Goal: Task Accomplishment & Management: Manage account settings

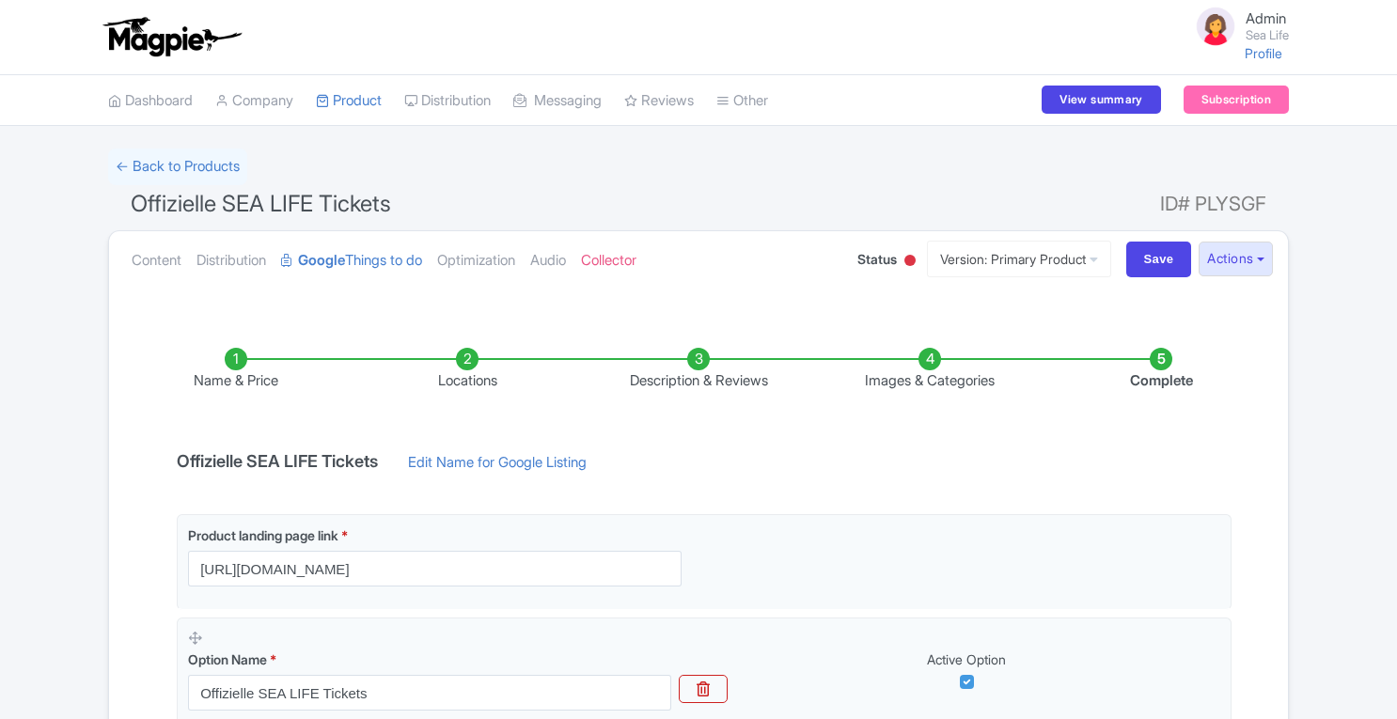
scroll to position [184, 0]
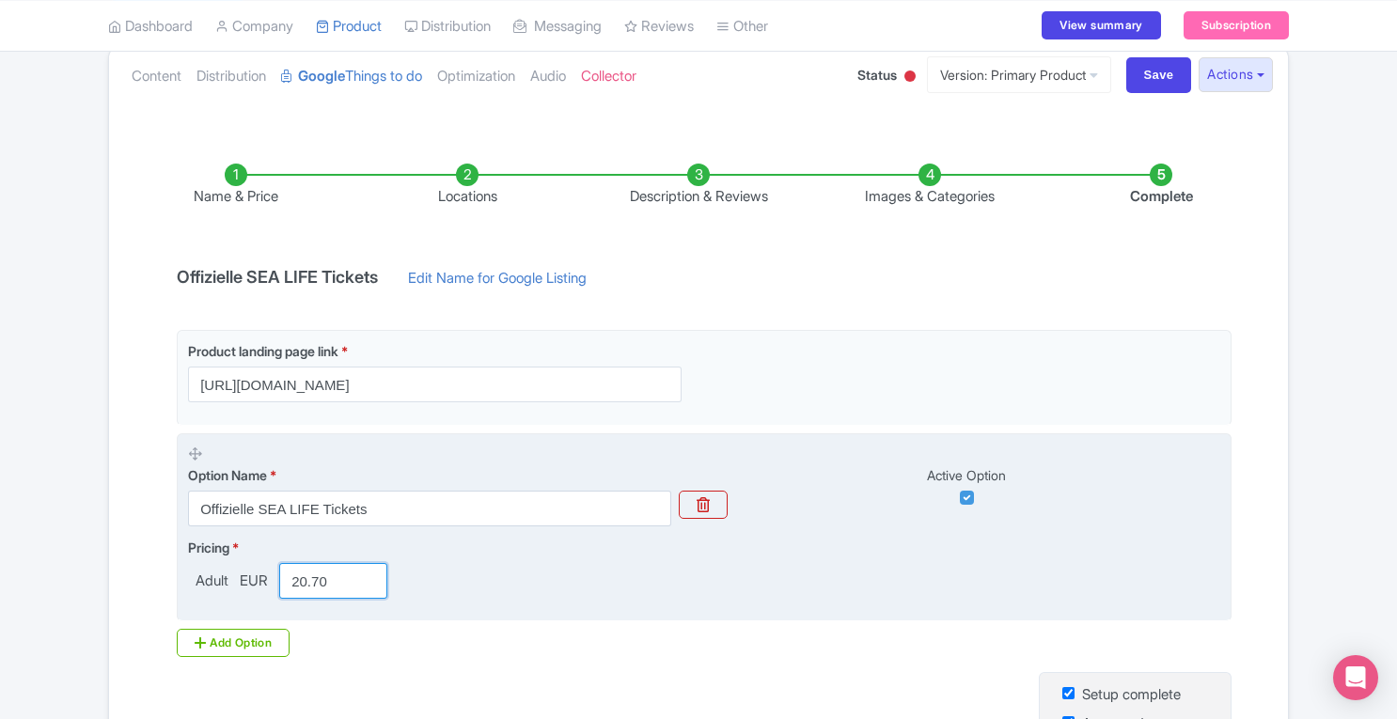
click at [342, 586] on input "20.70" at bounding box center [333, 581] width 108 height 36
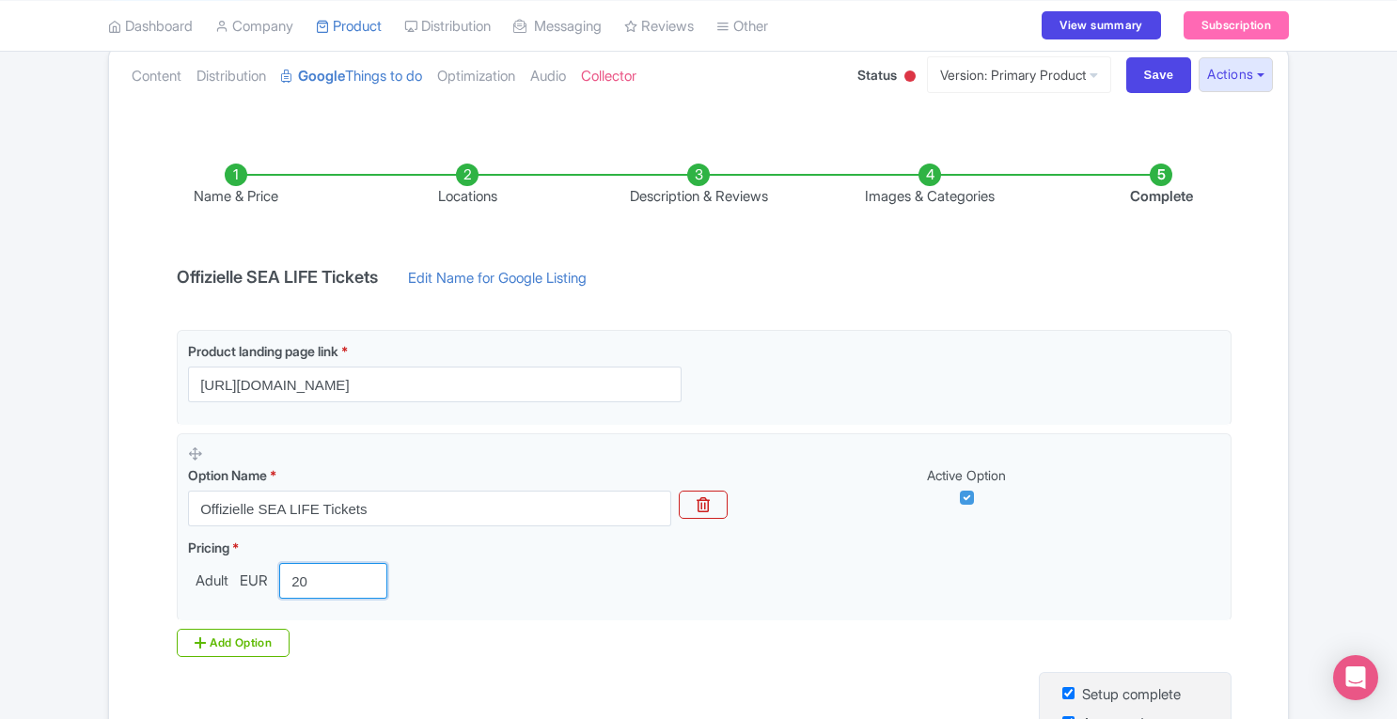
scroll to position [436, 0]
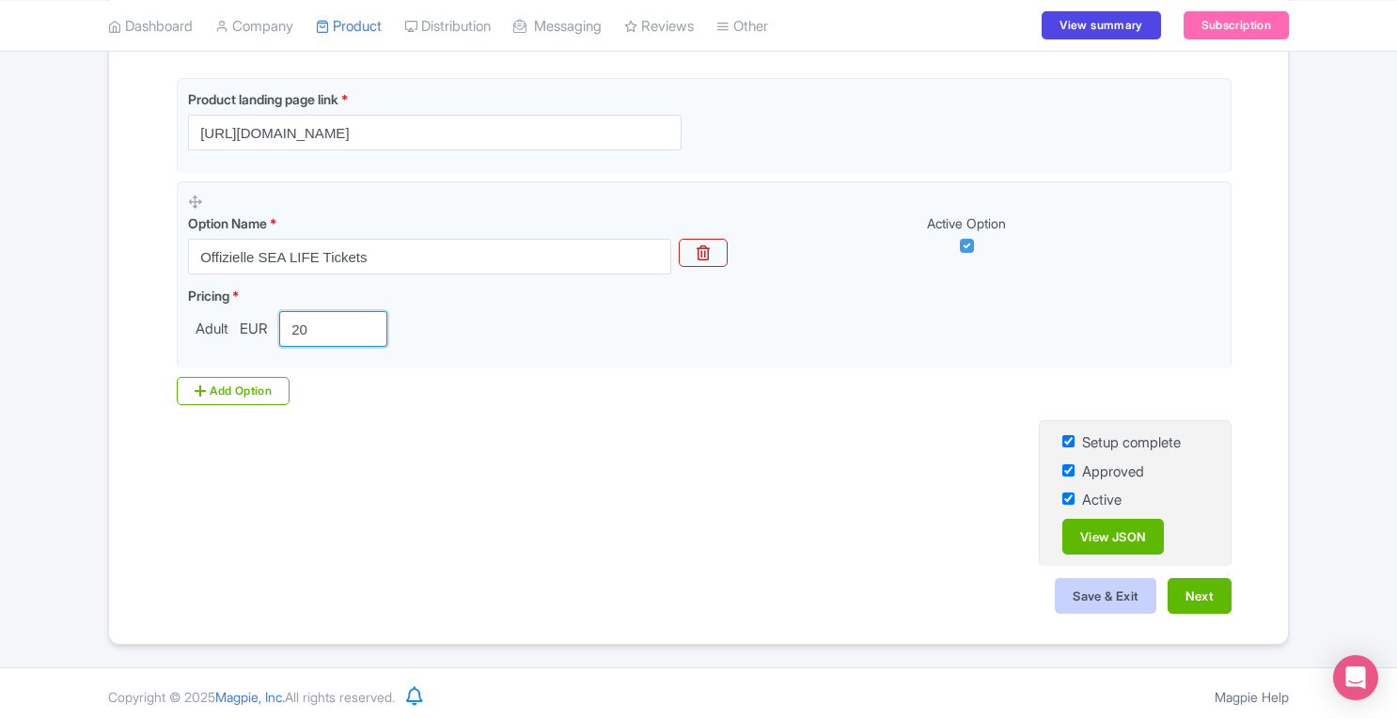
type input "20"
click at [1104, 595] on button "Save & Exit" at bounding box center [1106, 596] width 102 height 36
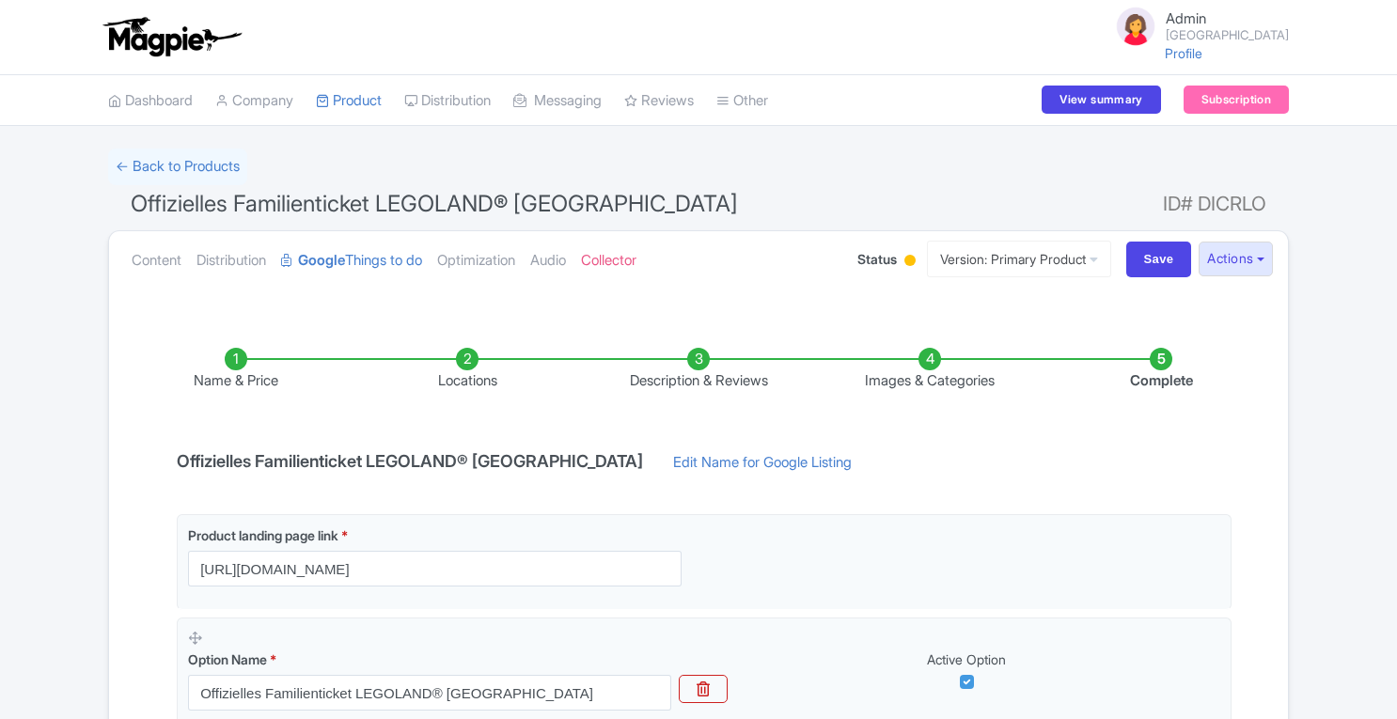
scroll to position [331, 0]
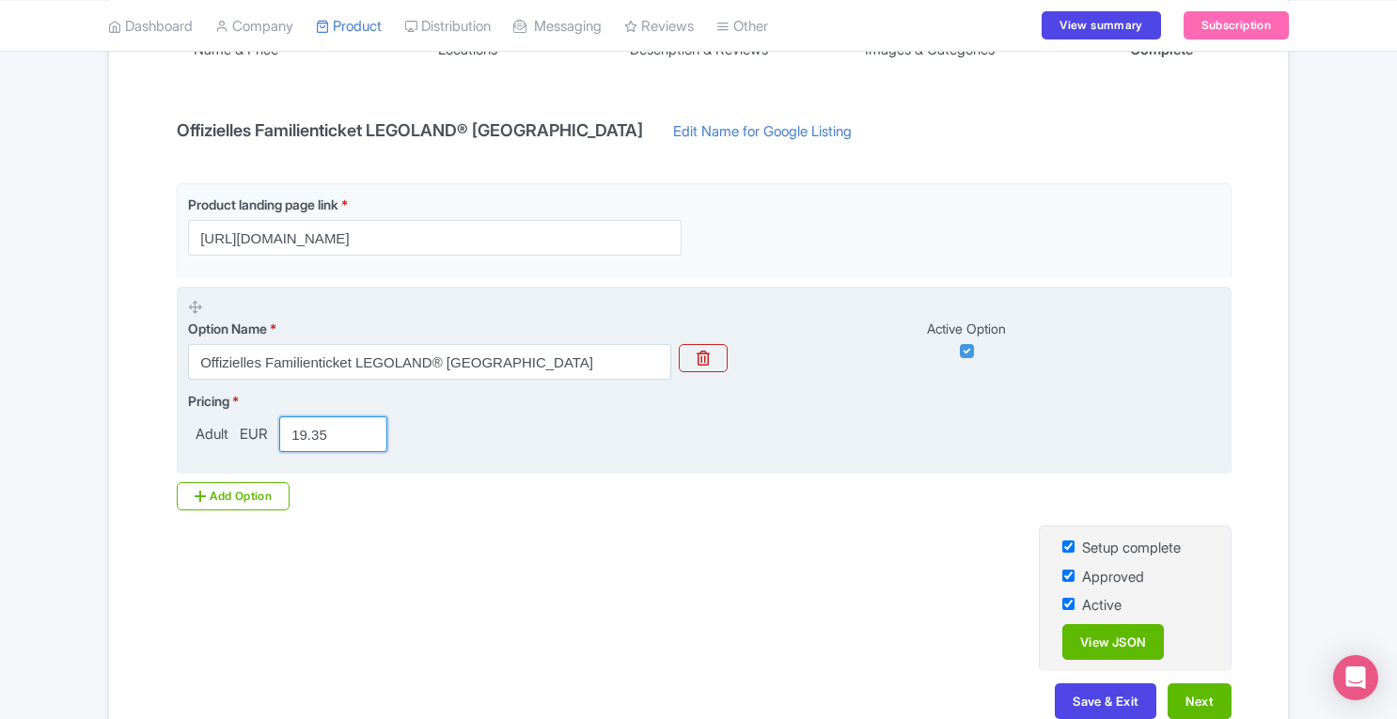
click at [338, 435] on input "19.35" at bounding box center [333, 434] width 108 height 36
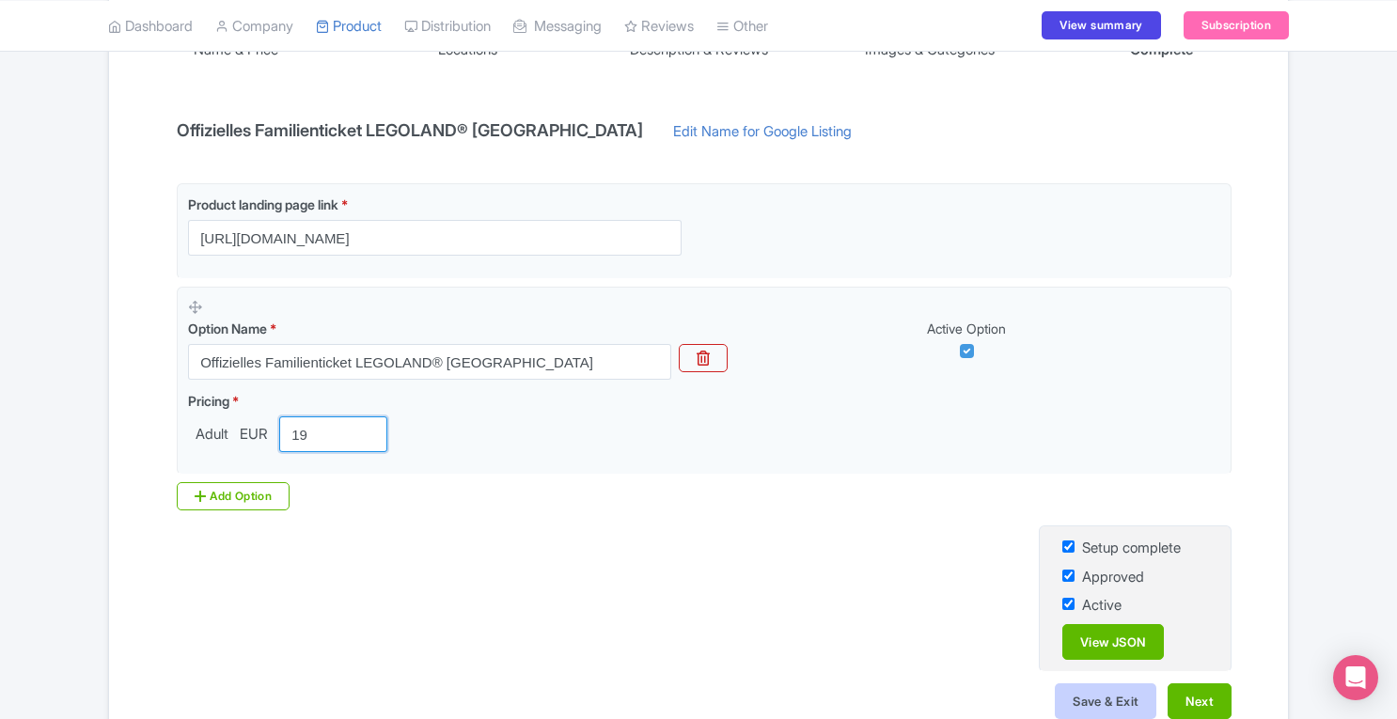
type input "19"
click at [1124, 705] on button "Save & Exit" at bounding box center [1106, 701] width 102 height 36
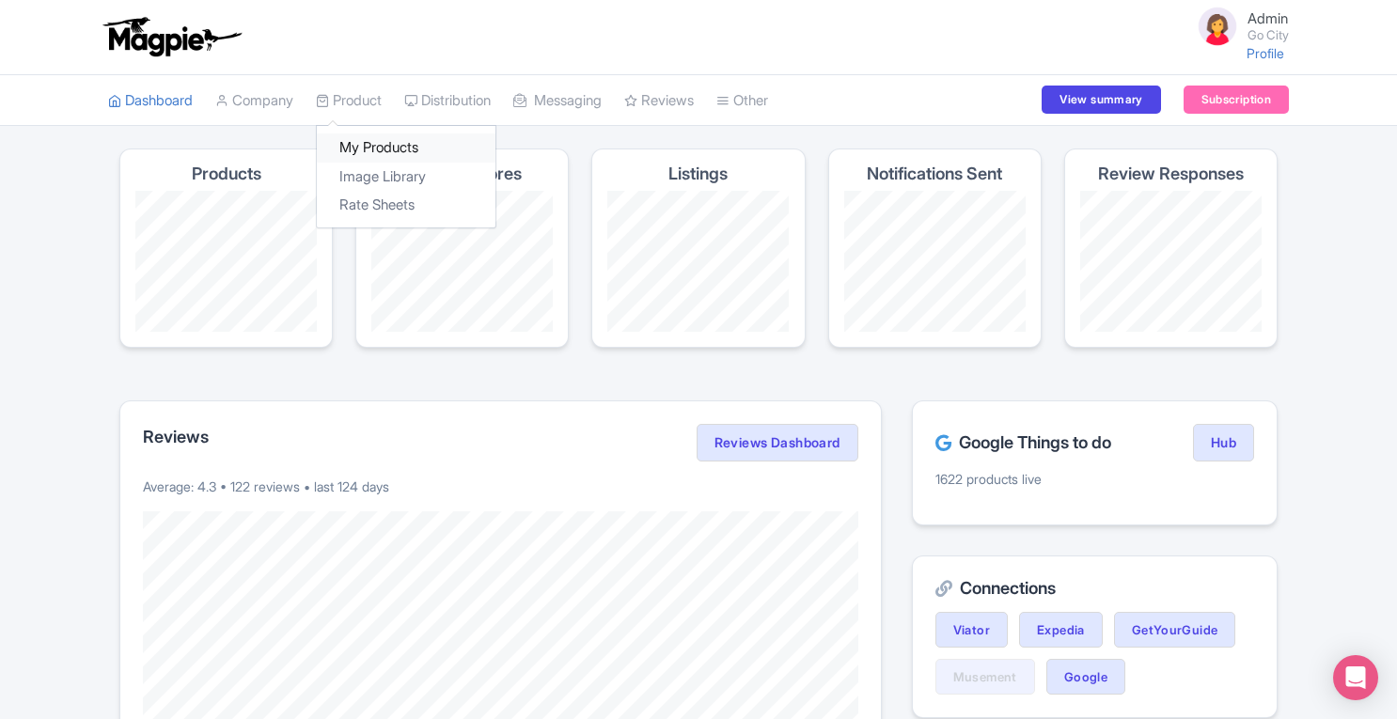
click at [352, 145] on link "My Products" at bounding box center [406, 147] width 179 height 29
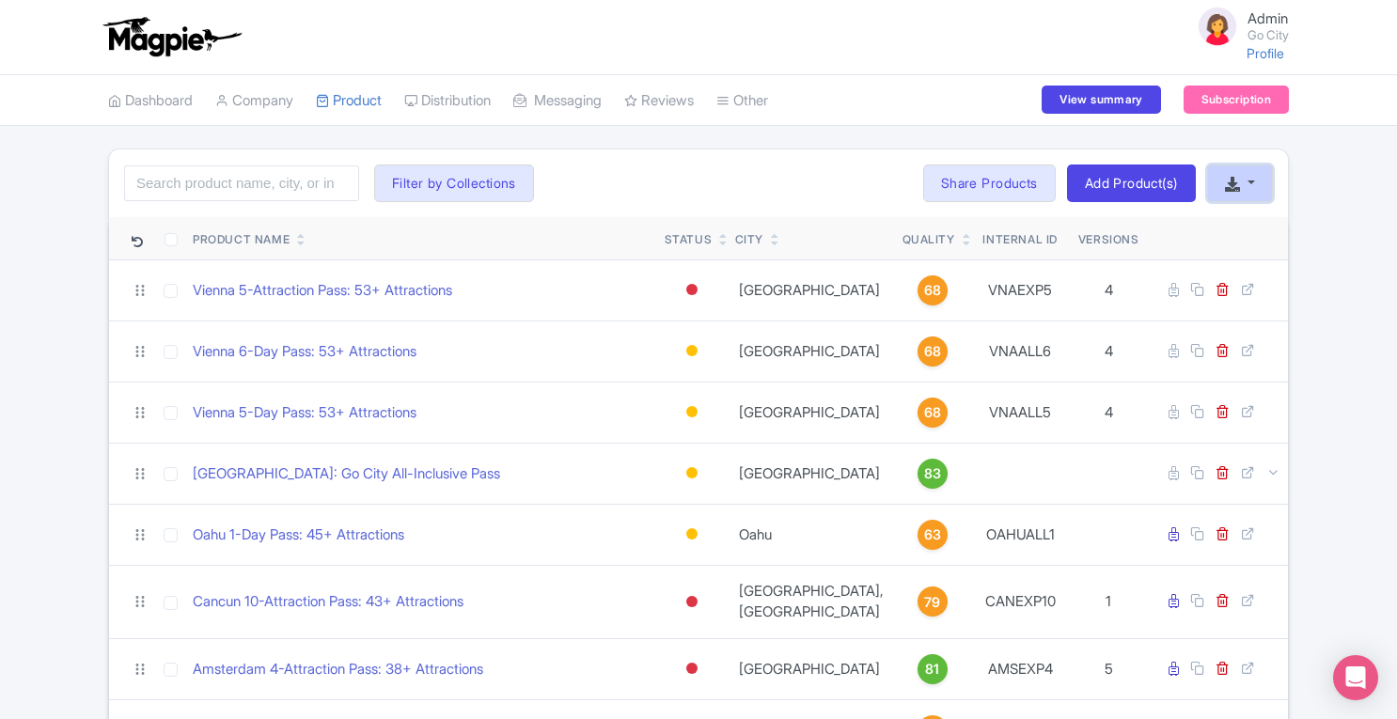
click at [1246, 181] on button "button" at bounding box center [1240, 184] width 66 height 38
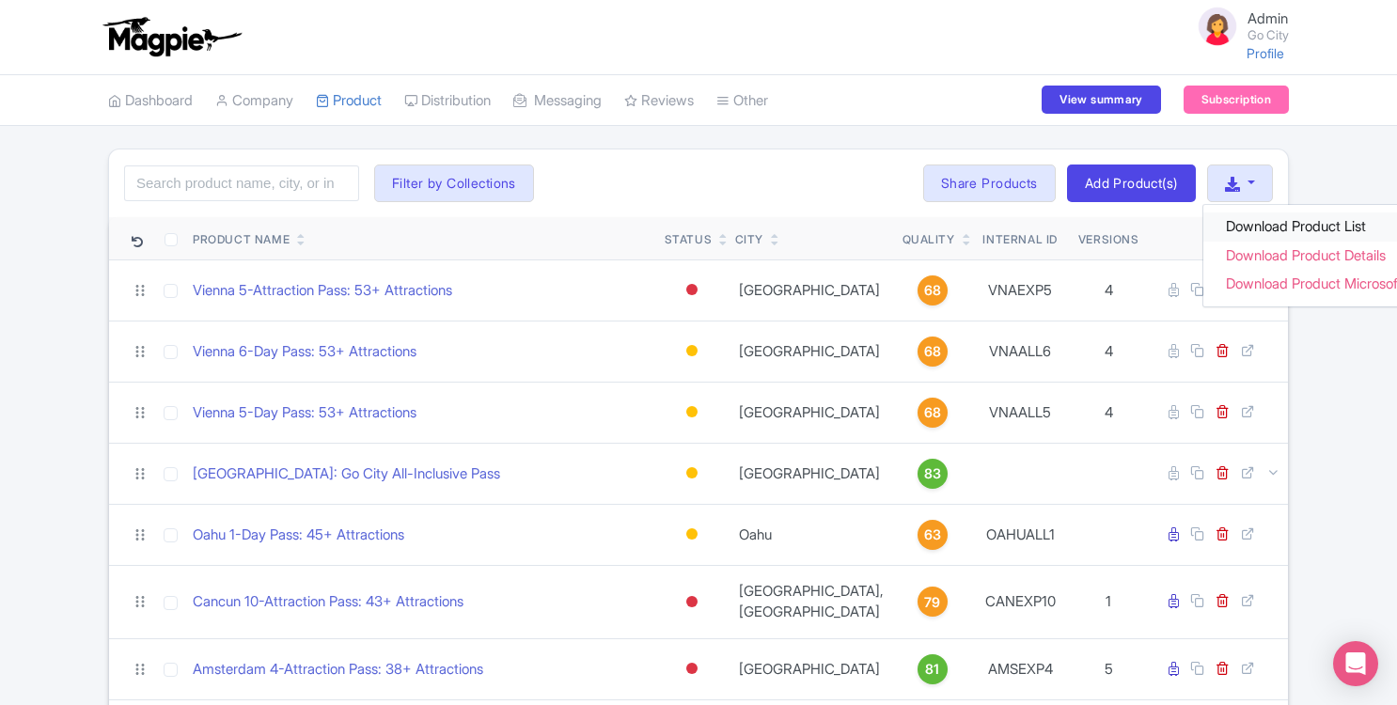
click at [1262, 224] on link "Download Product List" at bounding box center [1327, 226] width 249 height 29
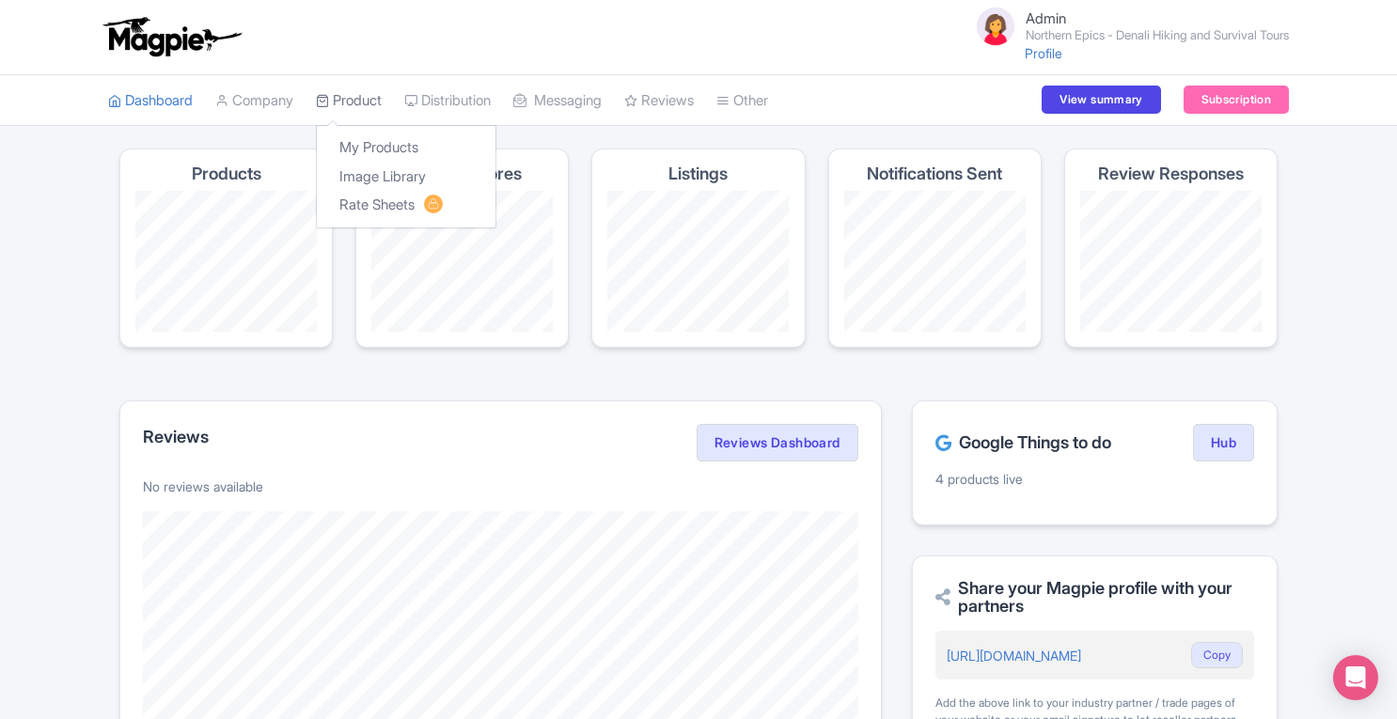
click at [360, 99] on link "Product" at bounding box center [349, 101] width 66 height 52
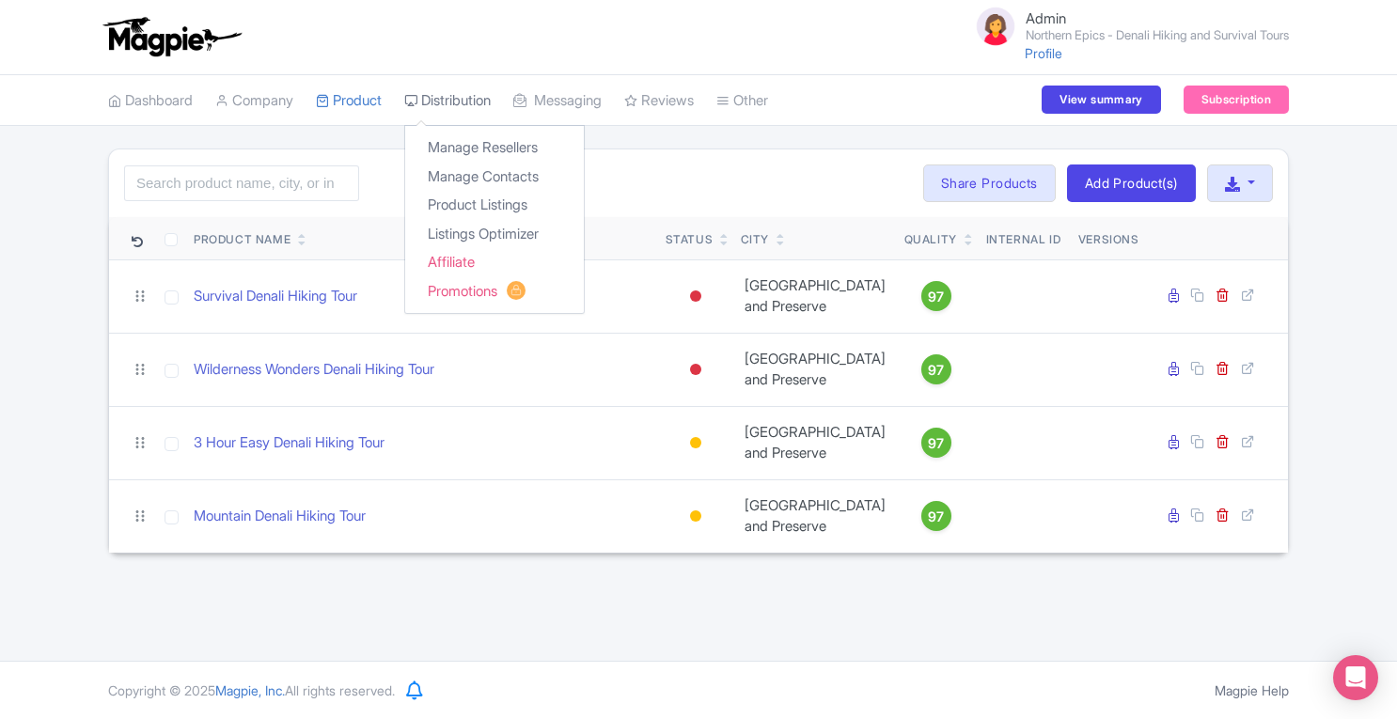
click at [474, 101] on link "Distribution" at bounding box center [447, 101] width 86 height 52
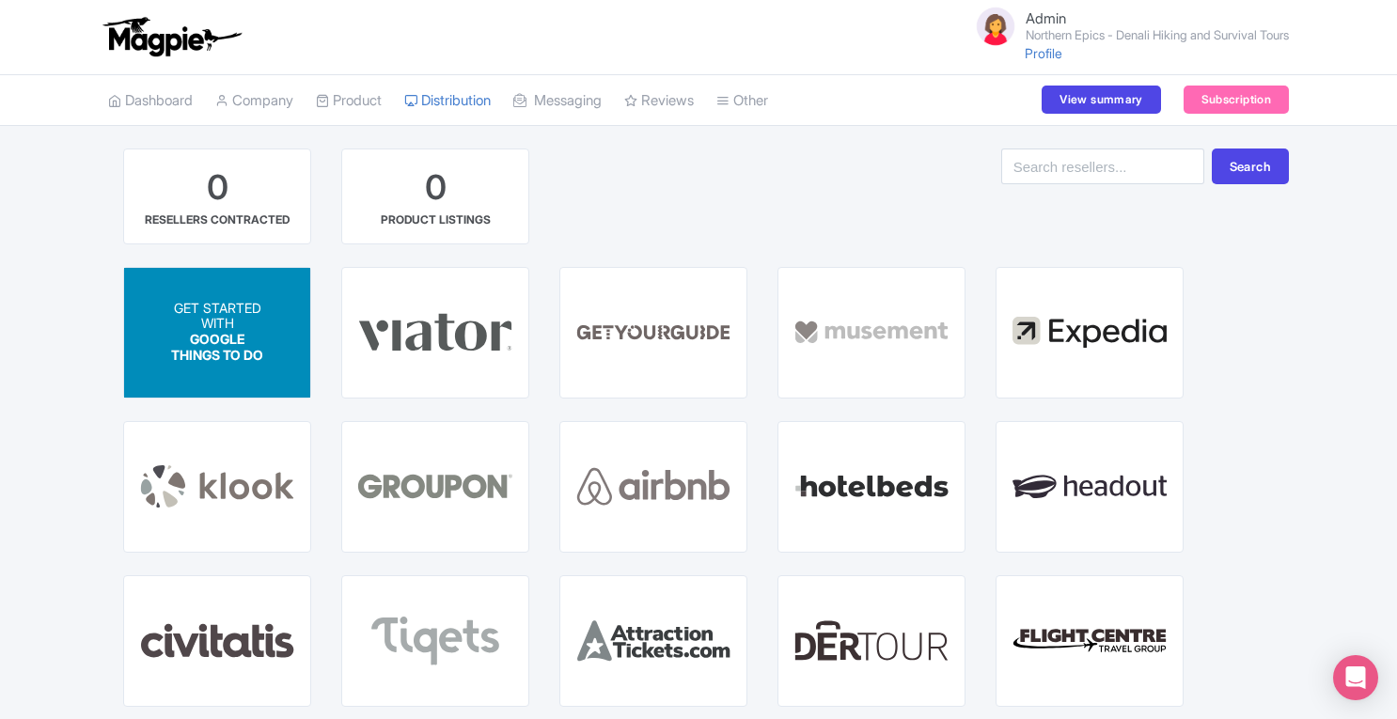
click at [212, 300] on span "GET STARTED" at bounding box center [217, 308] width 87 height 16
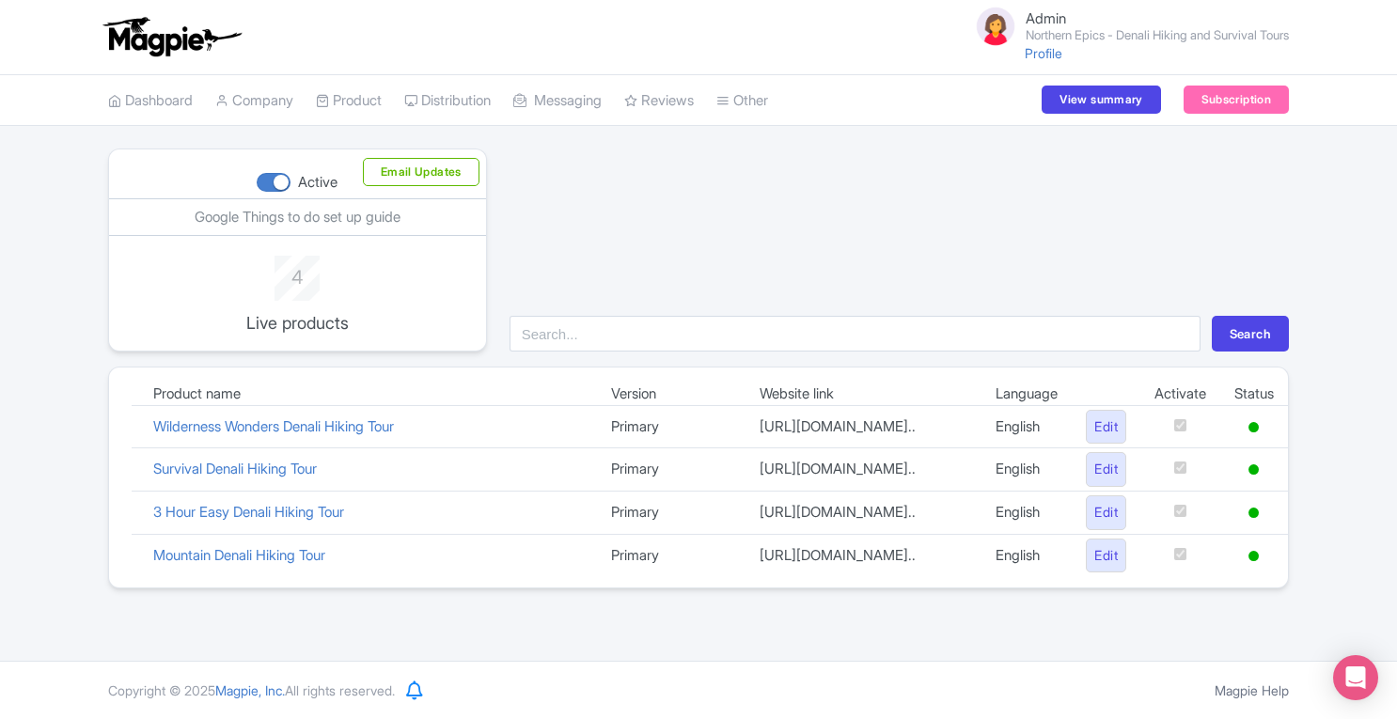
click at [275, 182] on div at bounding box center [274, 182] width 34 height 19
click at [269, 182] on input "Active" at bounding box center [263, 183] width 12 height 12
checkbox input "false"
click at [248, 88] on link "Company" at bounding box center [254, 101] width 78 height 52
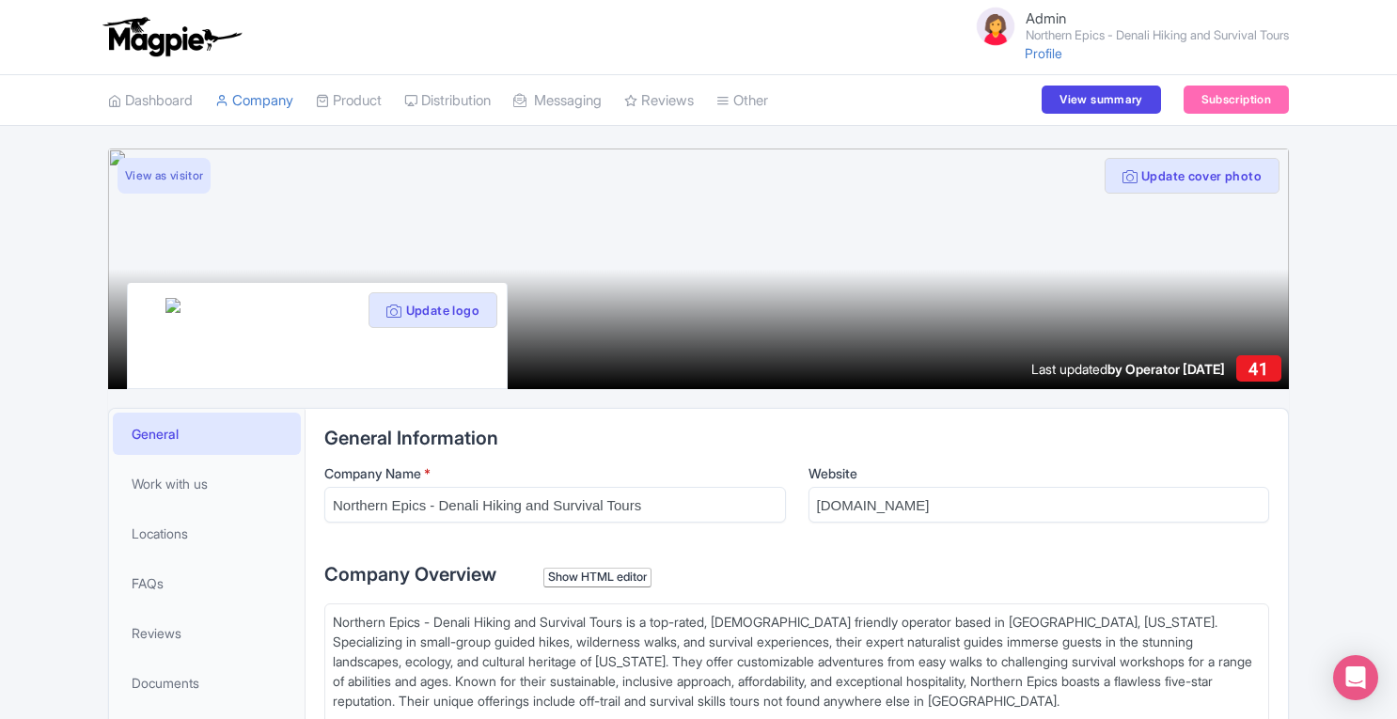
scroll to position [340, 0]
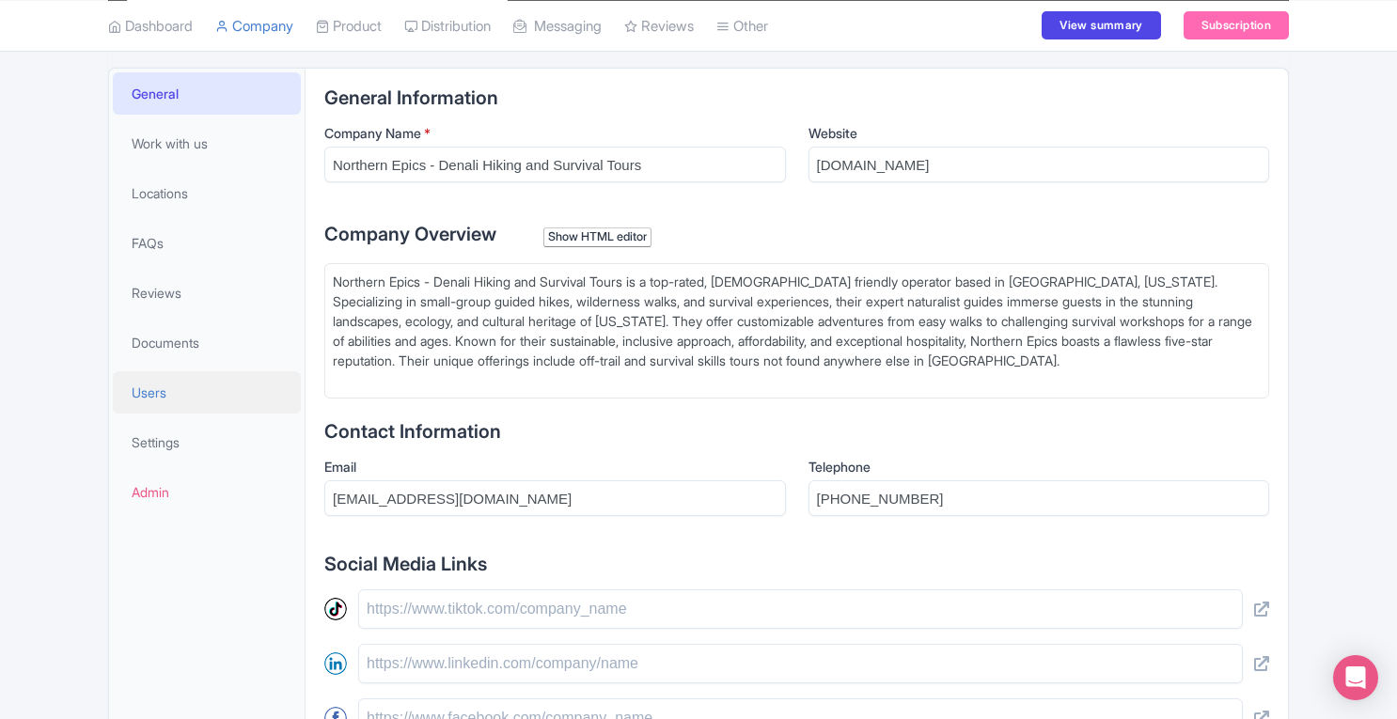
click at [132, 386] on span "Users" at bounding box center [149, 393] width 35 height 20
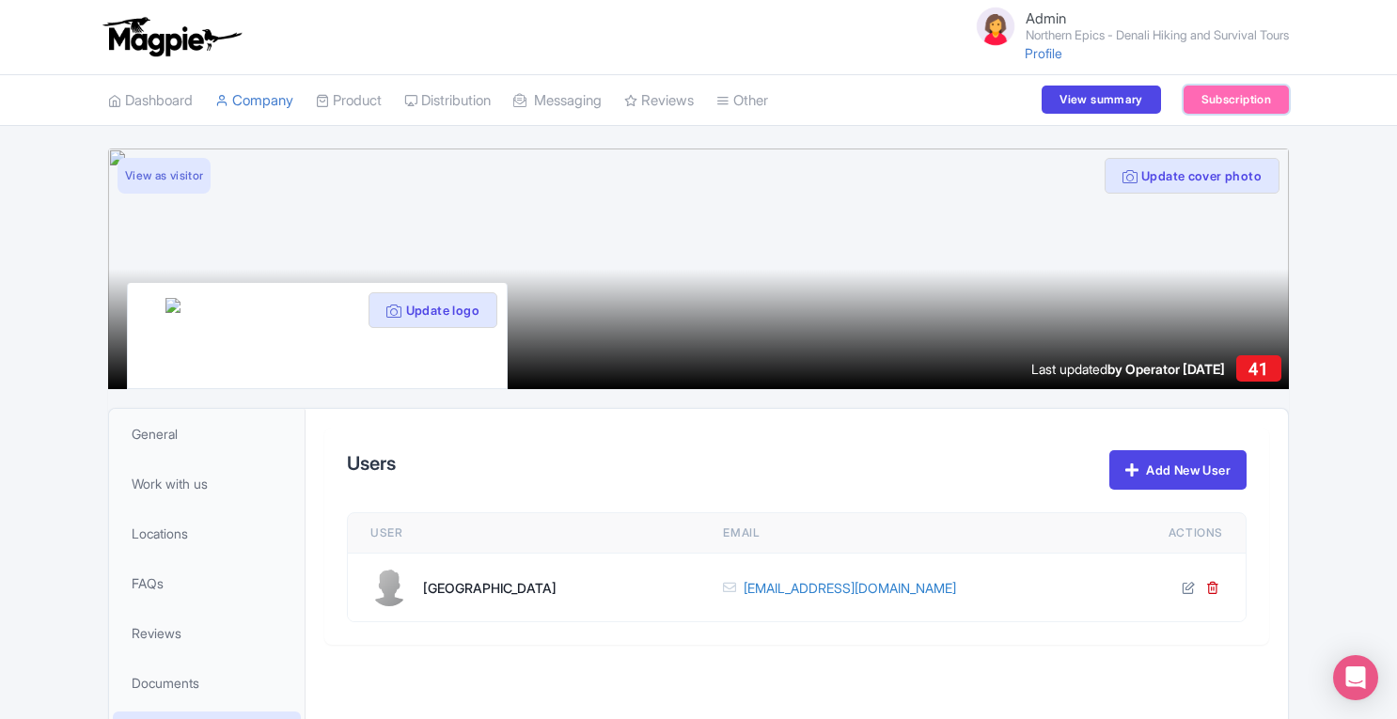
click at [1227, 104] on link "Subscription" at bounding box center [1236, 100] width 105 height 28
click at [380, 102] on link "Product" at bounding box center [349, 101] width 66 height 52
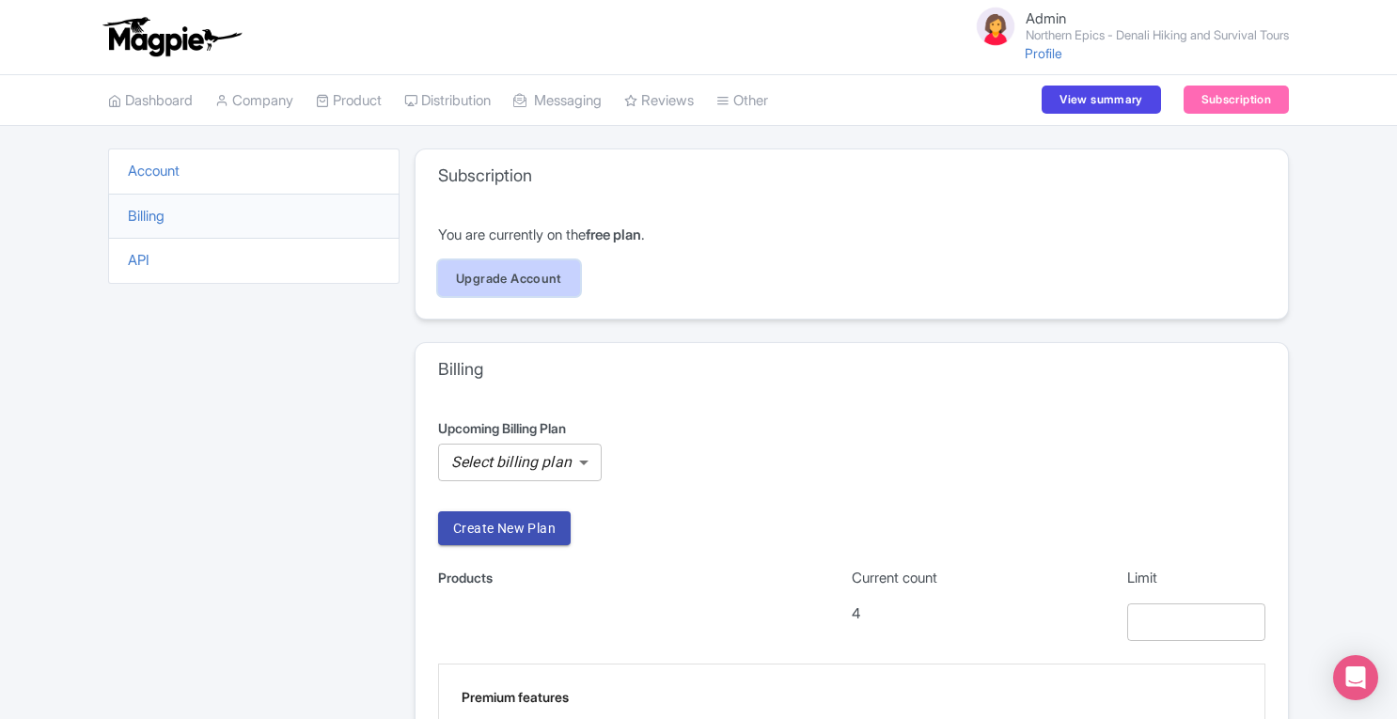
click at [554, 286] on link "Upgrade Account" at bounding box center [509, 278] width 142 height 36
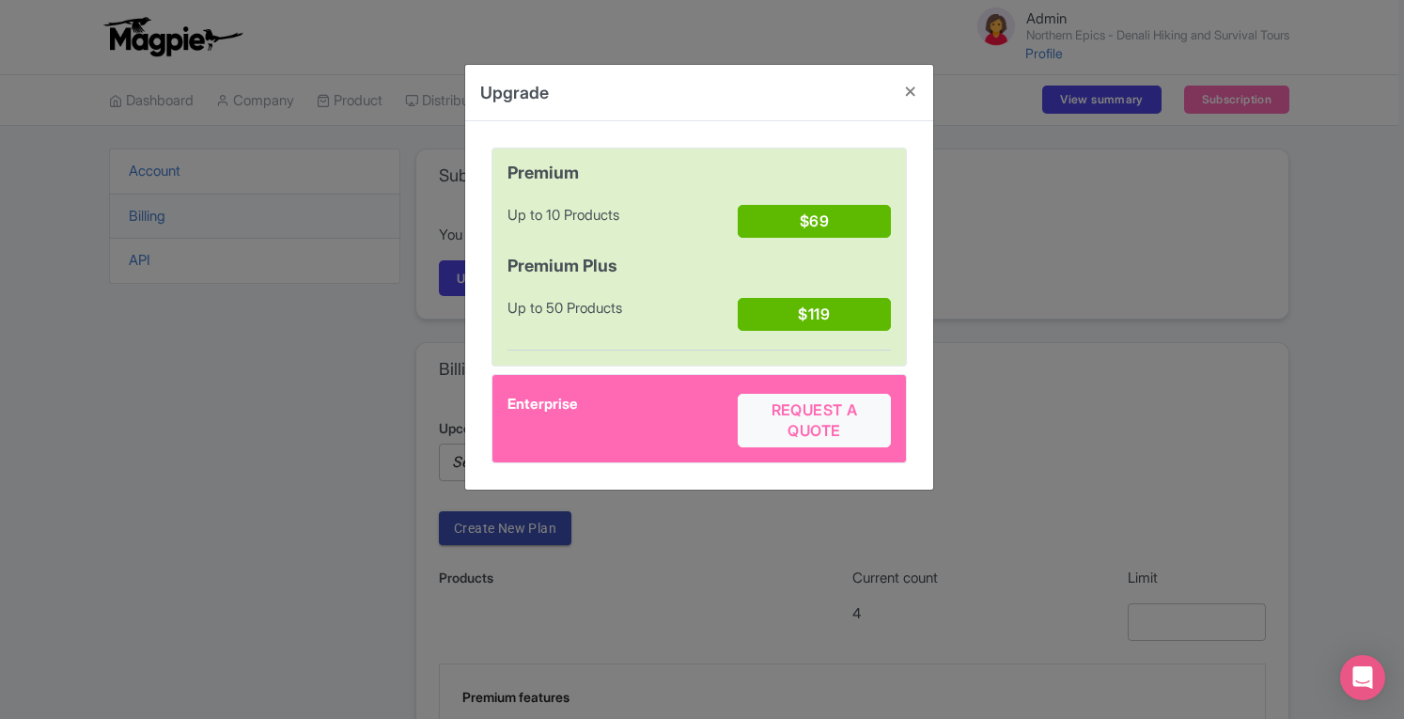
click at [342, 522] on div "Upgrade Premium Up to 10 Products $69 Premium Plus Up to 50 Products $119 Enter…" at bounding box center [702, 359] width 1404 height 719
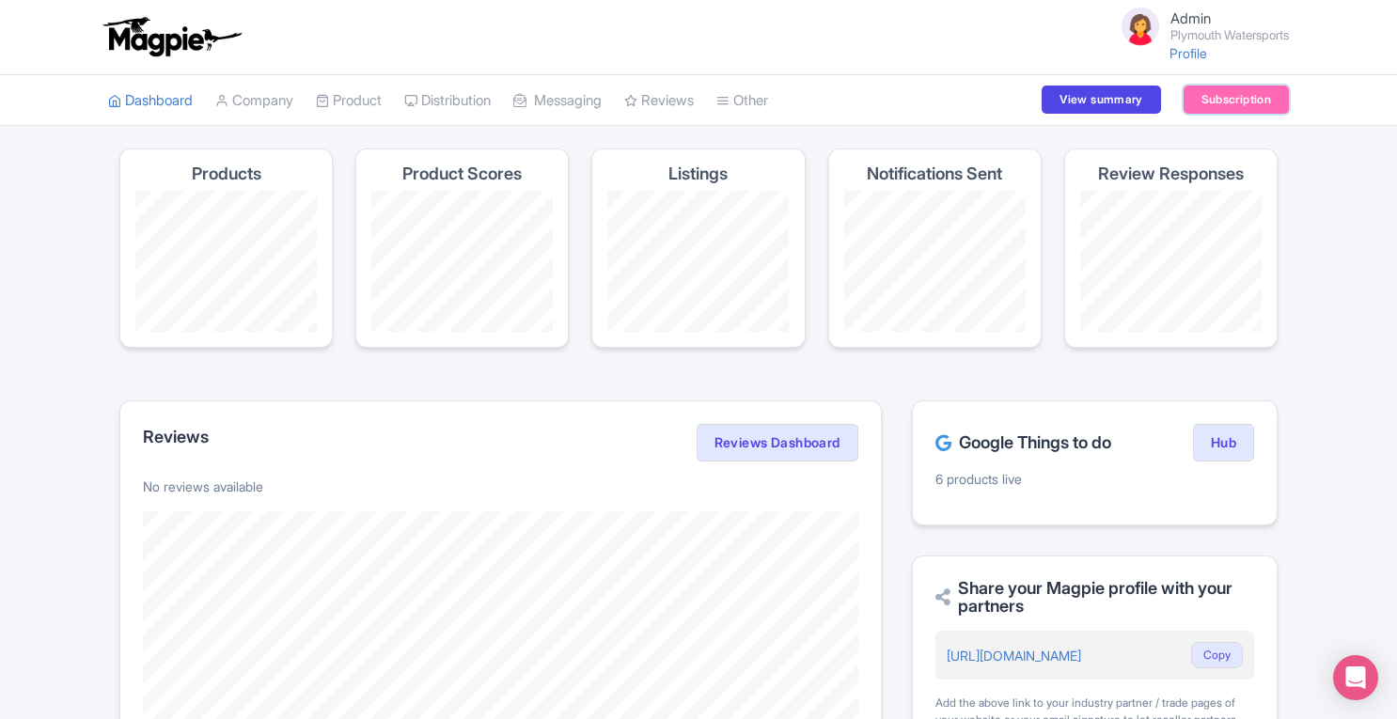
click at [1244, 103] on link "Subscription" at bounding box center [1236, 100] width 105 height 28
click at [351, 98] on link "Product" at bounding box center [349, 101] width 66 height 52
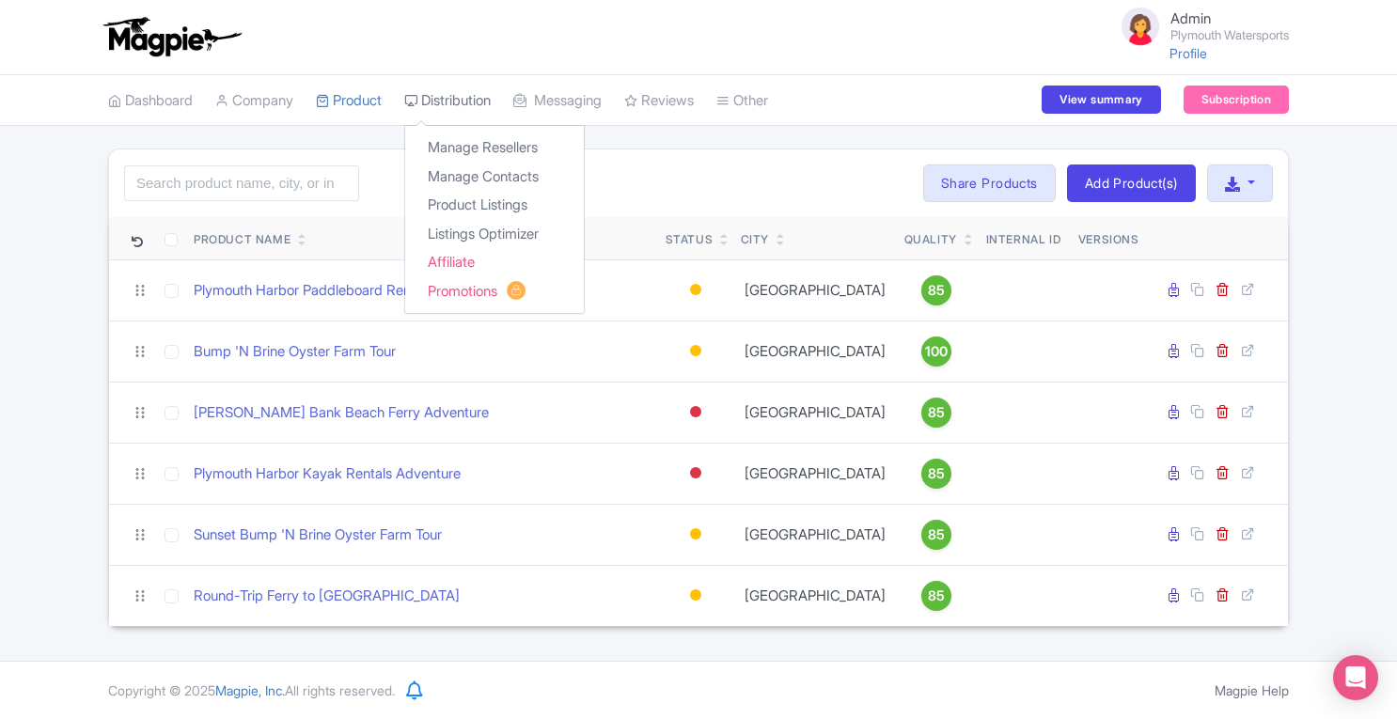
click at [449, 93] on link "Distribution" at bounding box center [447, 101] width 86 height 52
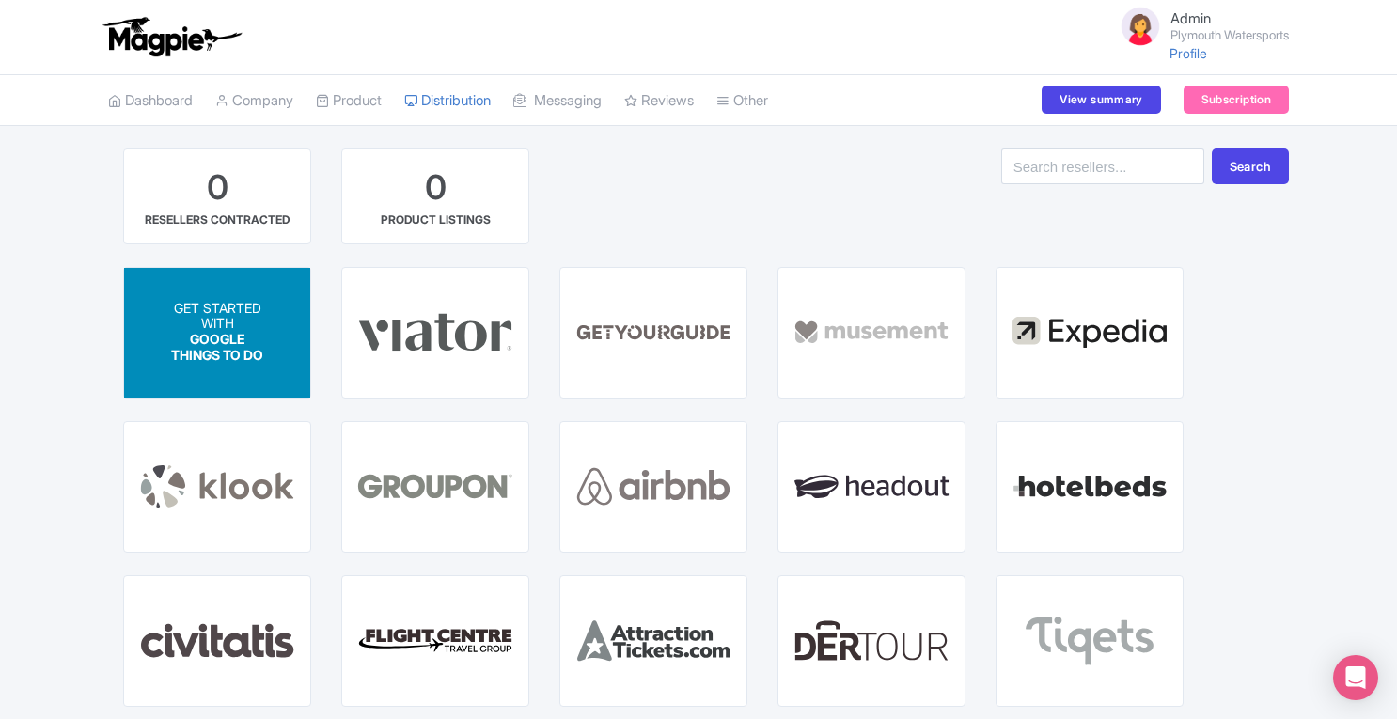
click at [235, 332] on span "GOOGLE THINGS TO DO" at bounding box center [217, 348] width 92 height 32
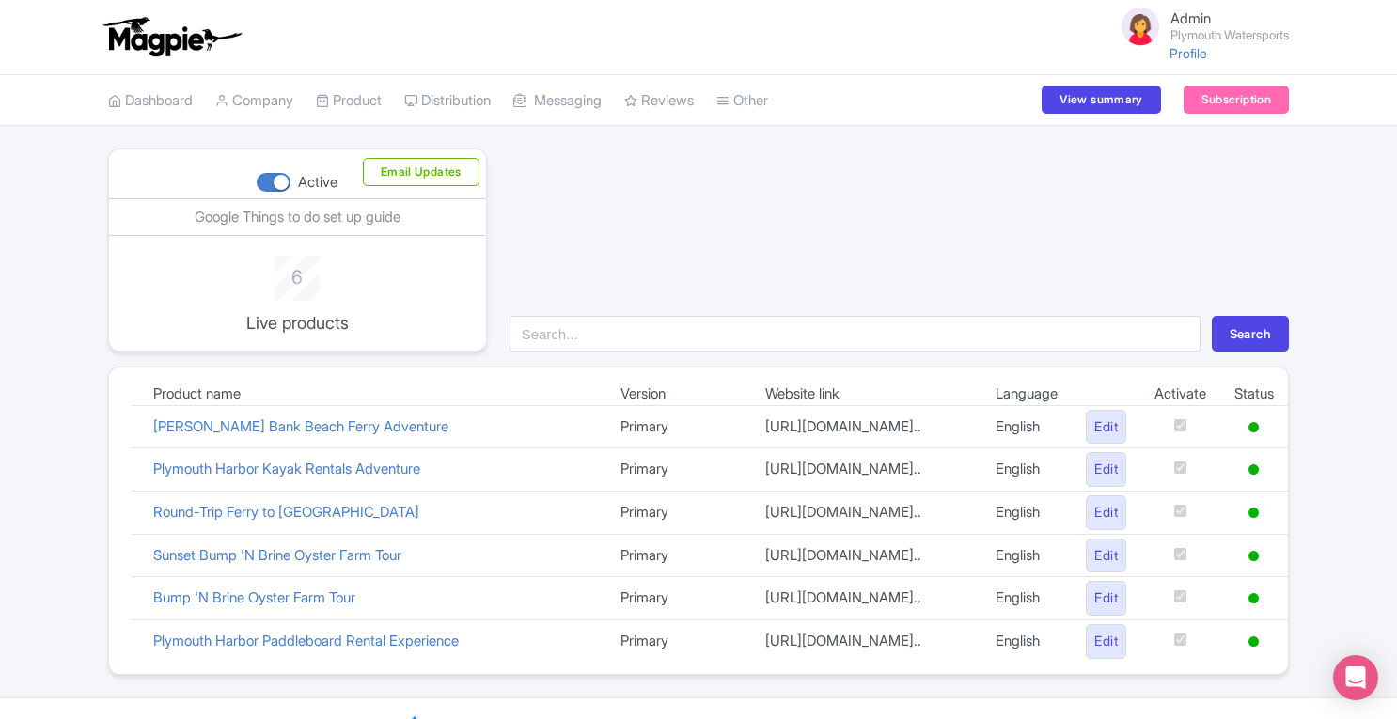
click at [268, 181] on div at bounding box center [274, 182] width 34 height 19
click at [268, 181] on input "Active" at bounding box center [263, 183] width 12 height 12
checkbox input "false"
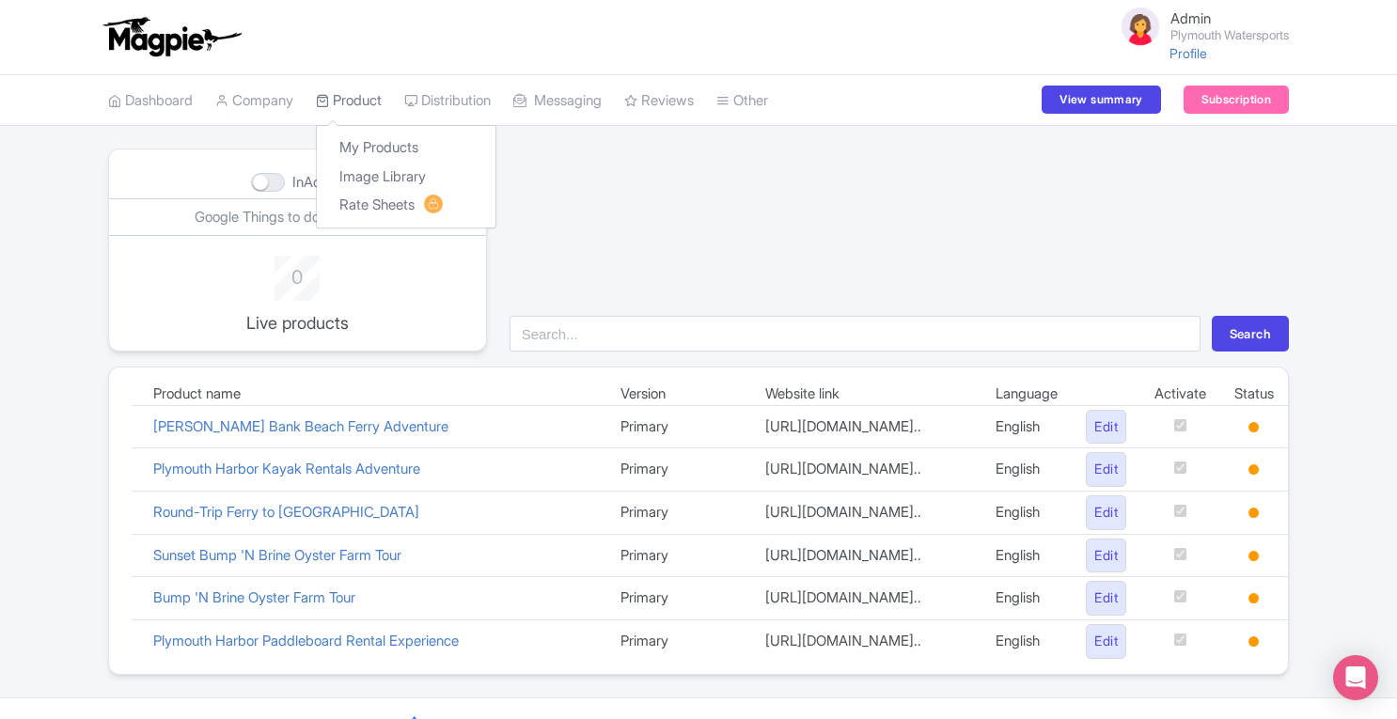
click at [354, 99] on link "Product" at bounding box center [349, 101] width 66 height 52
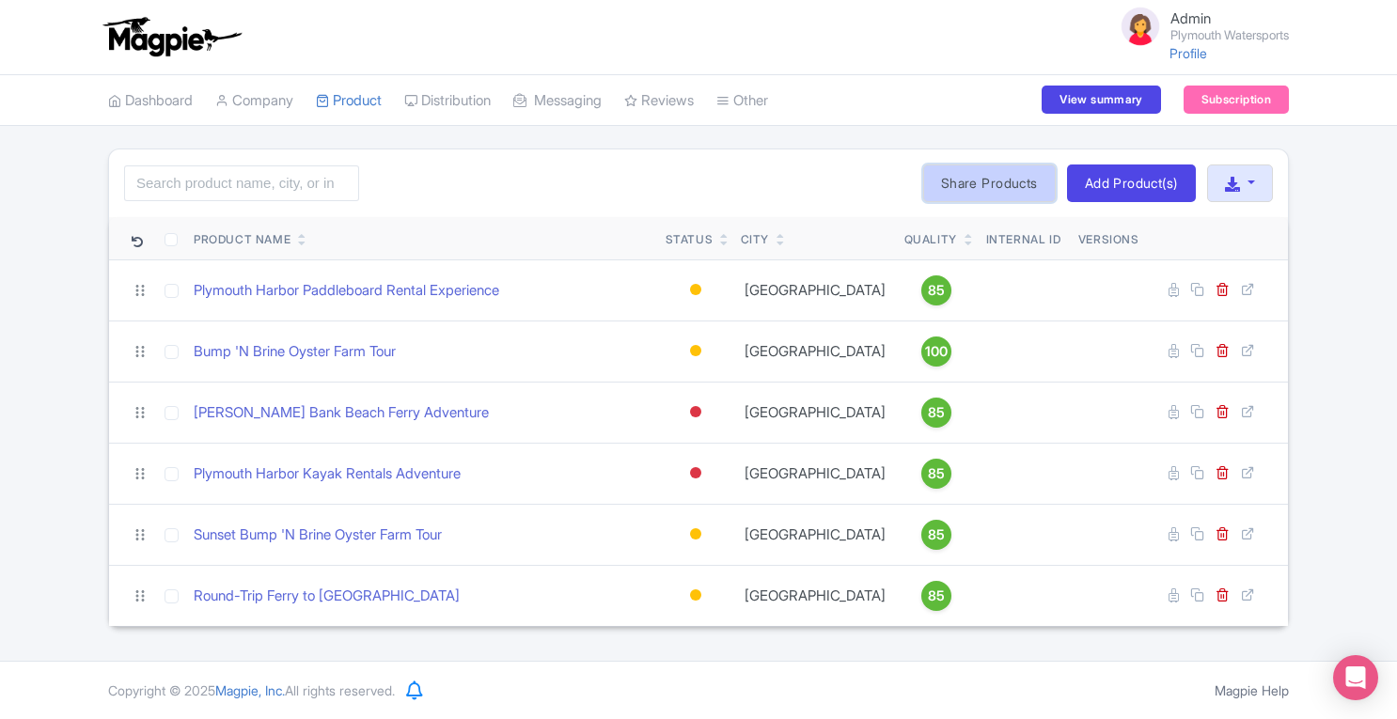
click at [991, 186] on link "Share Products" at bounding box center [989, 184] width 133 height 38
click at [171, 240] on input "checkbox" at bounding box center [171, 239] width 13 height 13
checkbox input "true"
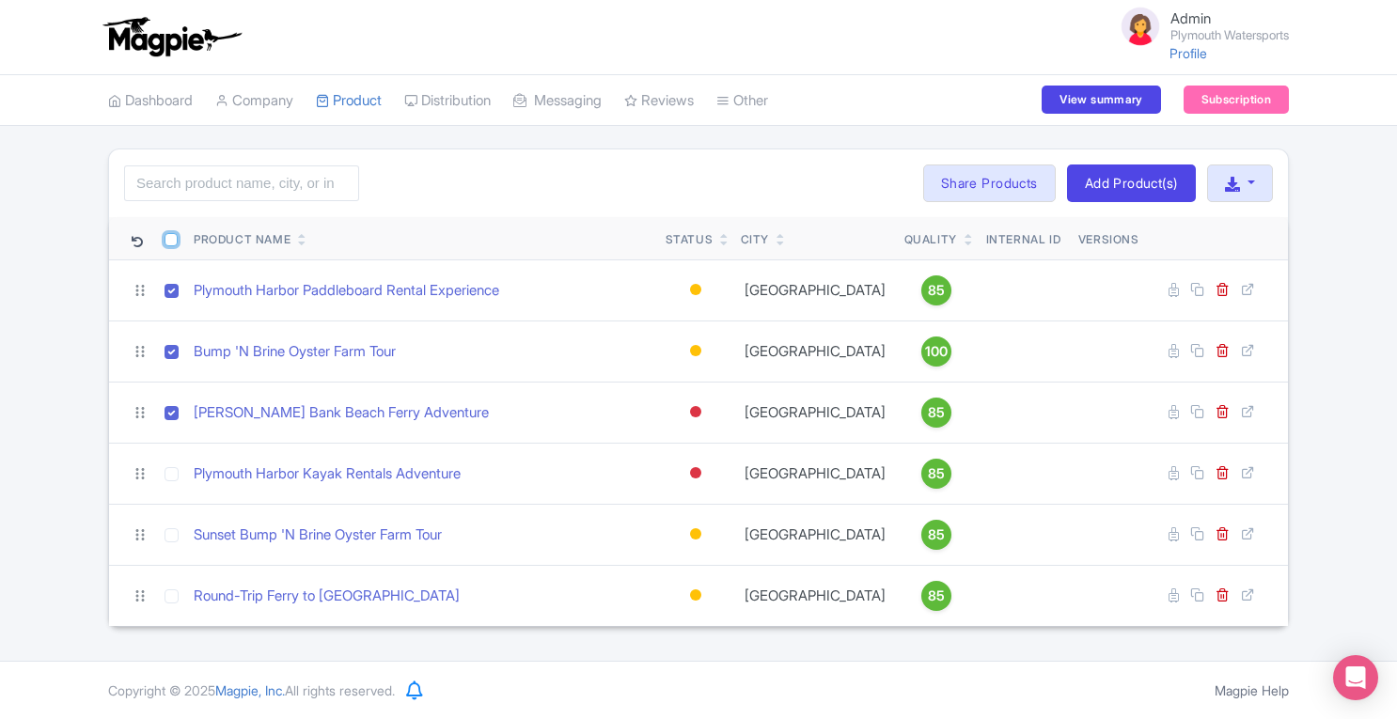
checkbox input "true"
click at [867, 183] on button "Bulk Actions" at bounding box center [850, 184] width 124 height 38
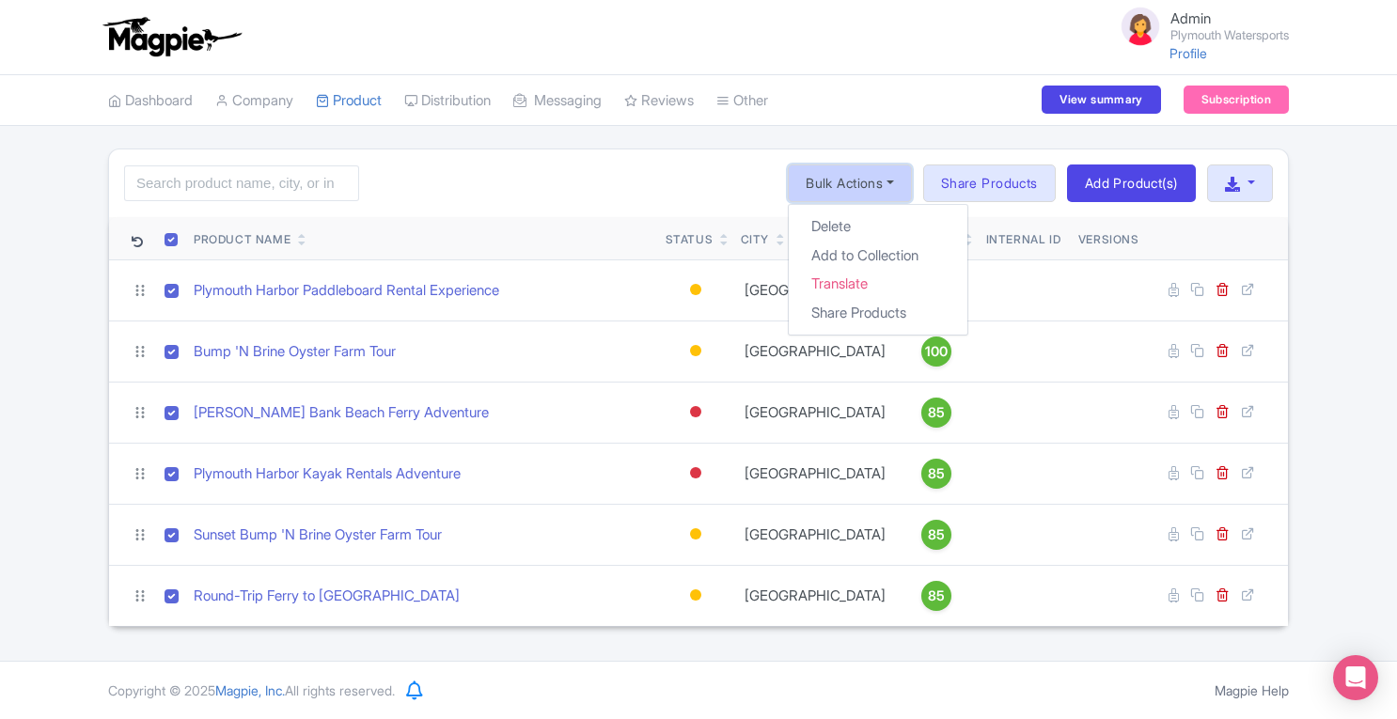
click at [867, 183] on button "Bulk Actions" at bounding box center [850, 184] width 124 height 38
click at [166, 238] on input "checkbox" at bounding box center [171, 239] width 13 height 13
checkbox input "false"
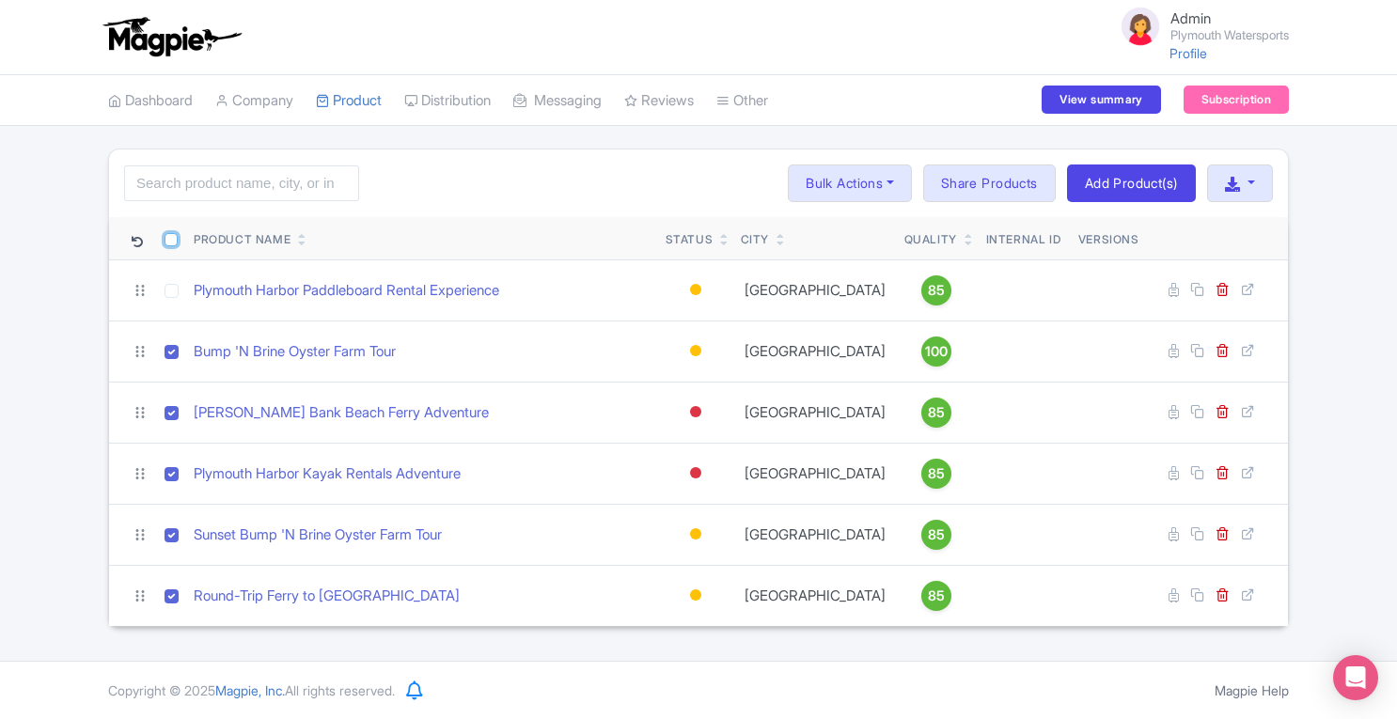
checkbox input "false"
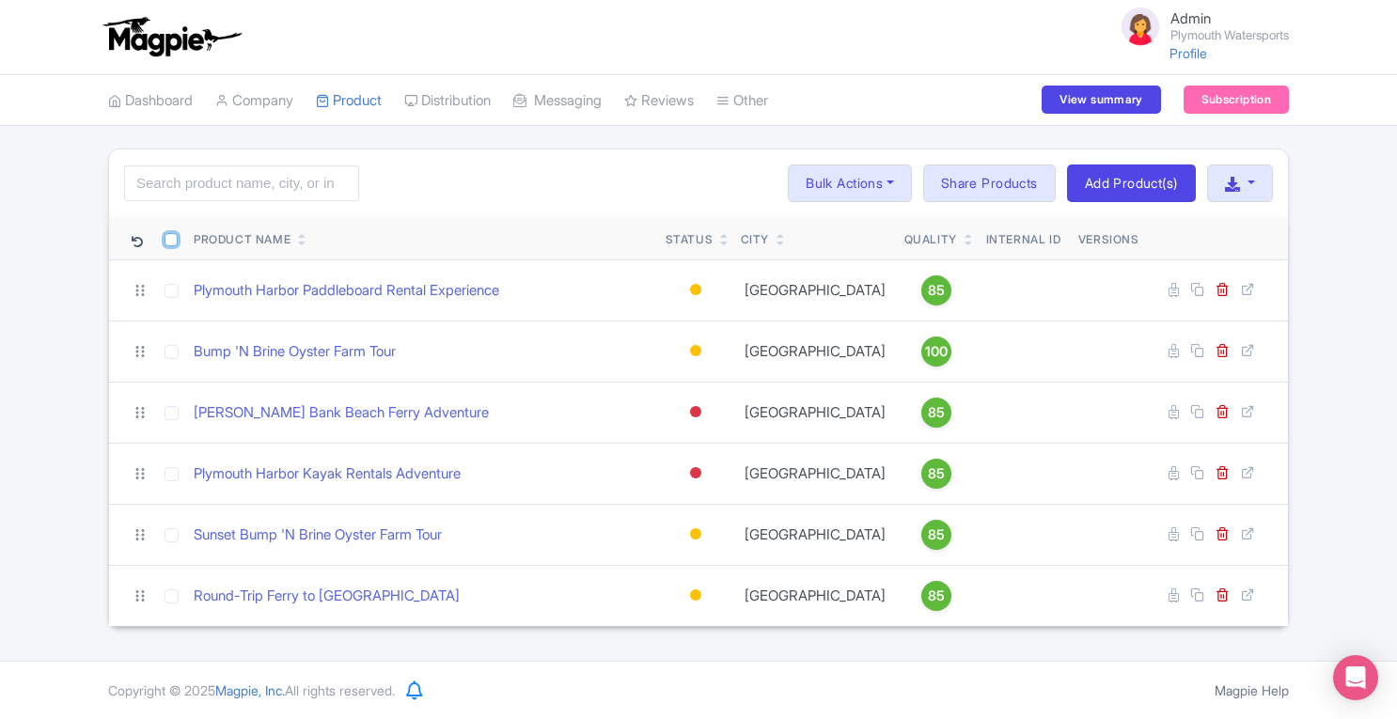
checkbox input "false"
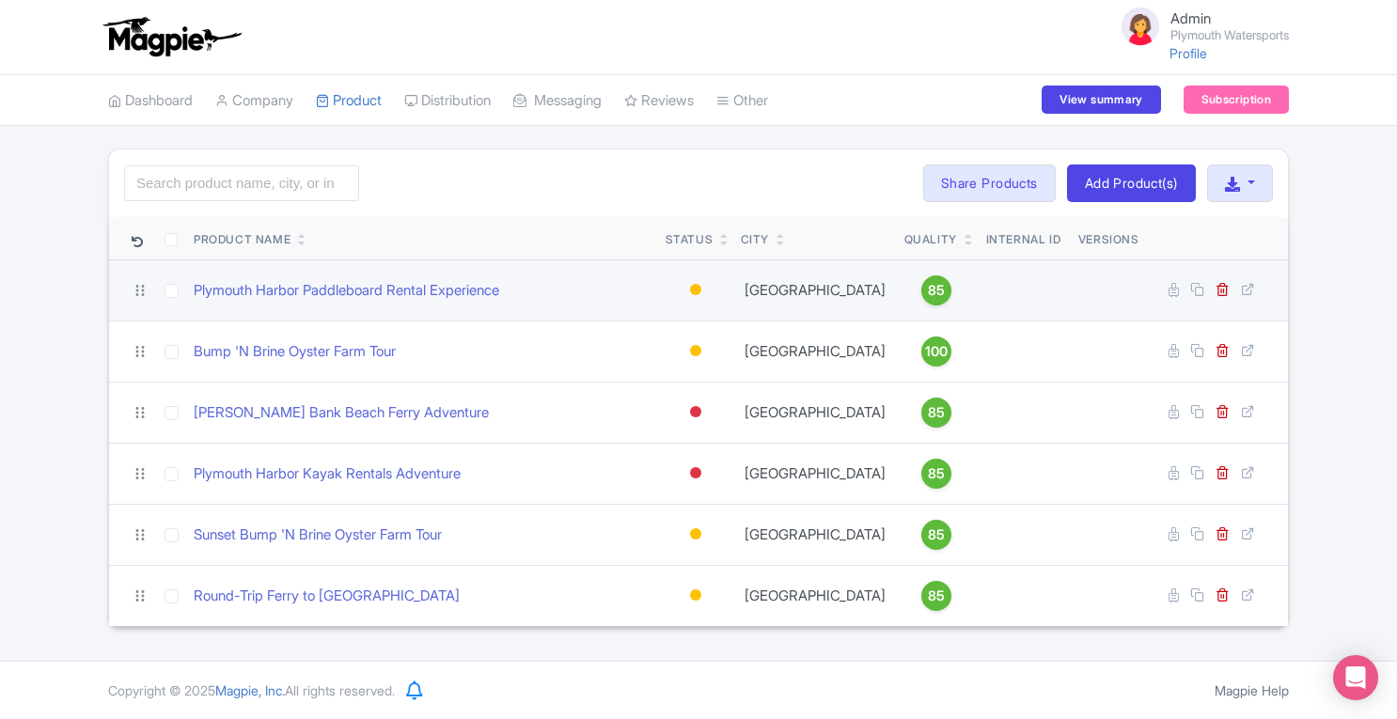
click at [693, 284] on div at bounding box center [695, 289] width 11 height 11
click at [680, 323] on div "Active" at bounding box center [648, 322] width 111 height 35
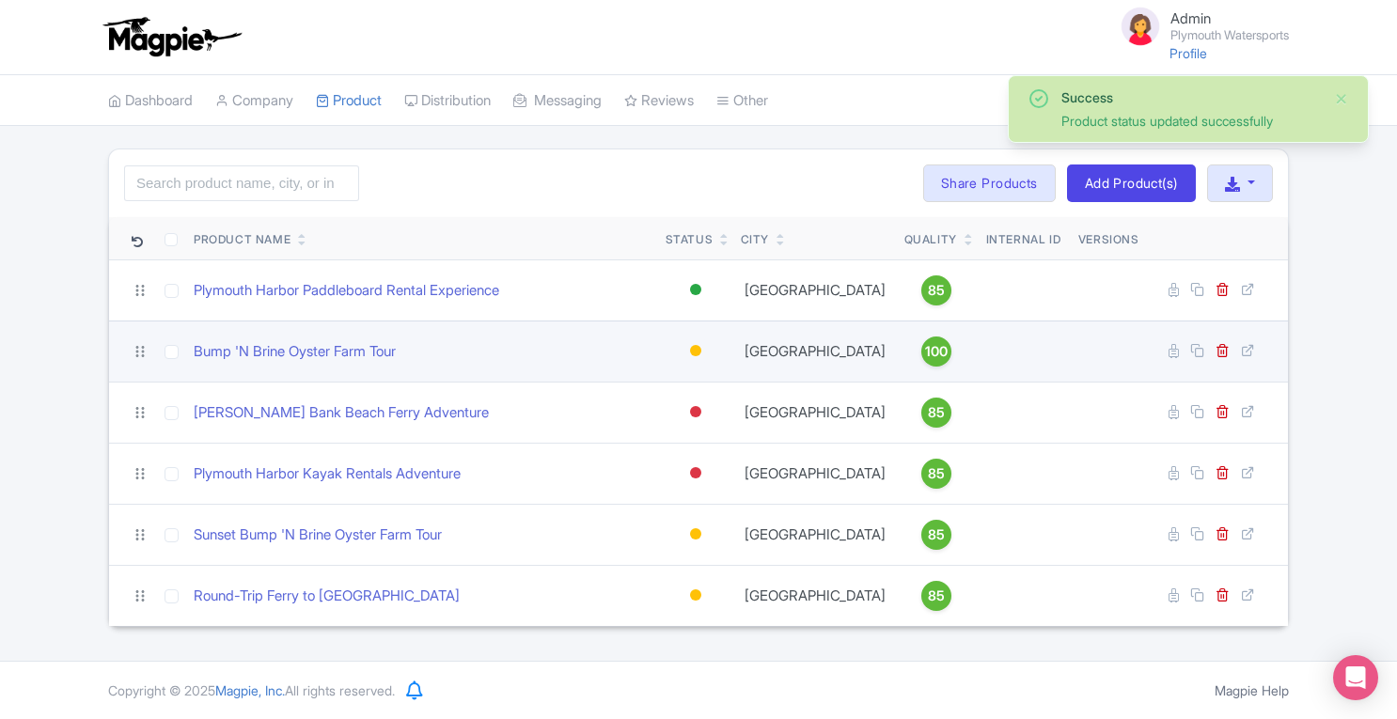
click at [694, 353] on div at bounding box center [695, 350] width 11 height 11
click at [696, 383] on div "Active" at bounding box center [648, 383] width 111 height 35
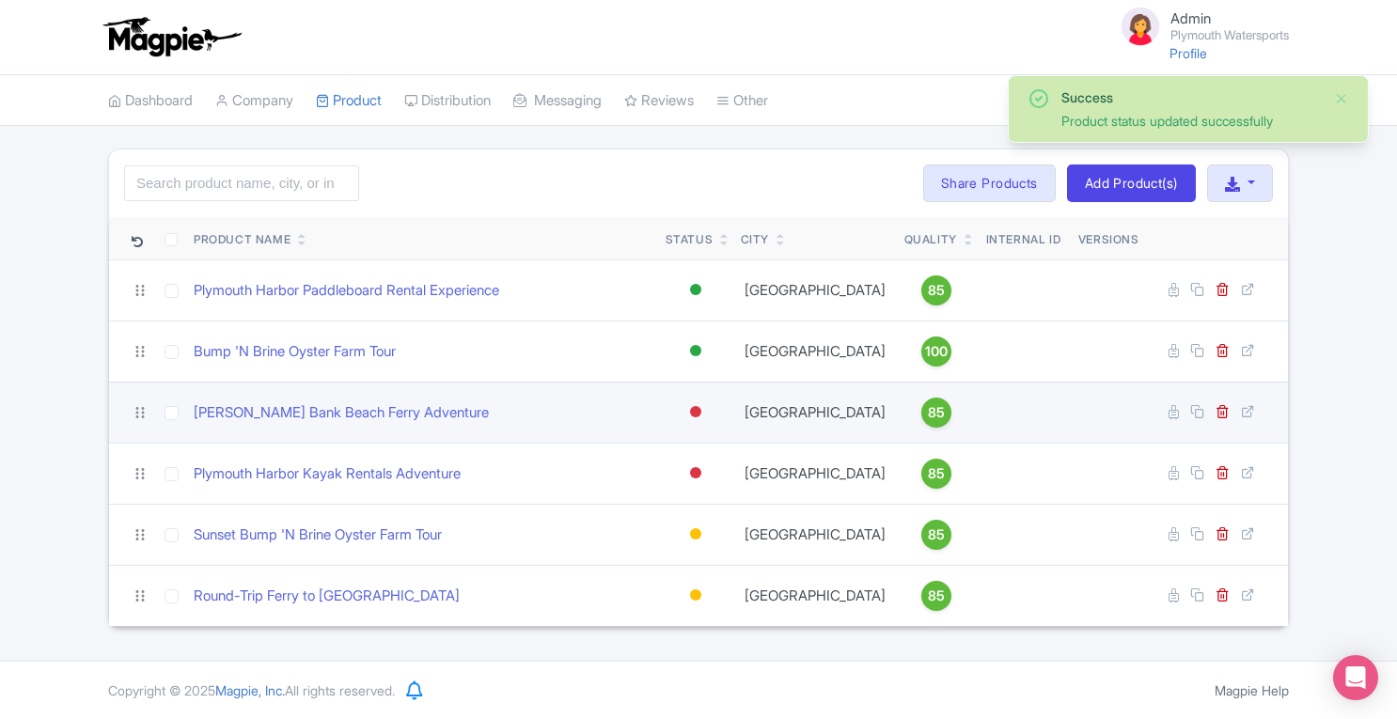
click at [699, 415] on div at bounding box center [695, 412] width 19 height 27
click at [692, 438] on div "Active" at bounding box center [648, 444] width 111 height 35
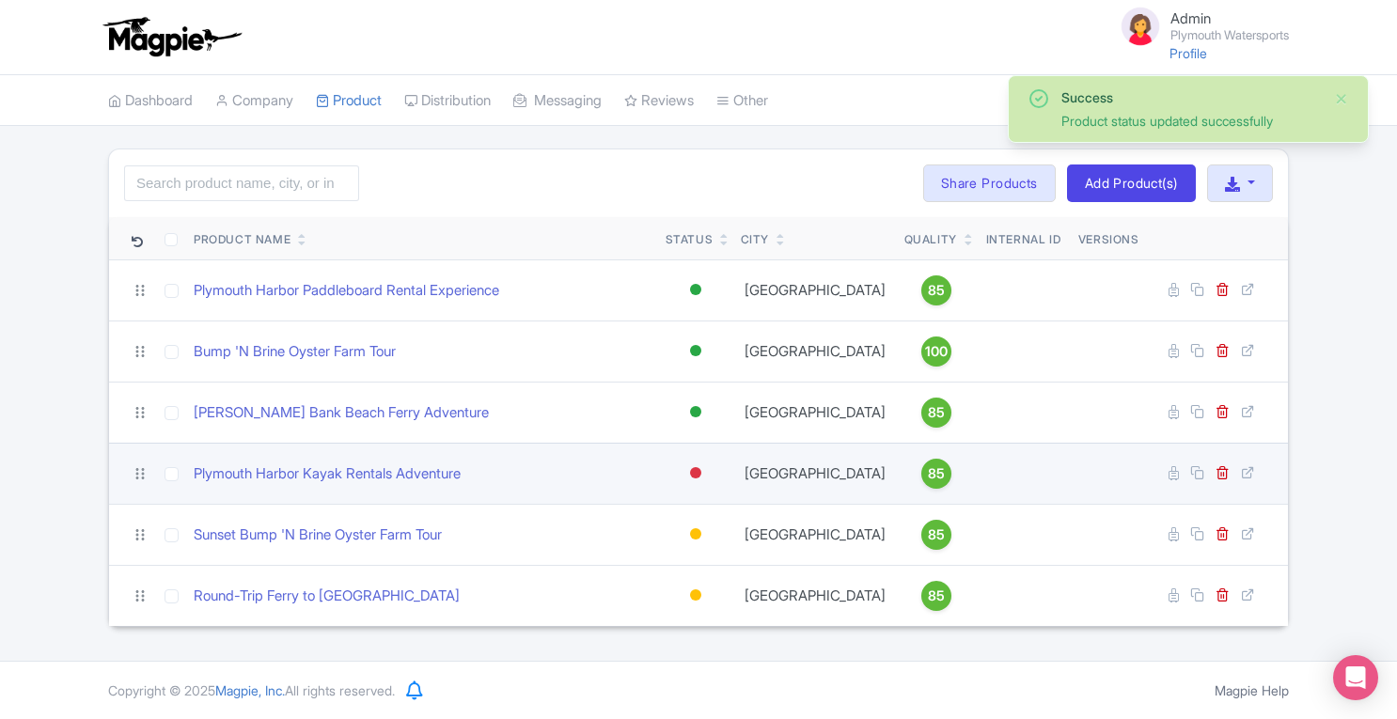
click at [698, 476] on div at bounding box center [695, 473] width 19 height 27
click at [691, 499] on div "Active" at bounding box center [648, 505] width 111 height 35
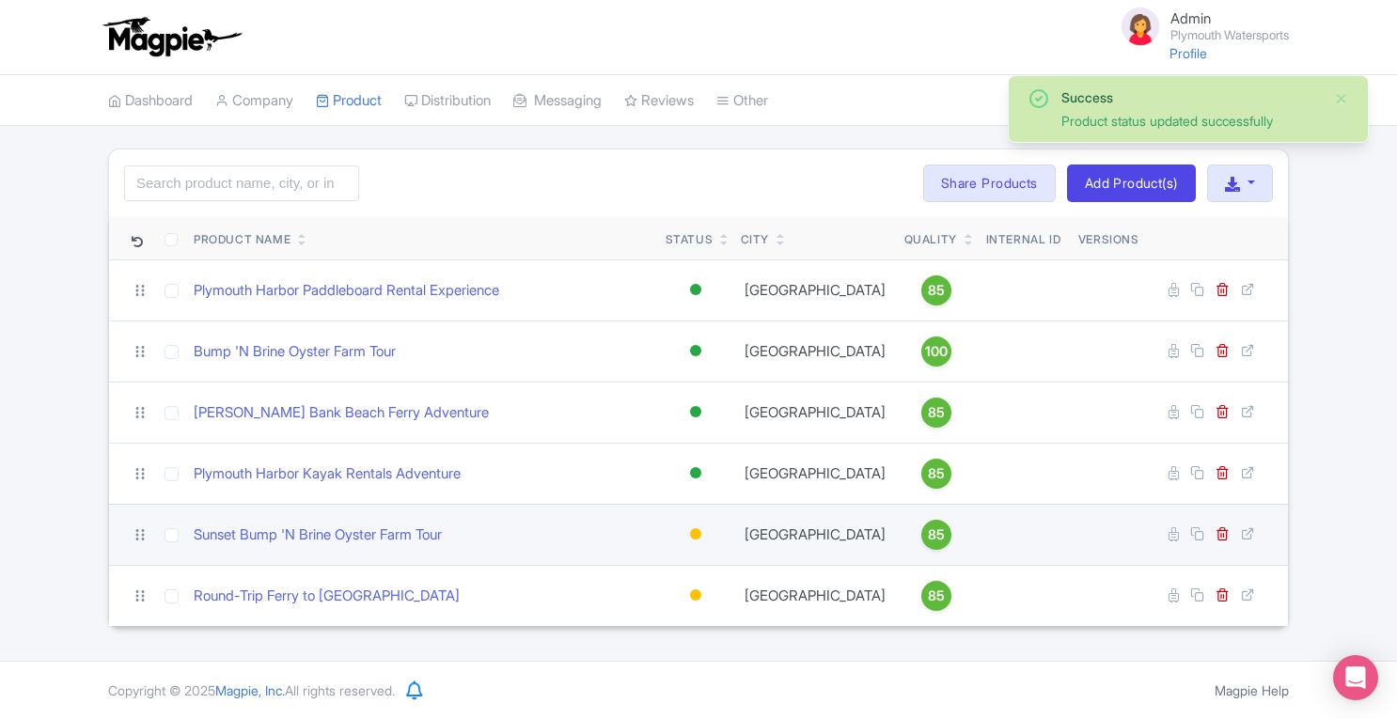
click at [701, 529] on div at bounding box center [695, 534] width 19 height 27
click at [670, 563] on div "Active" at bounding box center [648, 566] width 111 height 35
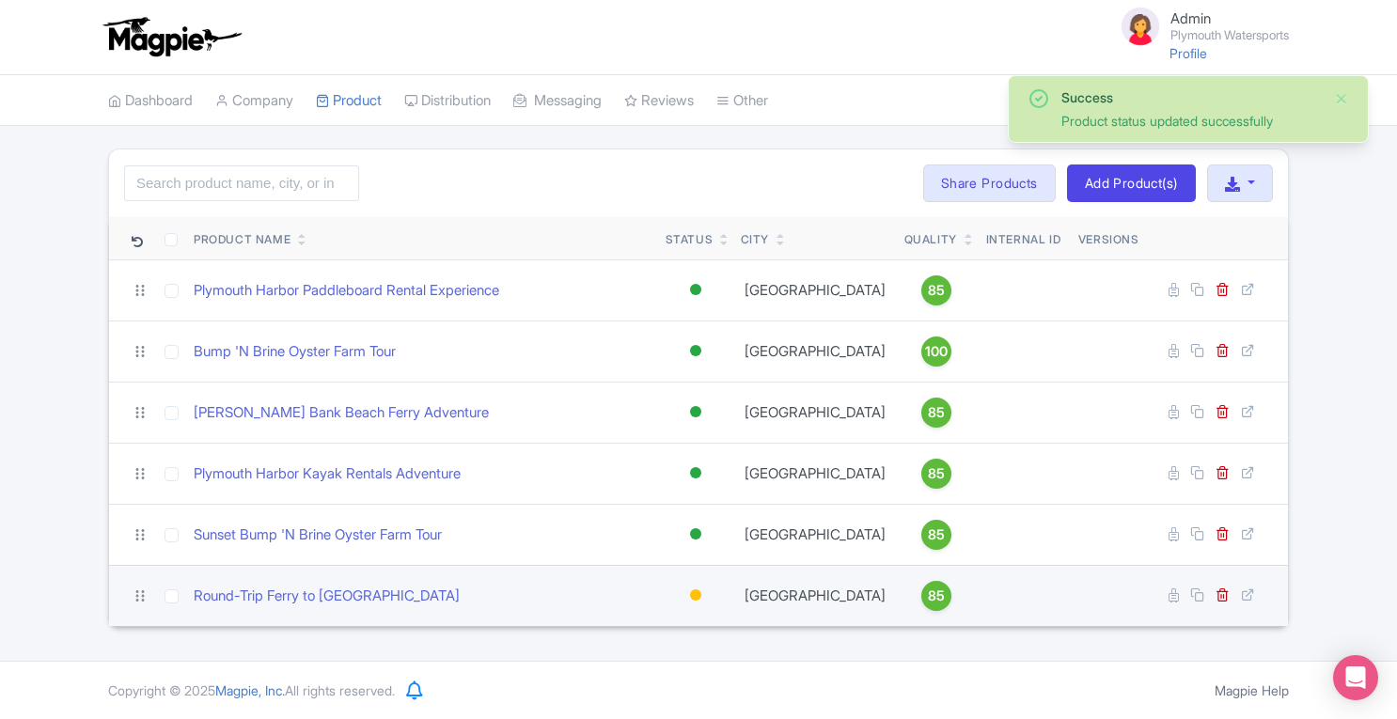
click at [692, 591] on div at bounding box center [695, 594] width 11 height 11
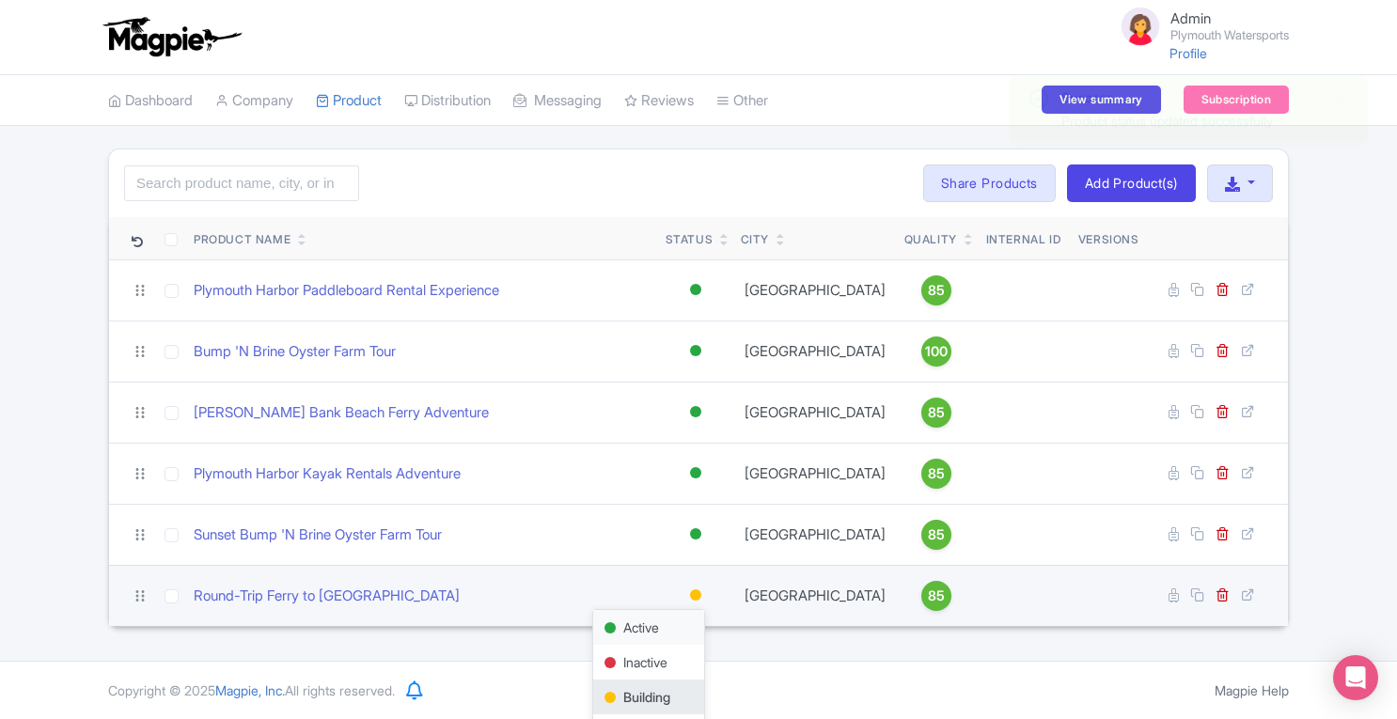
click at [674, 622] on div "Active" at bounding box center [648, 627] width 111 height 35
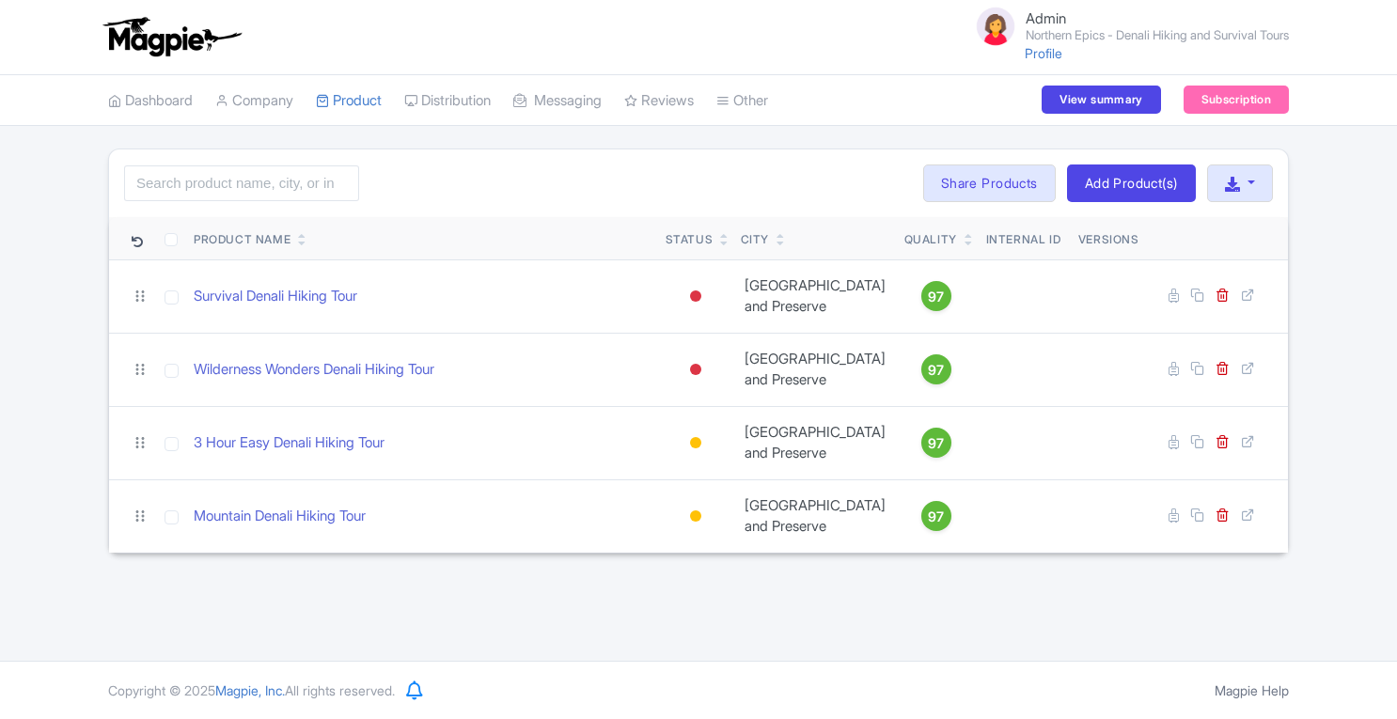
click at [1396, 274] on html "Admin Northern Epics - Denali Hiking and Survival Tours Profile Users Settings …" at bounding box center [698, 359] width 1397 height 719
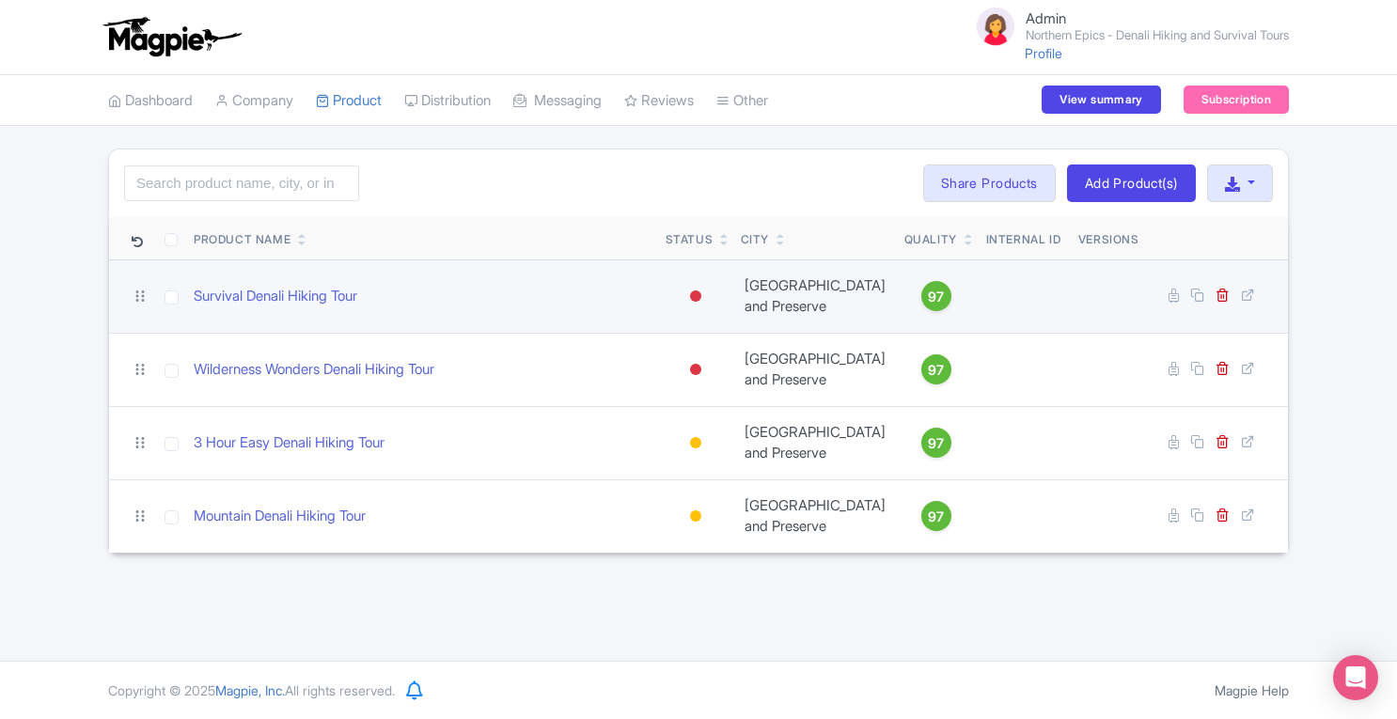
click at [705, 306] on td "Active Inactive Building Archived" at bounding box center [695, 295] width 75 height 73
click at [694, 302] on div at bounding box center [695, 295] width 11 height 11
click at [680, 341] on div "Active" at bounding box center [648, 328] width 111 height 35
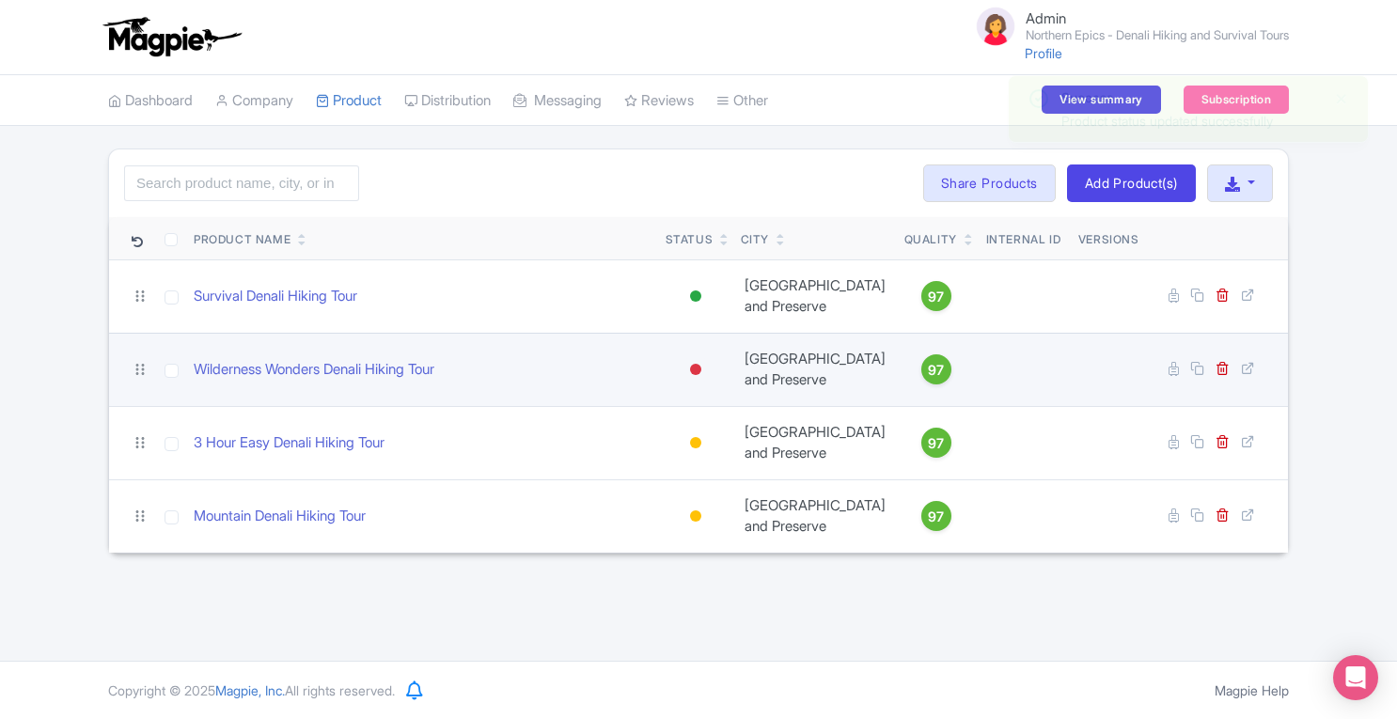
click at [693, 375] on div at bounding box center [695, 369] width 11 height 11
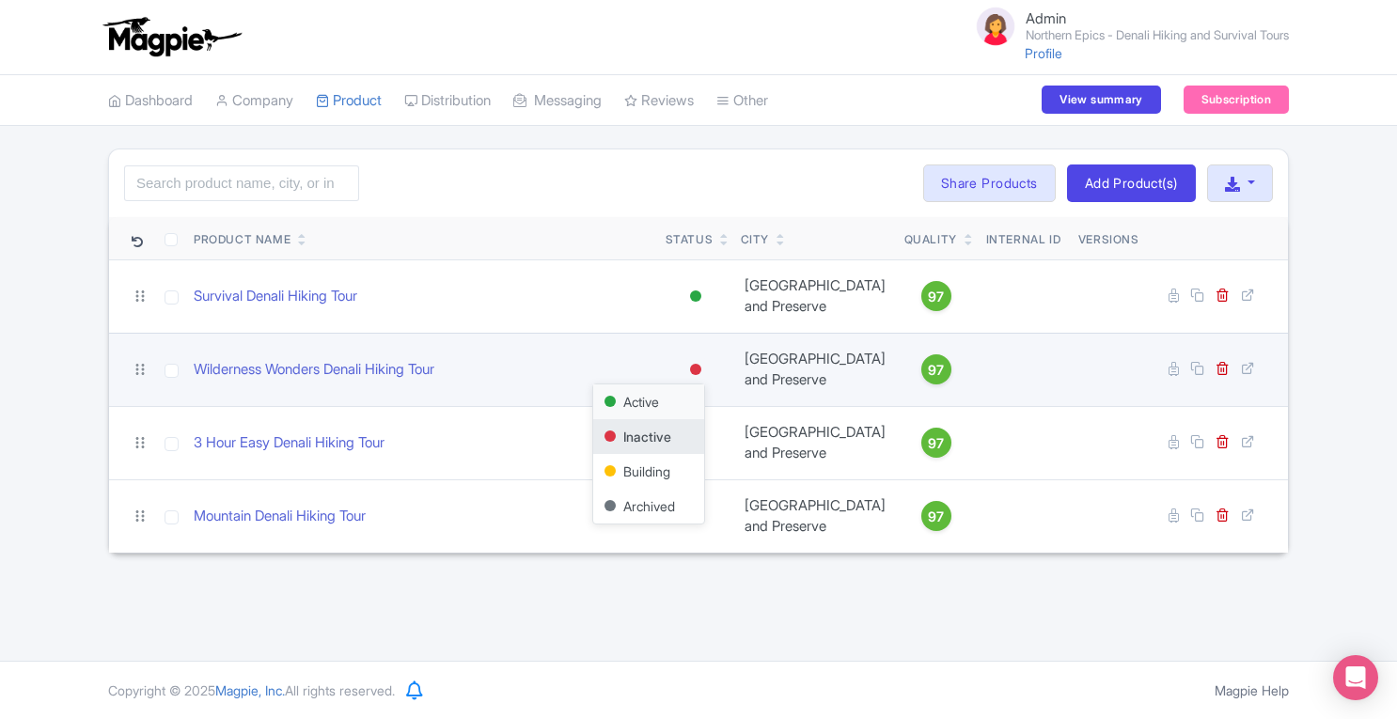
click at [688, 419] on div "Active" at bounding box center [648, 401] width 111 height 35
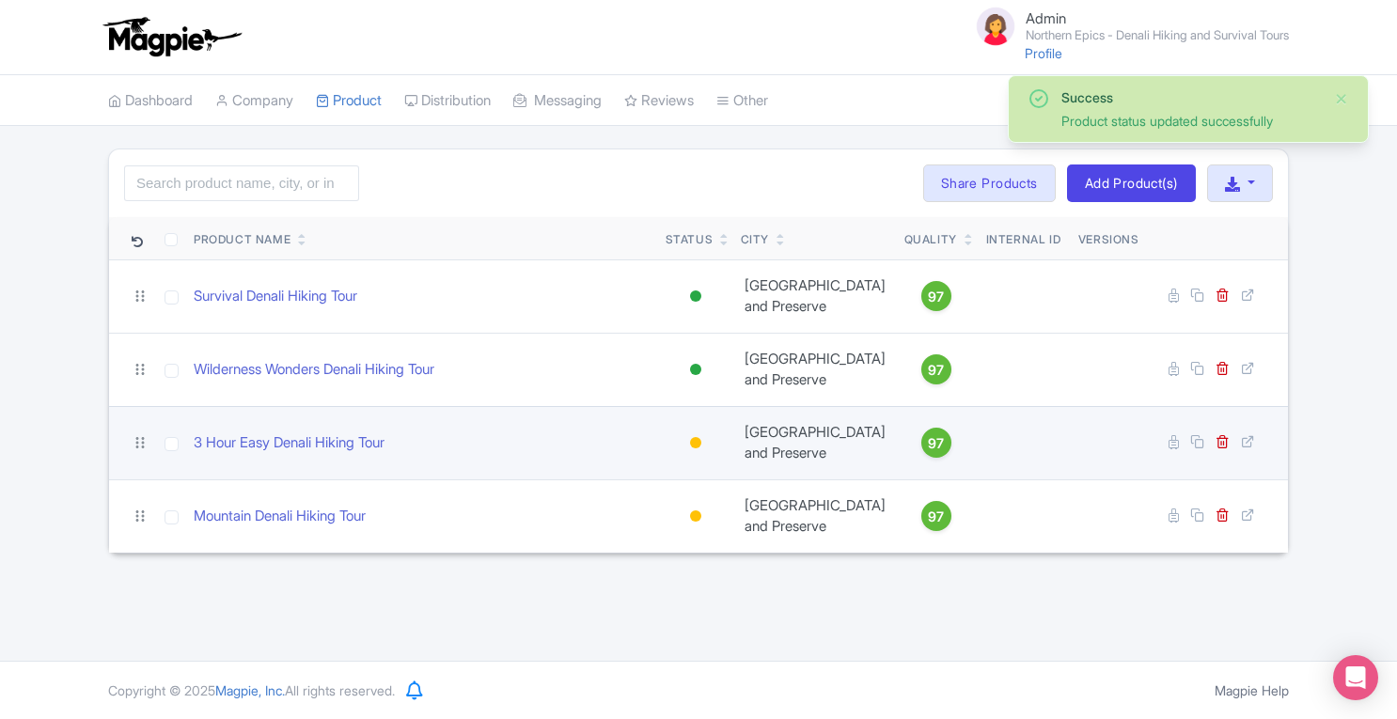
click at [699, 457] on div at bounding box center [695, 443] width 19 height 27
click at [682, 493] on div "Active" at bounding box center [648, 475] width 111 height 35
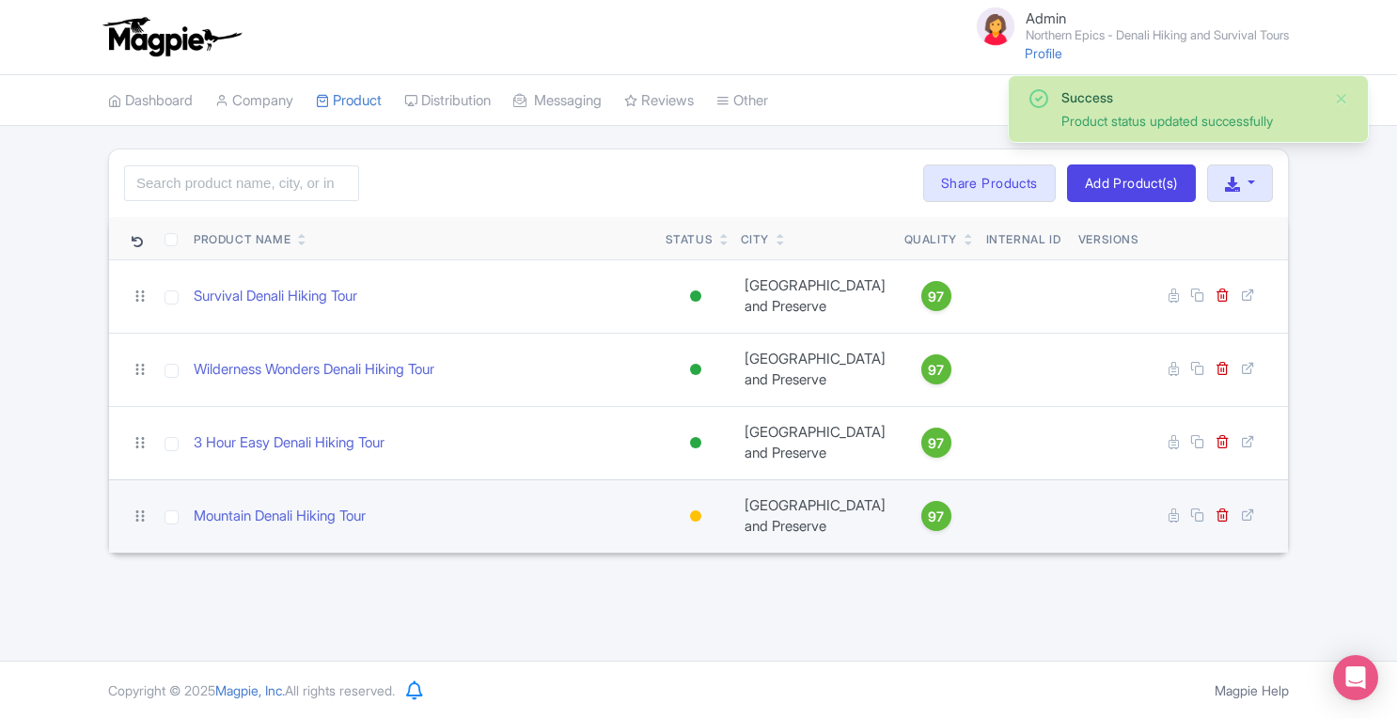
click at [695, 522] on div at bounding box center [695, 515] width 11 height 11
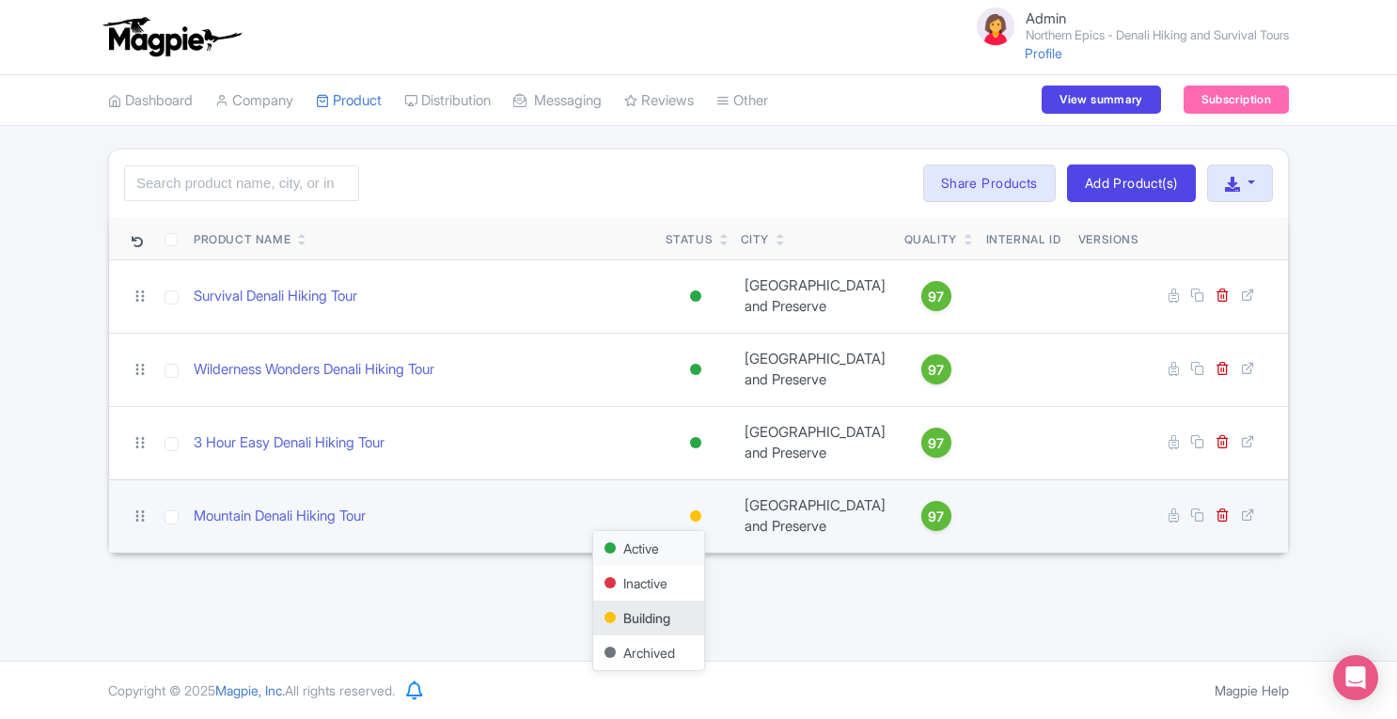
click at [634, 566] on div "Active" at bounding box center [648, 548] width 111 height 35
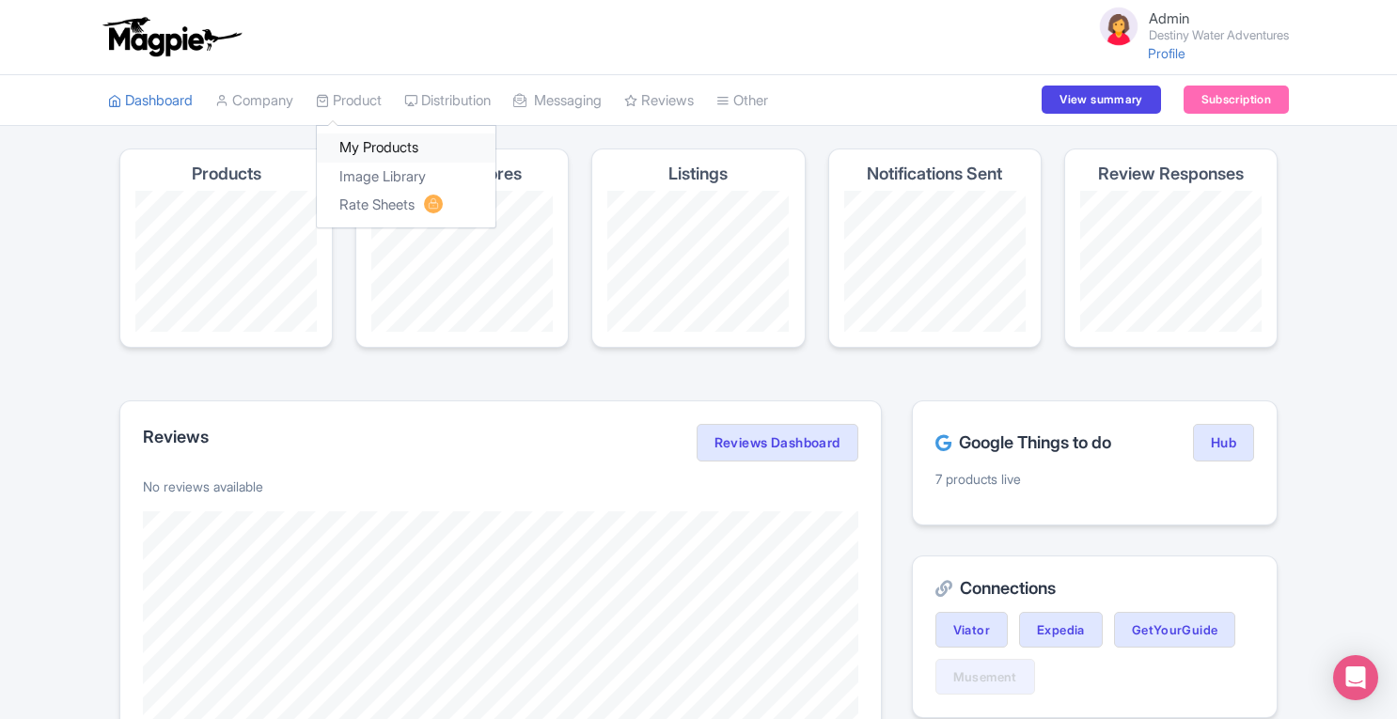
click at [359, 144] on link "My Products" at bounding box center [406, 147] width 179 height 29
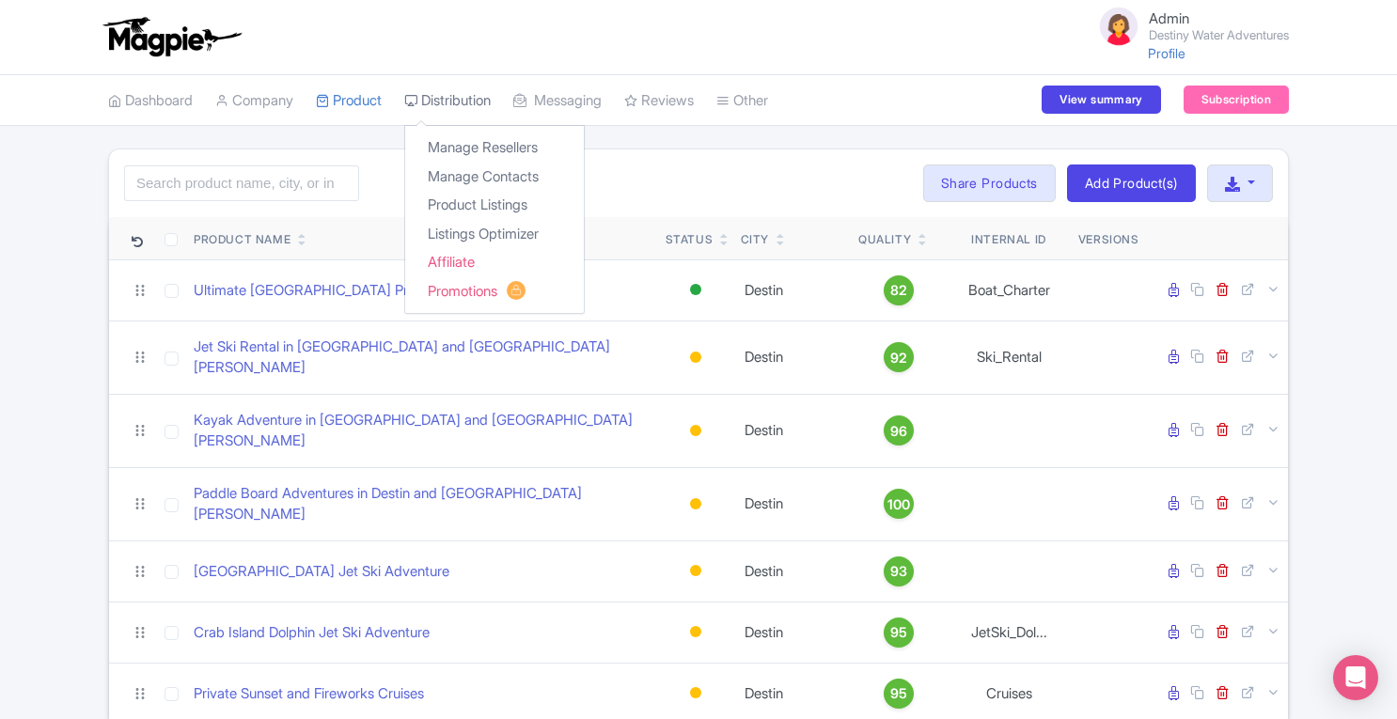
click at [491, 102] on link "Distribution" at bounding box center [447, 101] width 86 height 52
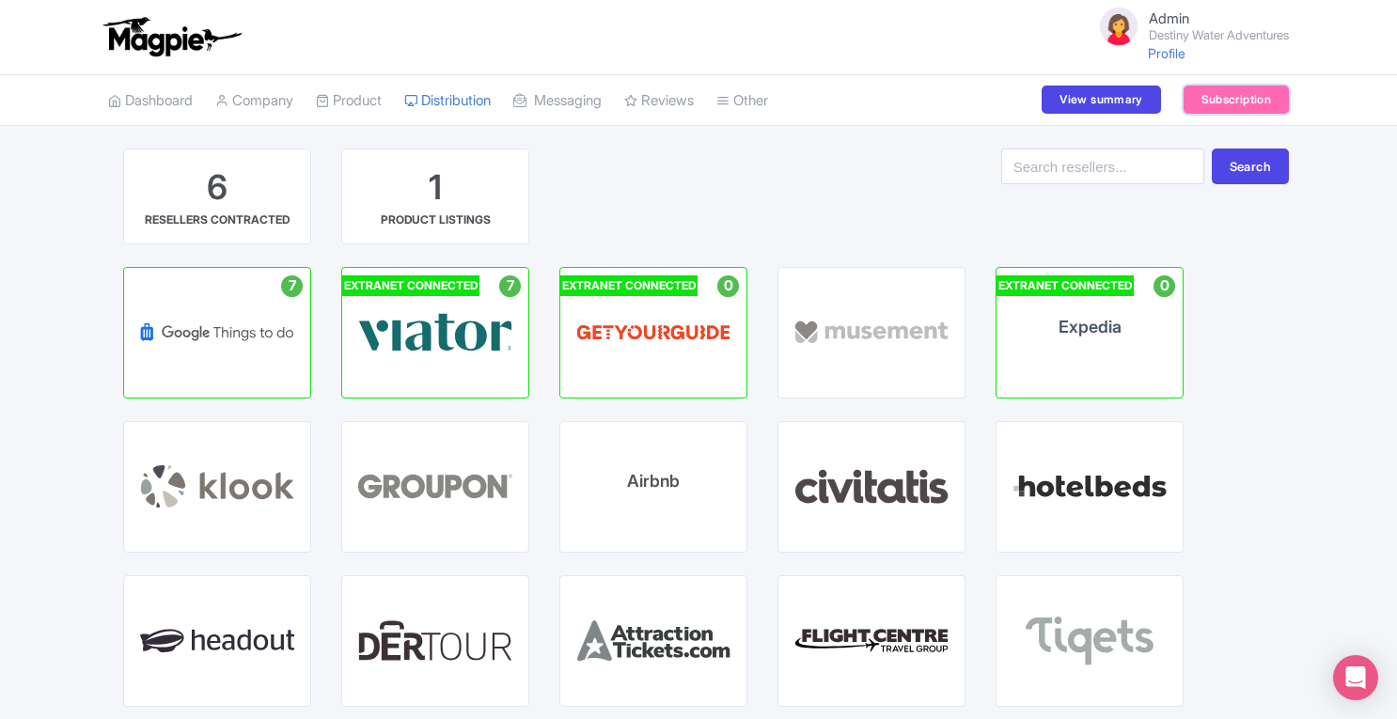
click at [1222, 95] on link "Subscription" at bounding box center [1236, 100] width 105 height 28
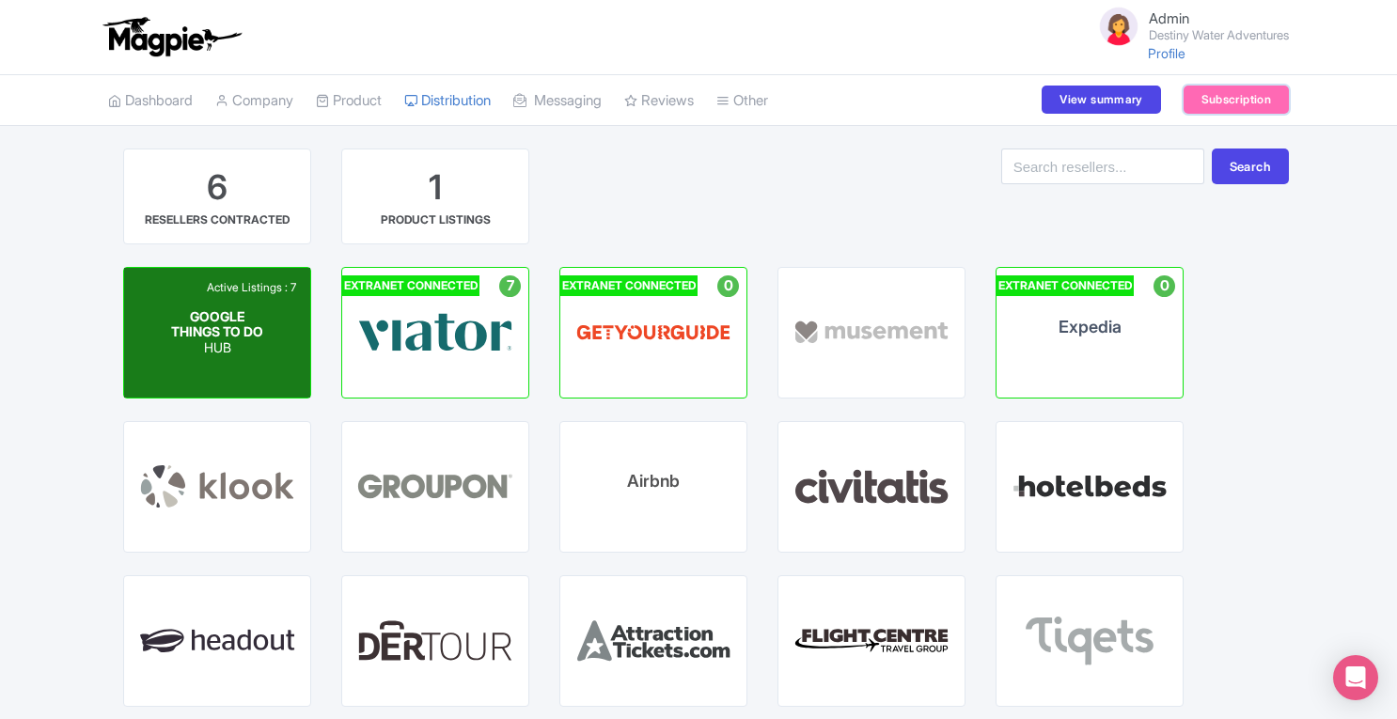
click at [246, 323] on span "GOOGLE THINGS TO DO" at bounding box center [217, 323] width 92 height 32
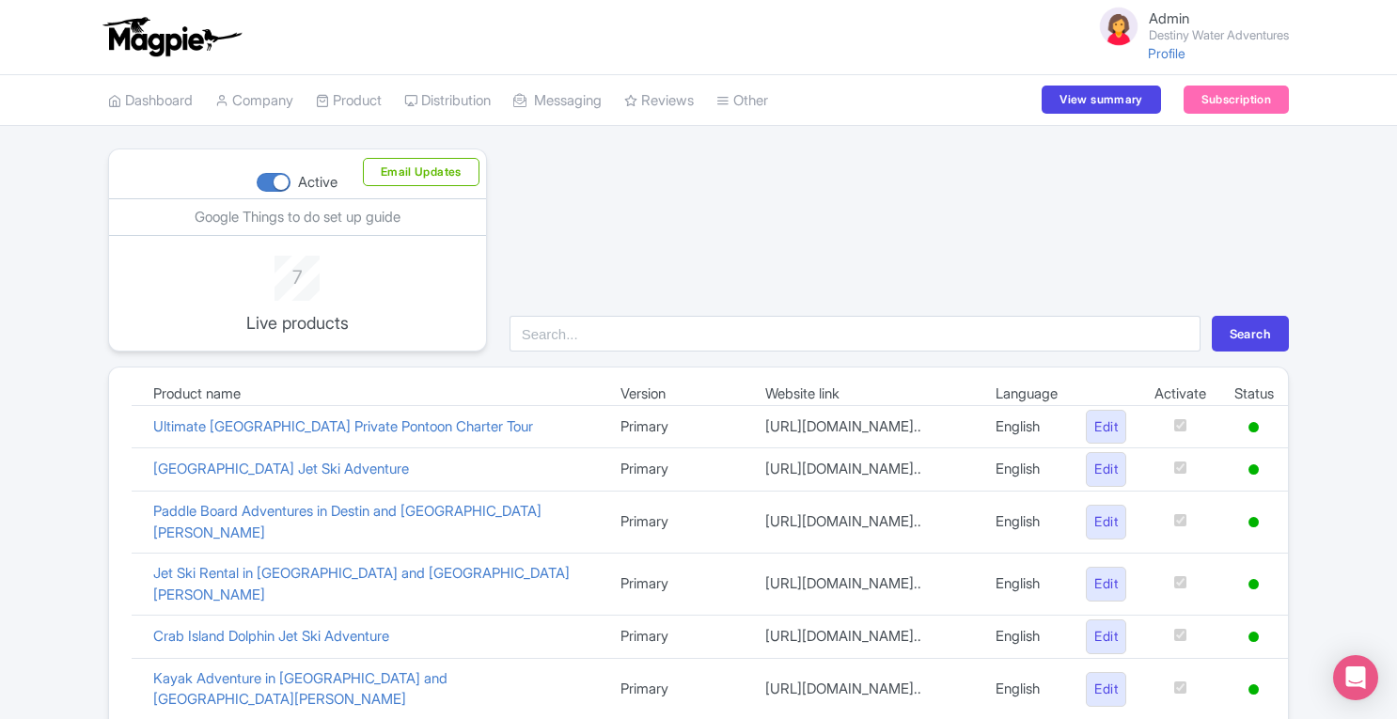
click at [266, 184] on div at bounding box center [274, 182] width 34 height 19
click at [266, 184] on input "Active" at bounding box center [263, 183] width 12 height 12
checkbox input "false"
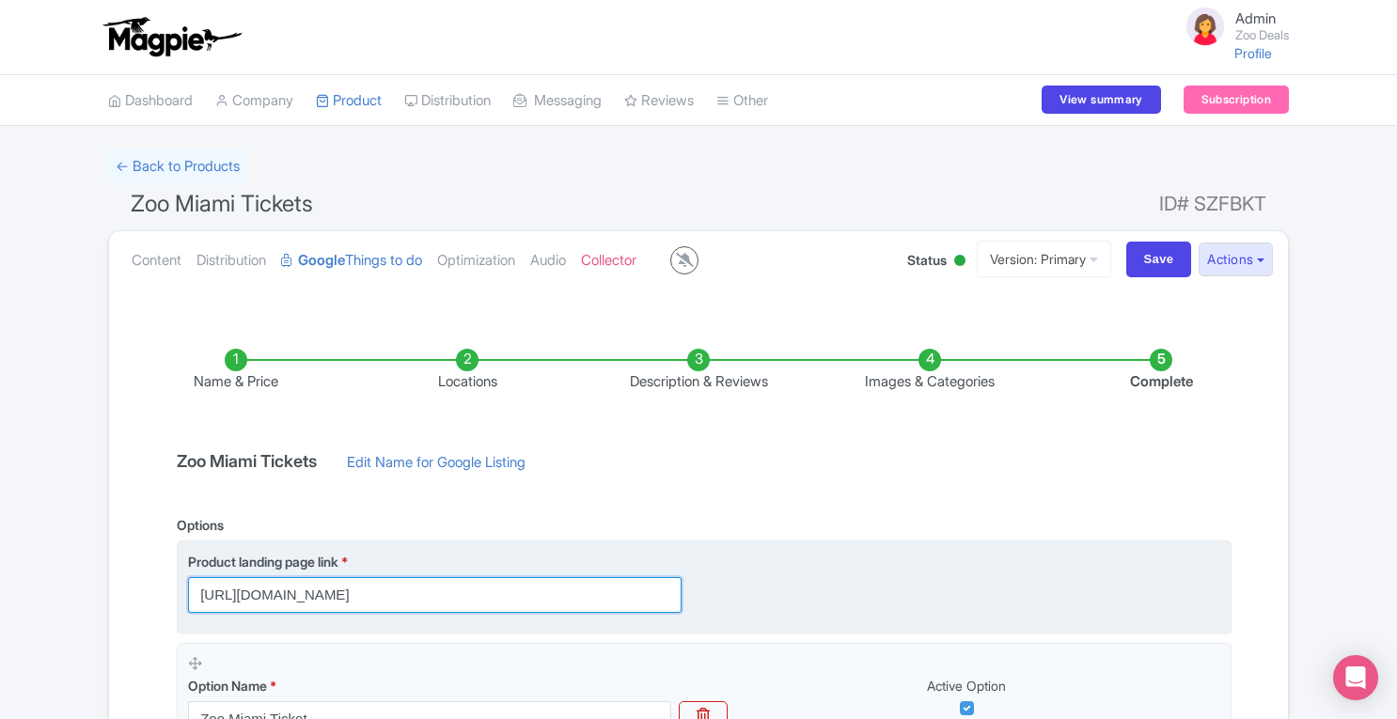
drag, startPoint x: 194, startPoint y: 597, endPoint x: 437, endPoint y: 601, distance: 243.5
click at [437, 601] on input "https://zoo-miami.deals/" at bounding box center [435, 595] width 494 height 36
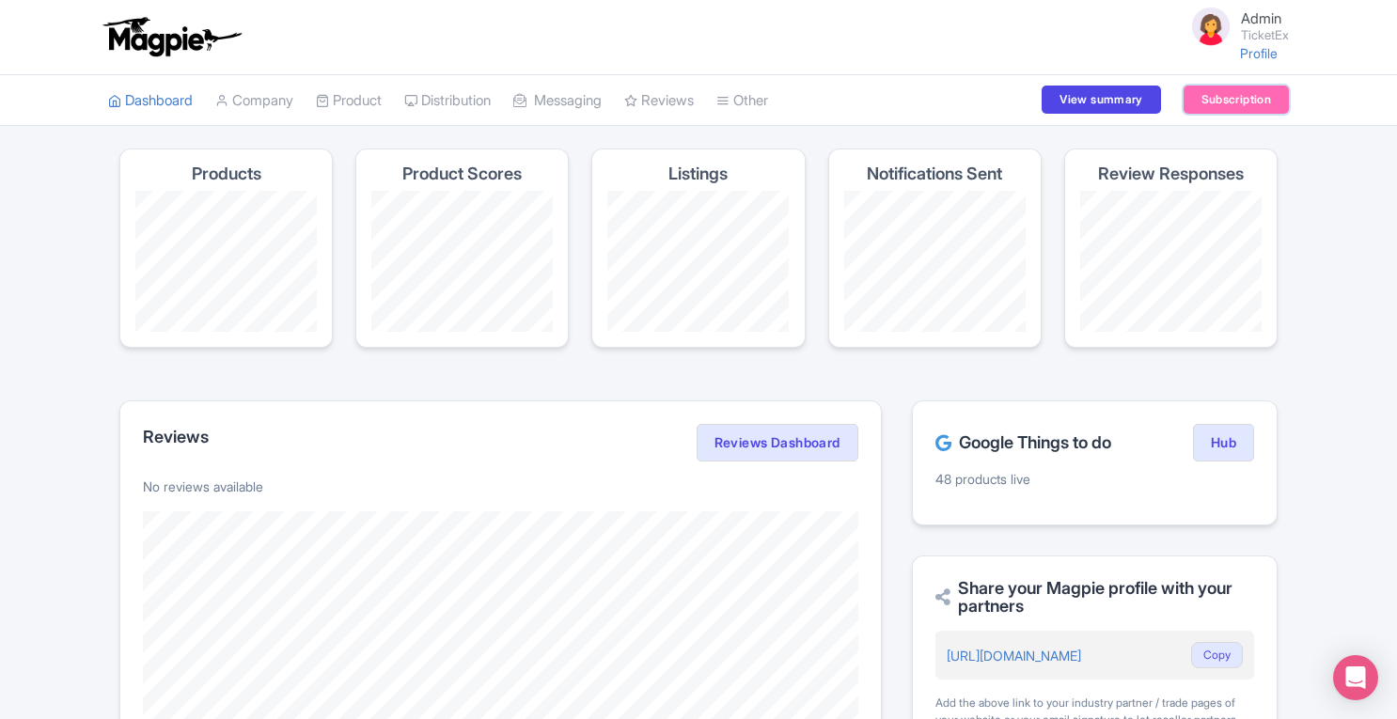
click at [1217, 102] on link "Subscription" at bounding box center [1236, 100] width 105 height 28
click at [1244, 93] on link "Subscription" at bounding box center [1236, 100] width 105 height 28
click at [258, 89] on link "Company" at bounding box center [254, 101] width 78 height 52
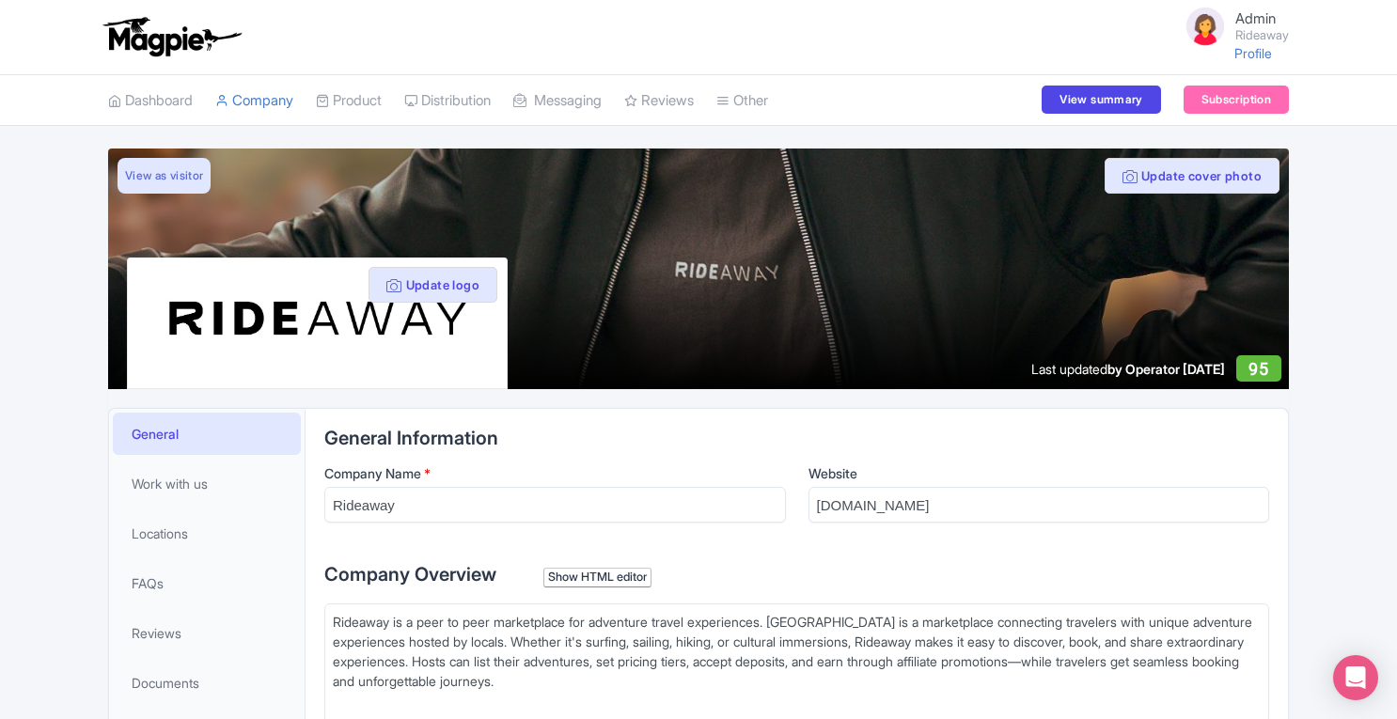
scroll to position [513, 0]
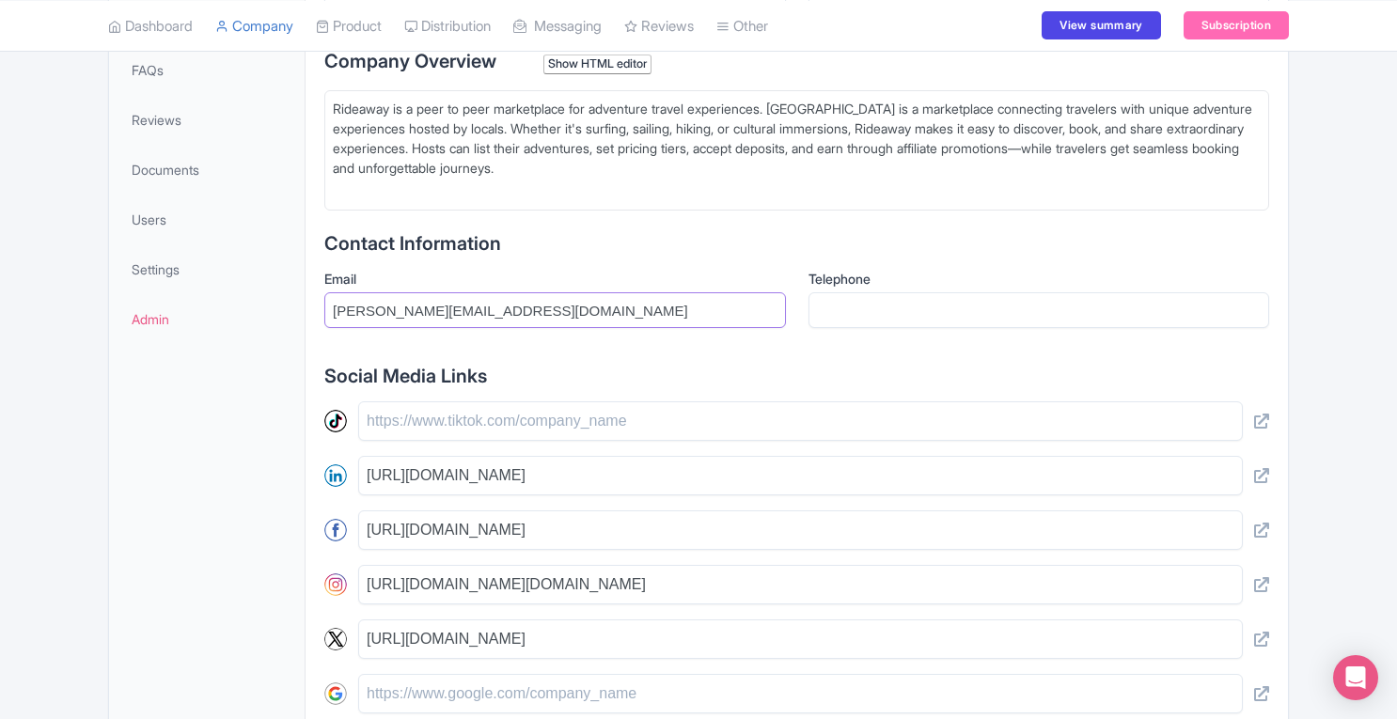
drag, startPoint x: 471, startPoint y: 309, endPoint x: 316, endPoint y: 313, distance: 155.2
click at [316, 313] on div "General Information Company Name * Rideaway Website rideaway.io Company Overvie…" at bounding box center [797, 413] width 982 height 1034
click at [171, 219] on link "Users" at bounding box center [207, 219] width 188 height 42
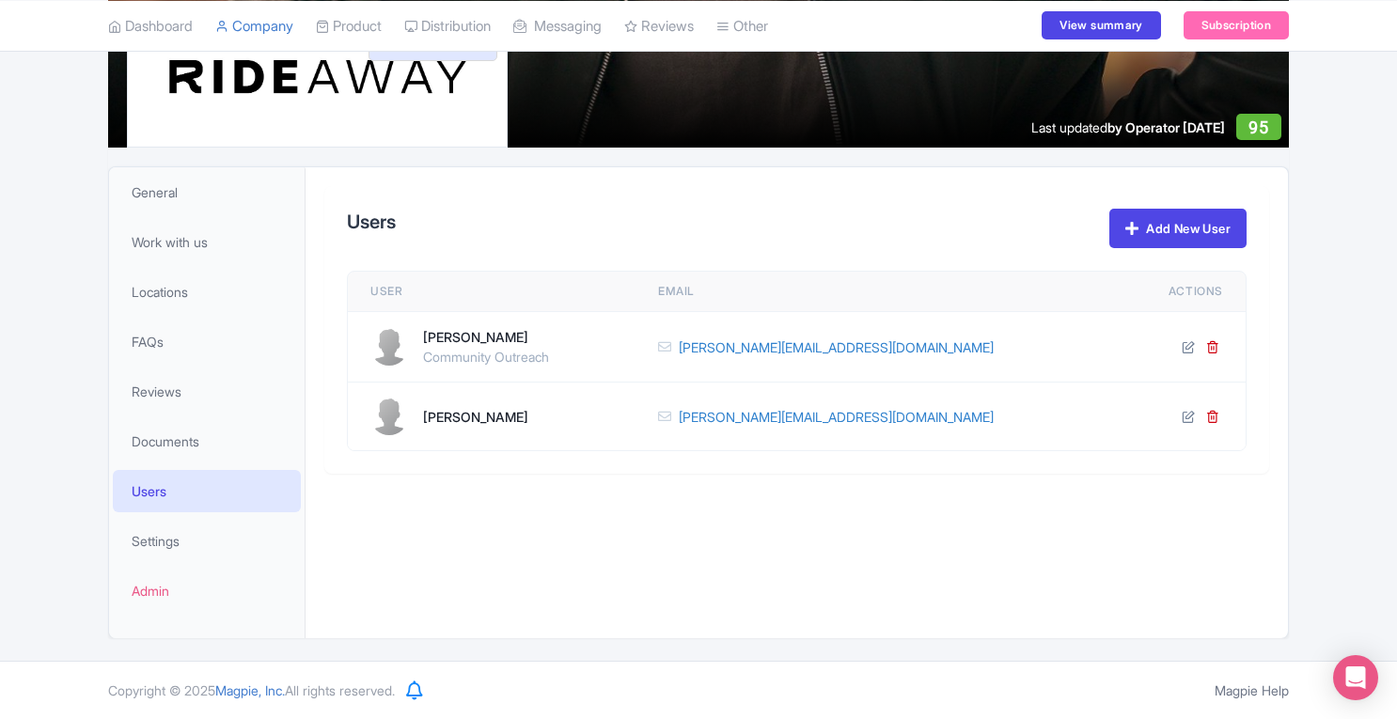
scroll to position [240, 0]
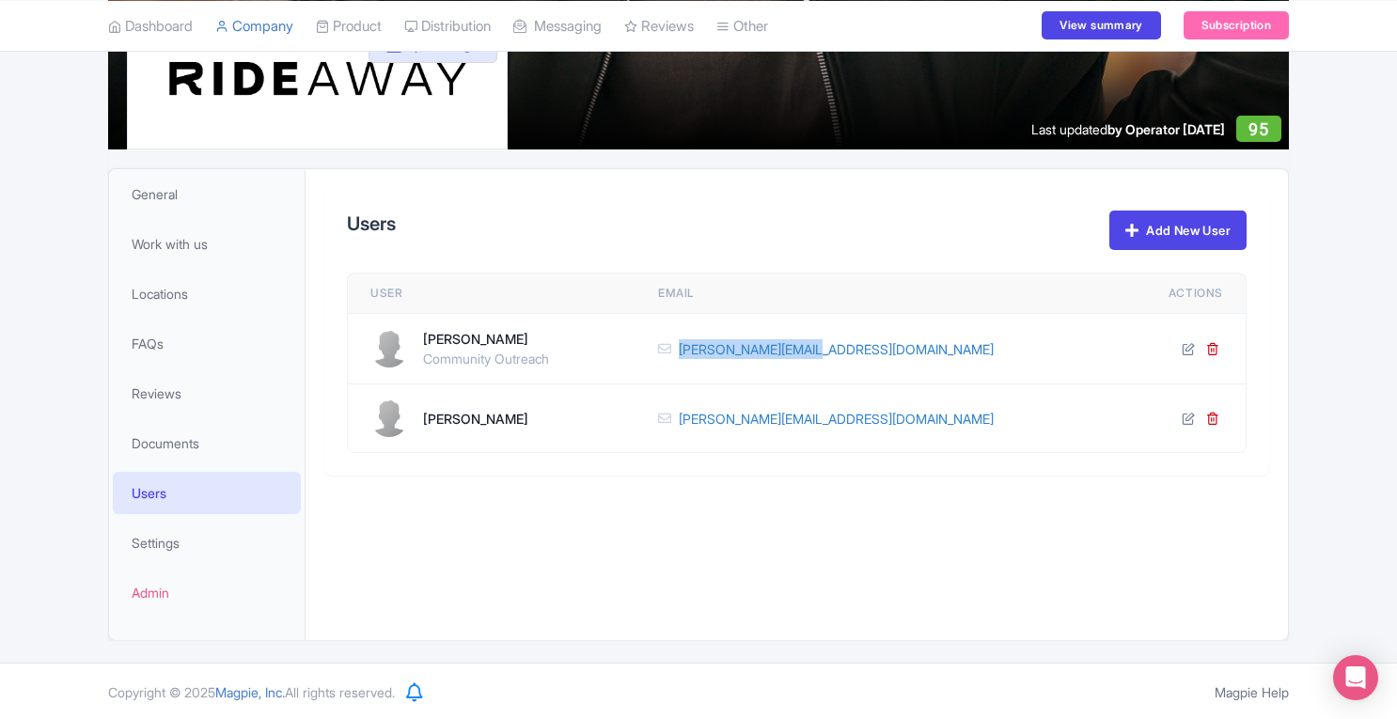
drag, startPoint x: 942, startPoint y: 371, endPoint x: 806, endPoint y: 365, distance: 136.5
click at [806, 365] on td "claudia@rideaway.io" at bounding box center [880, 349] width 490 height 71
copy link "claudia@rideaway.io"
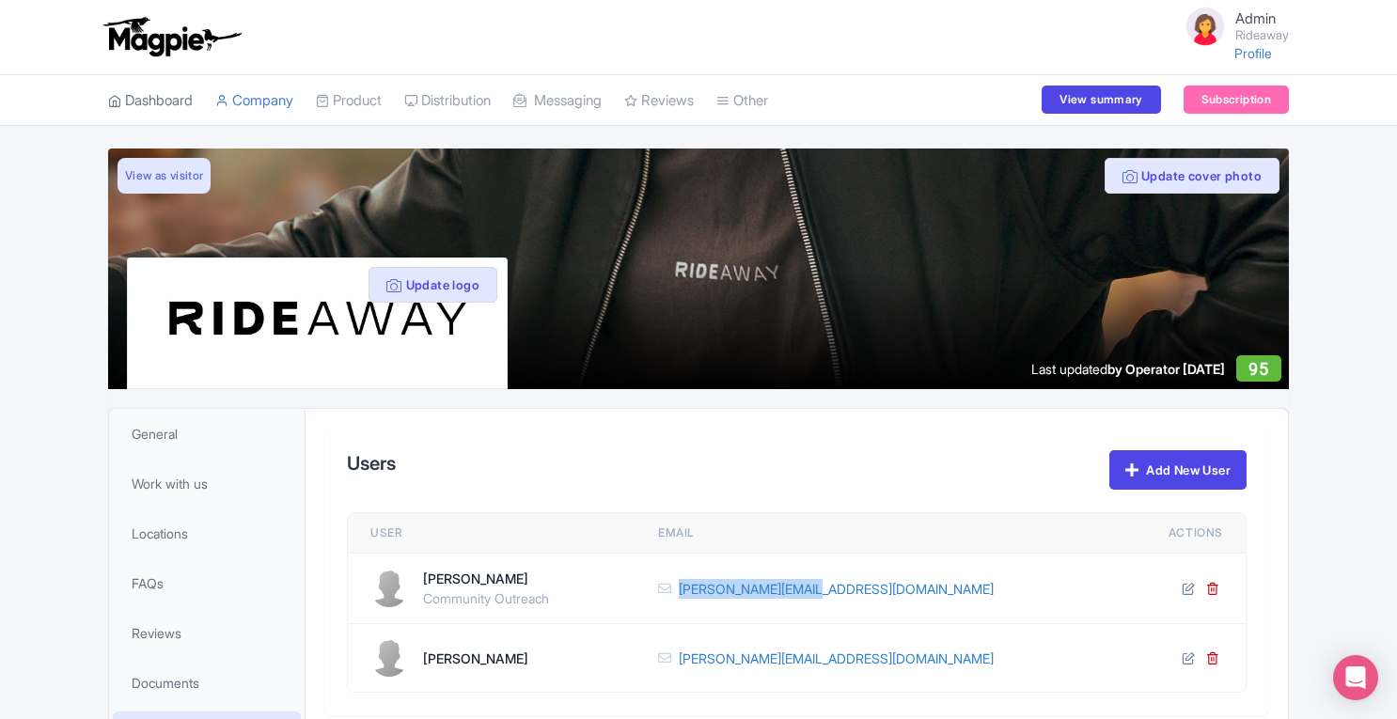
click at [154, 98] on link "Dashboard" at bounding box center [150, 101] width 85 height 52
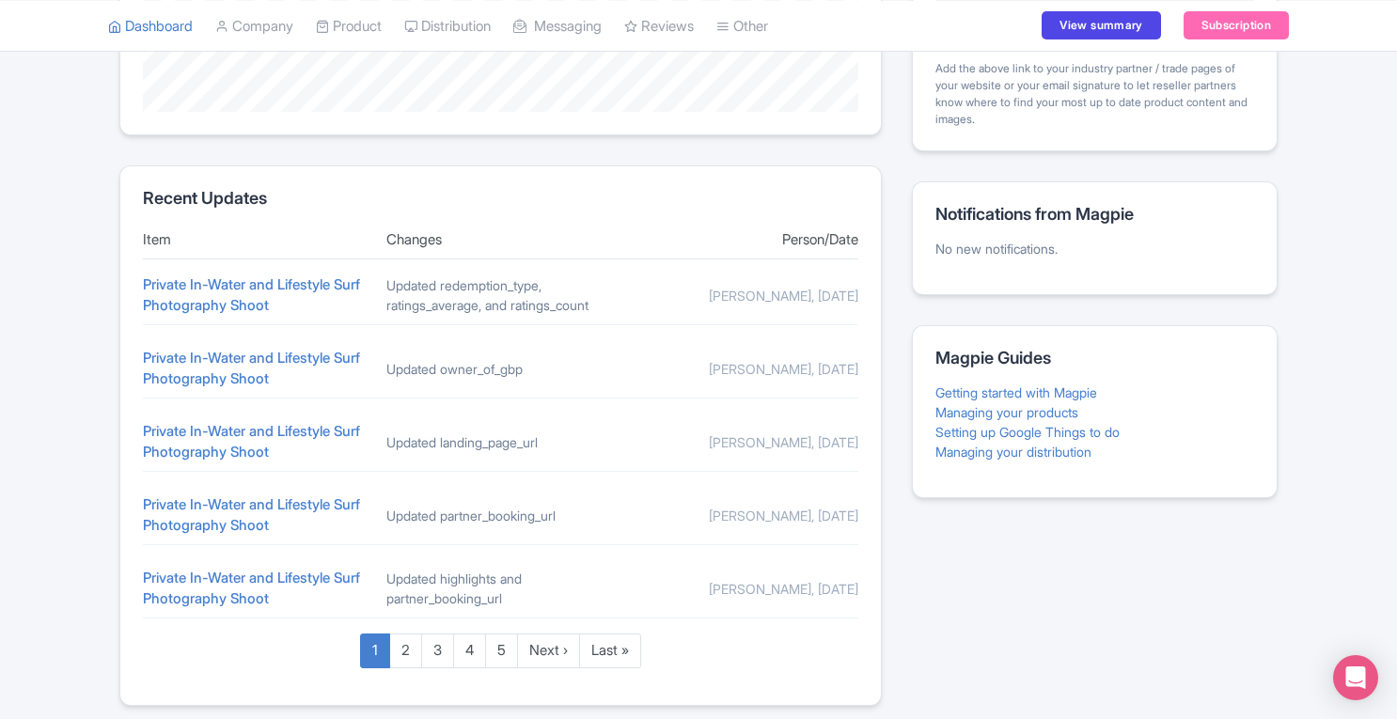
scroll to position [651, 0]
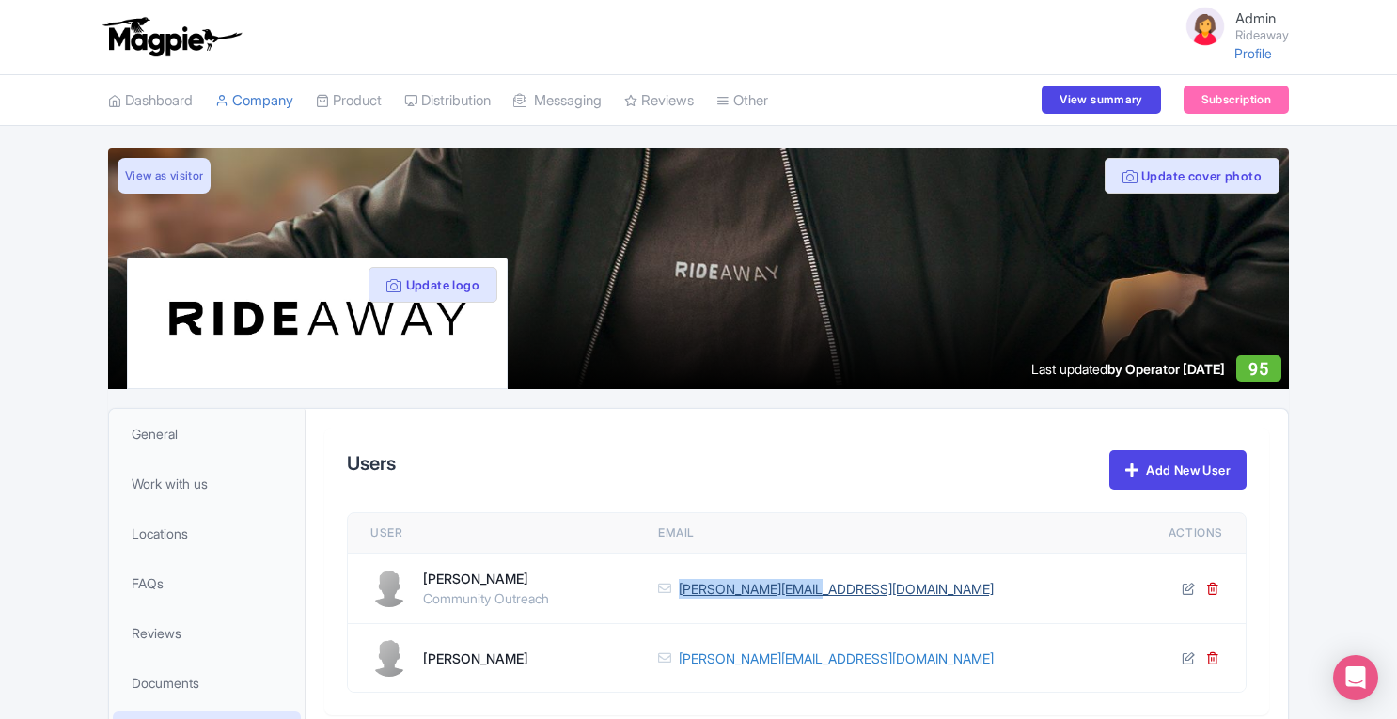
drag, startPoint x: 952, startPoint y: 604, endPoint x: 816, endPoint y: 588, distance: 137.2
click at [816, 588] on td "claudia@rideaway.io" at bounding box center [880, 589] width 490 height 71
copy link "claudia@rideaway.io"
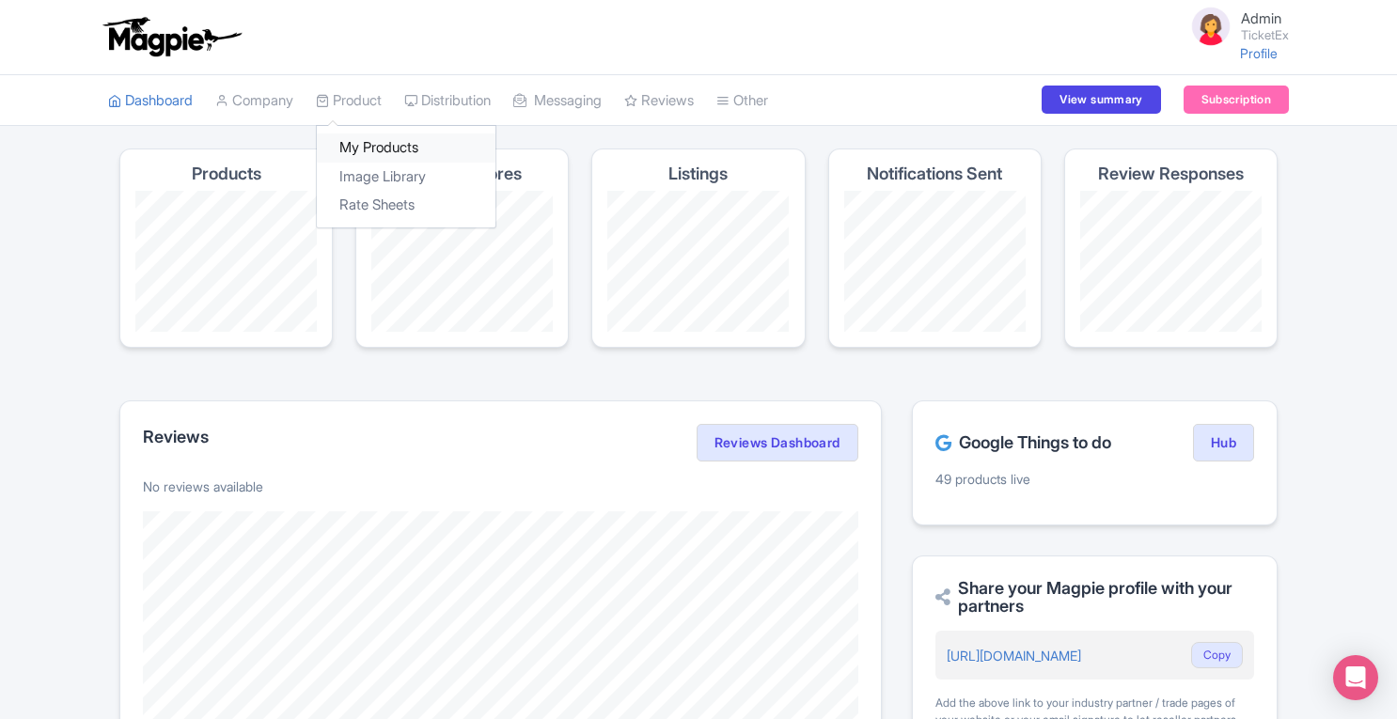
click at [389, 150] on link "My Products" at bounding box center [406, 147] width 179 height 29
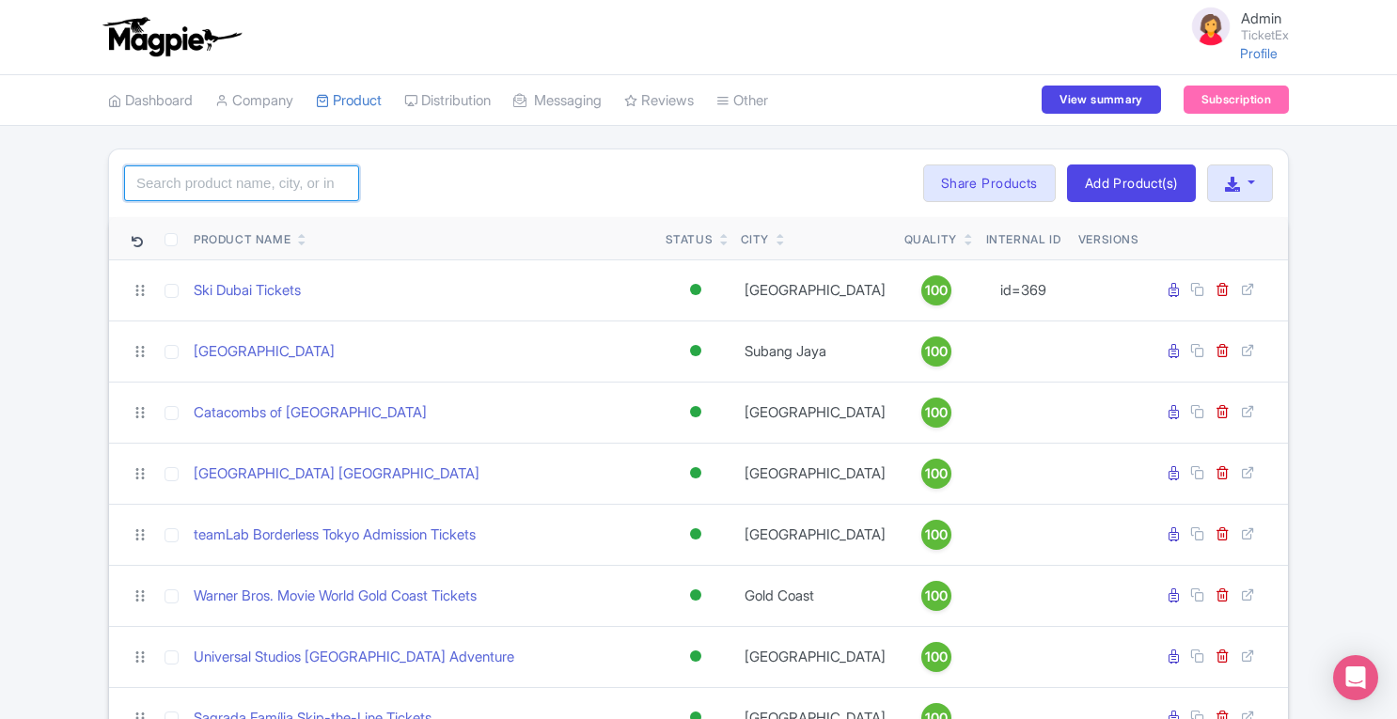
click at [268, 178] on input "search" at bounding box center [241, 183] width 235 height 36
paste input "claudia@rideaway.io"
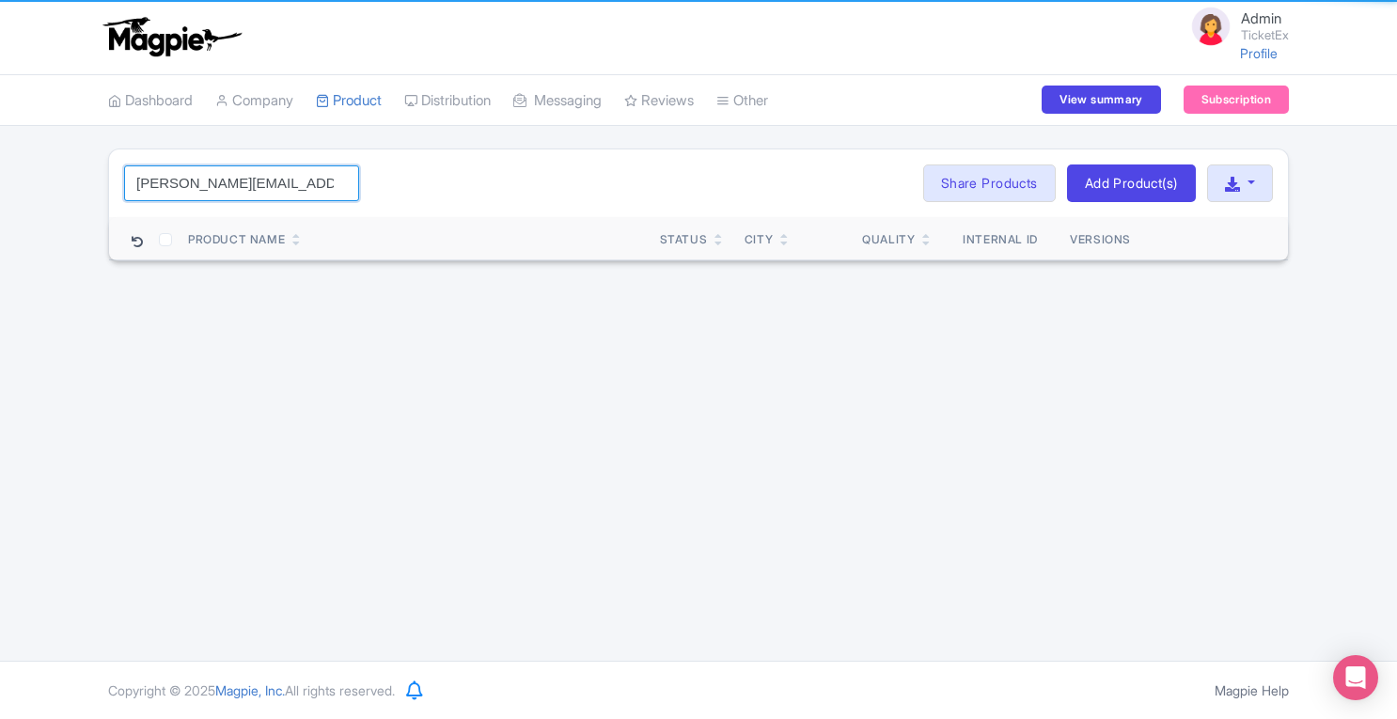
drag, startPoint x: 268, startPoint y: 178, endPoint x: 1, endPoint y: 191, distance: 267.3
click at [1, 191] on div "claudia@rideaway.io Search Bulk Actions Delete Add to Collection Translate Shar…" at bounding box center [698, 205] width 1397 height 113
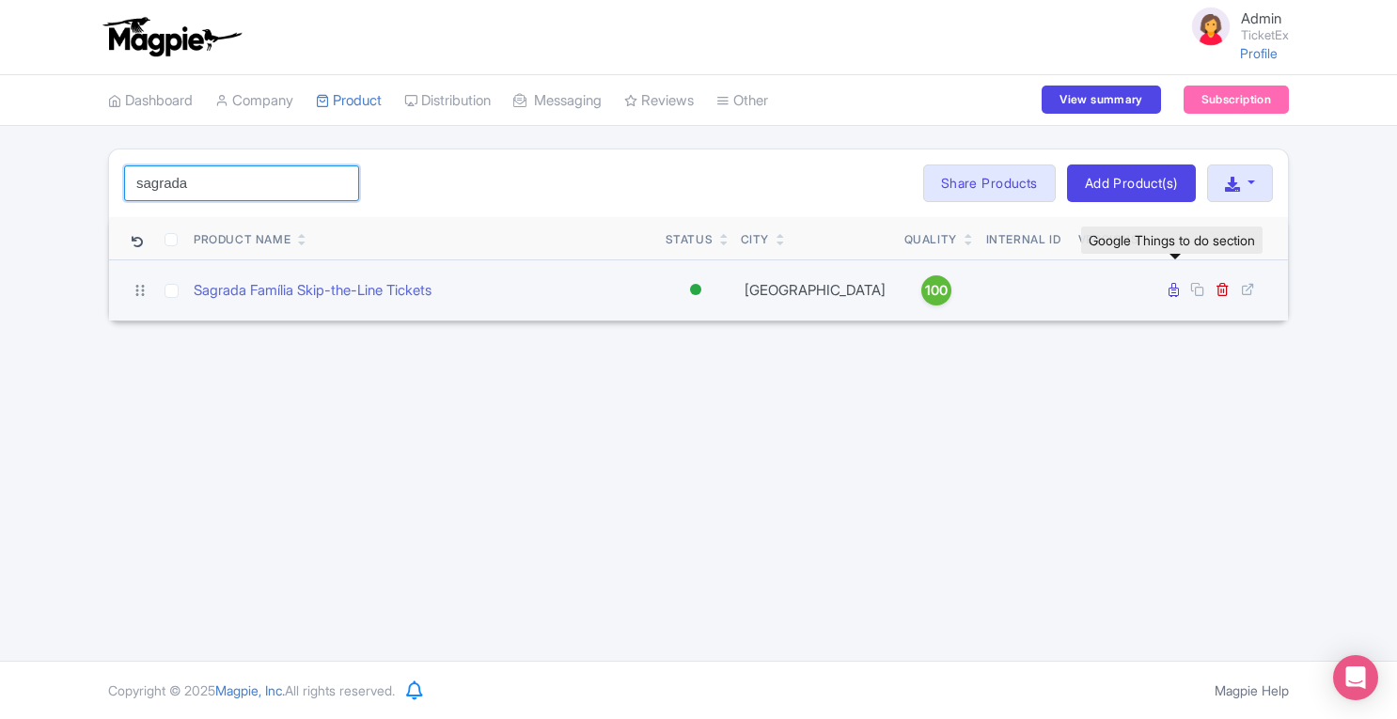
type input "sagrada"
click at [1173, 290] on icon at bounding box center [1173, 290] width 10 height 14
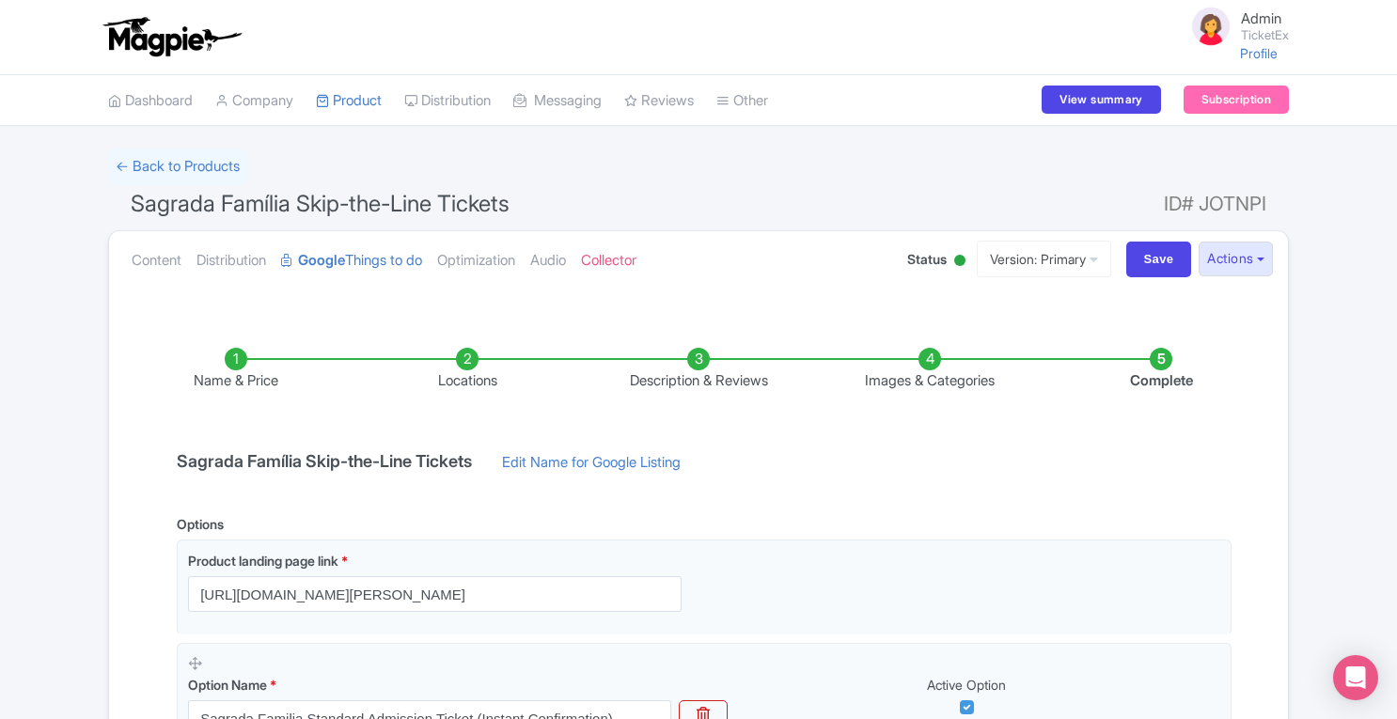
click at [466, 361] on li "Locations" at bounding box center [467, 370] width 231 height 44
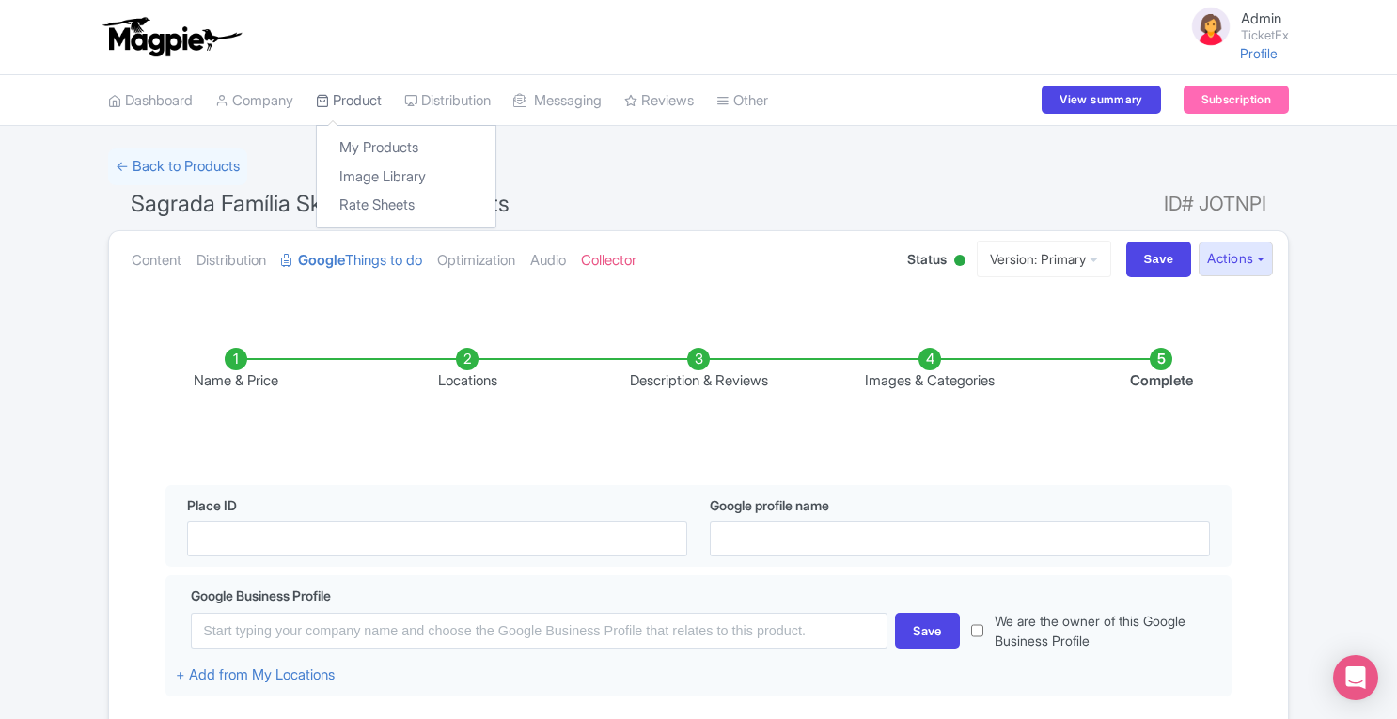
click at [382, 102] on link "Product" at bounding box center [349, 101] width 66 height 52
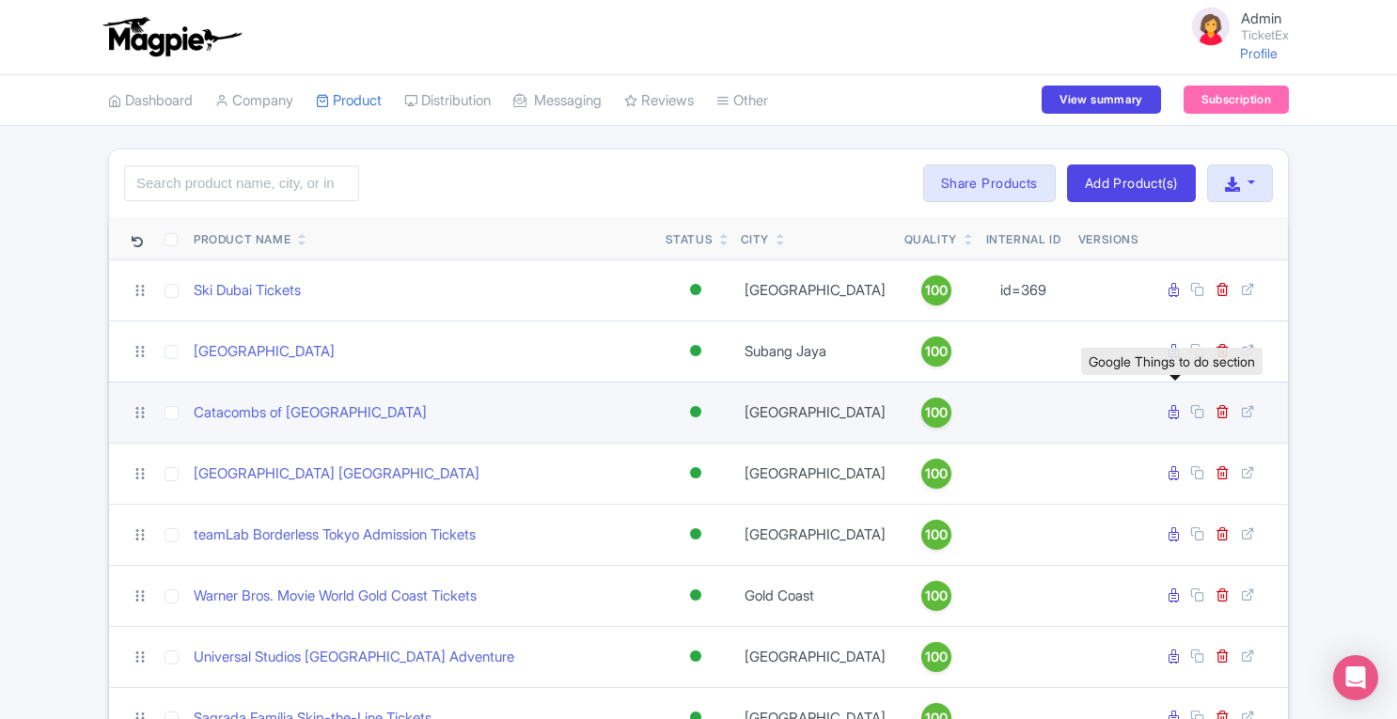
click at [1175, 410] on icon at bounding box center [1173, 412] width 10 height 14
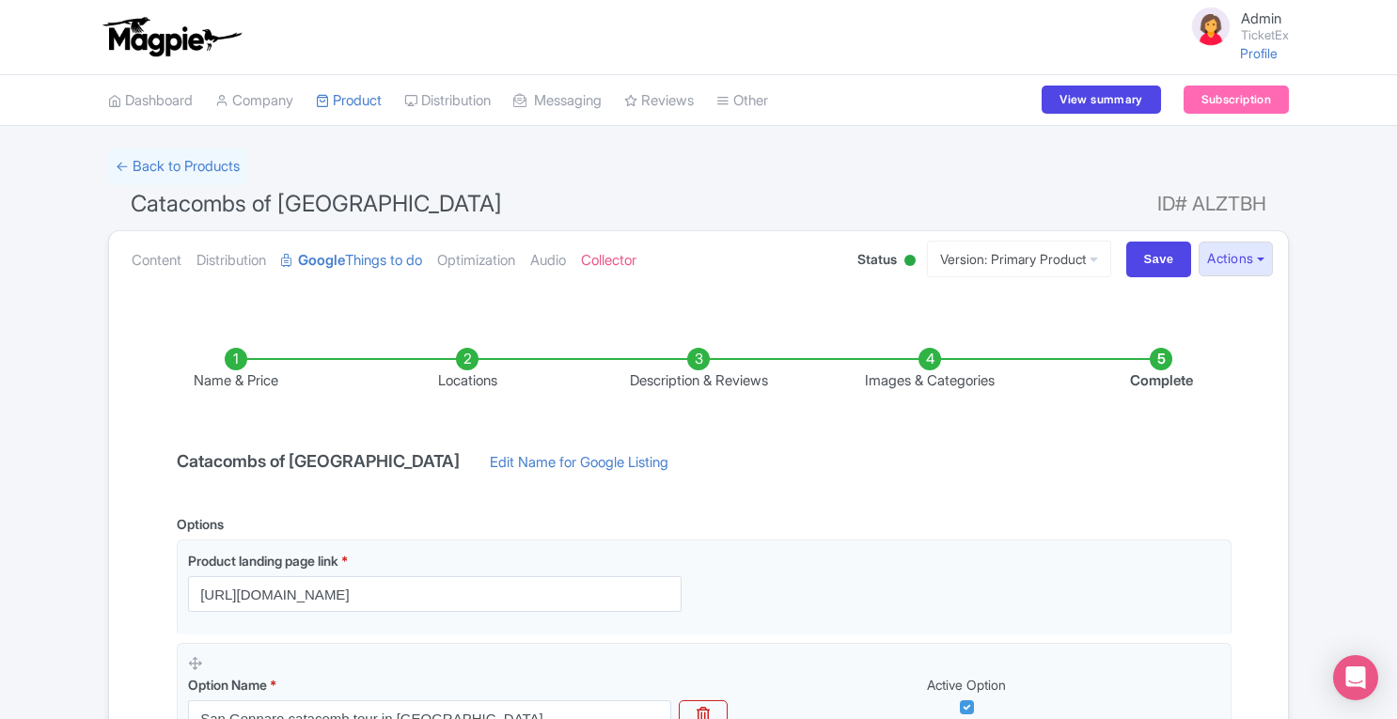
click at [936, 357] on li "Images & Categories" at bounding box center [929, 370] width 231 height 44
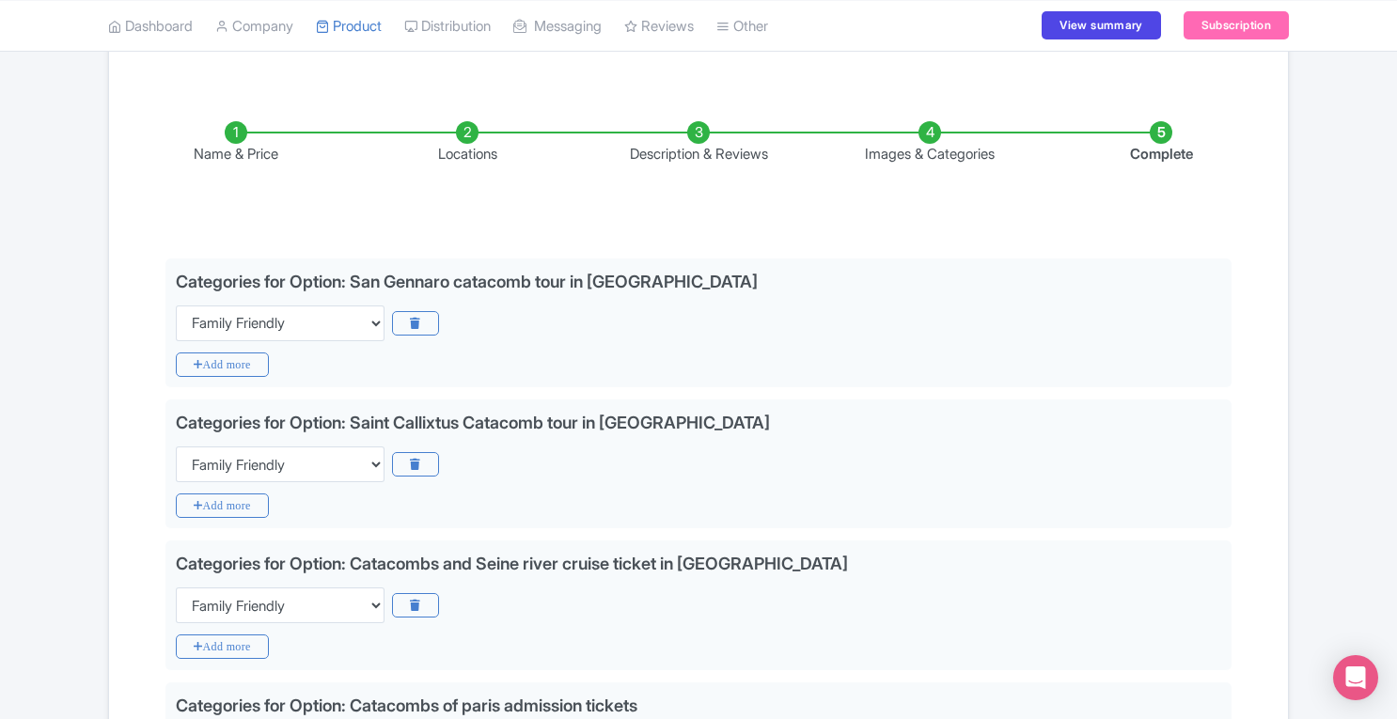
scroll to position [211, 0]
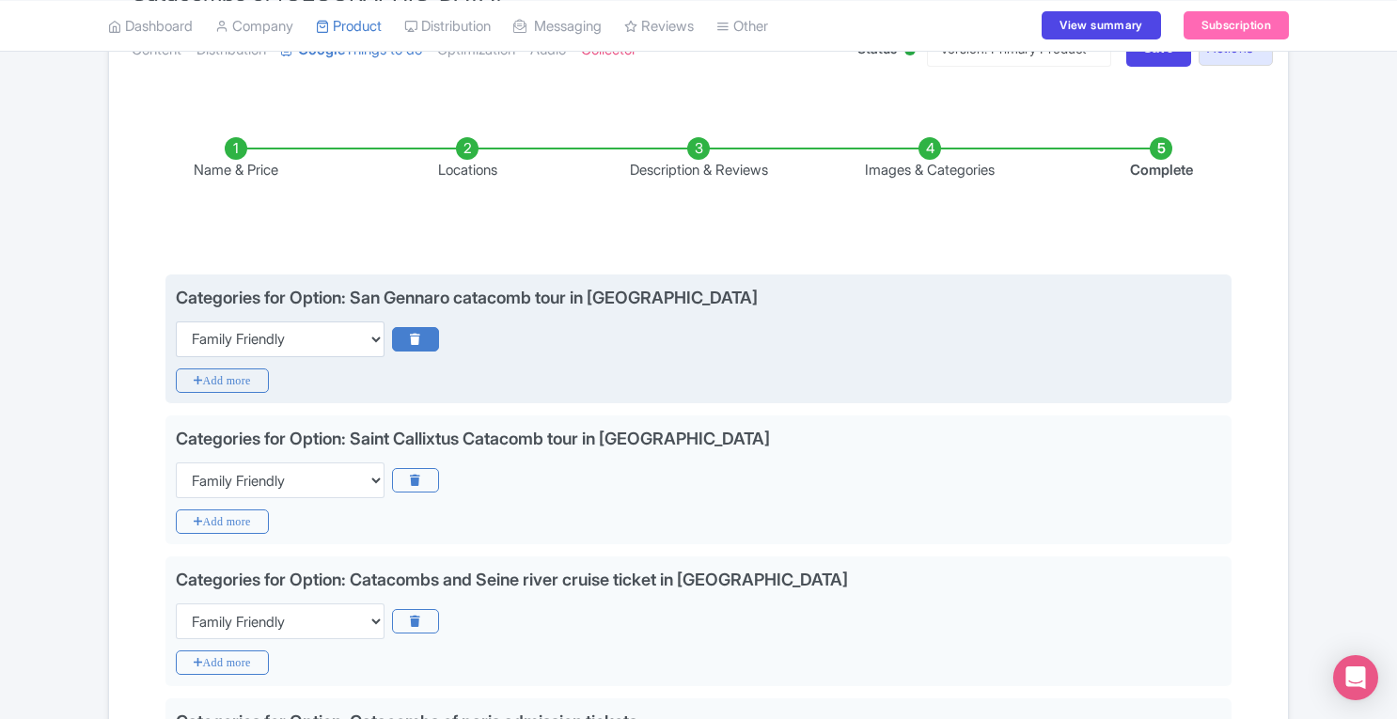
click at [418, 337] on icon at bounding box center [415, 339] width 46 height 24
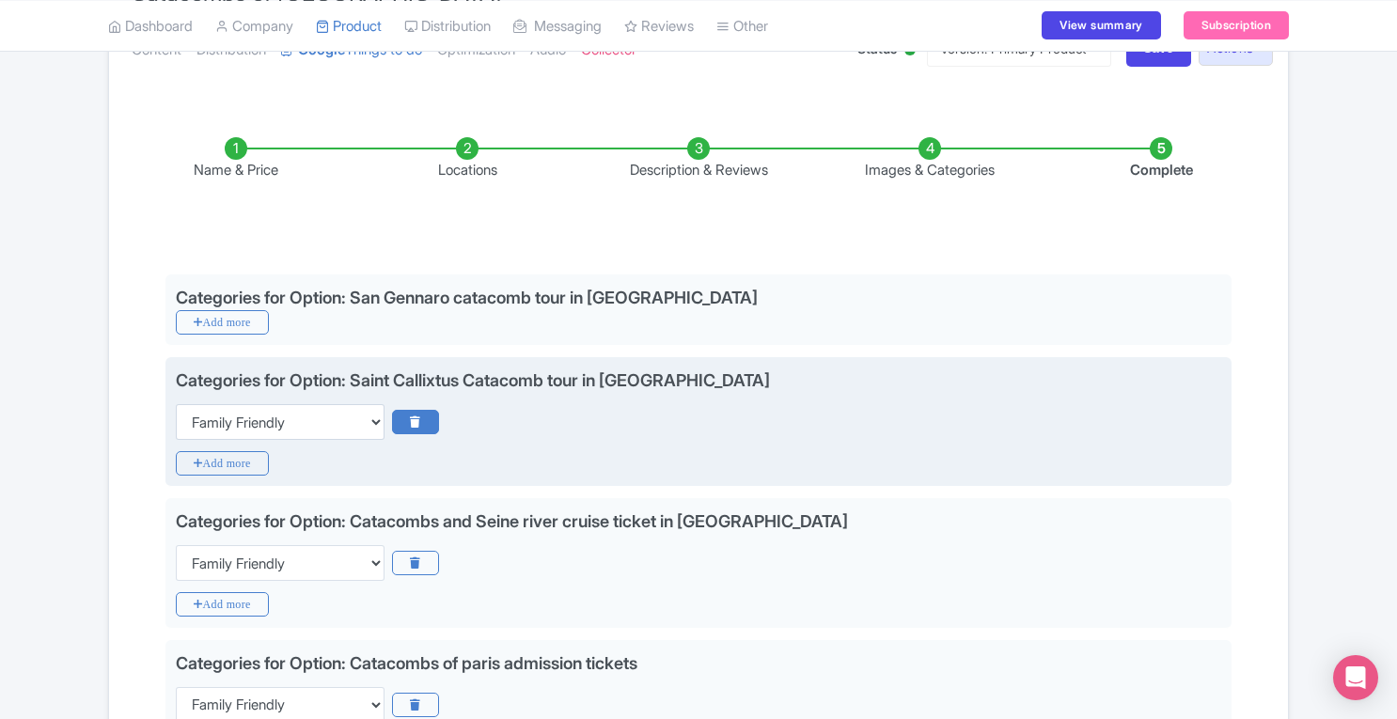
click at [412, 411] on icon at bounding box center [415, 422] width 46 height 24
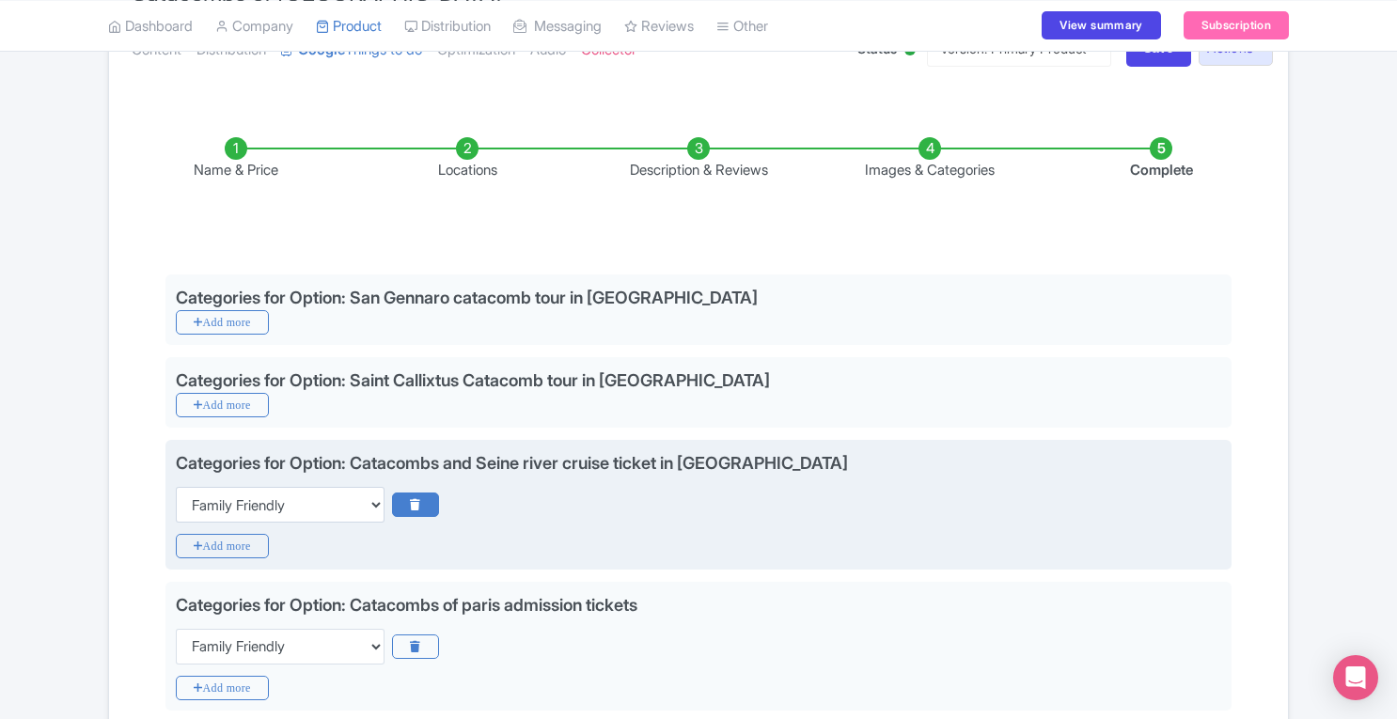
click at [421, 507] on icon at bounding box center [415, 505] width 46 height 24
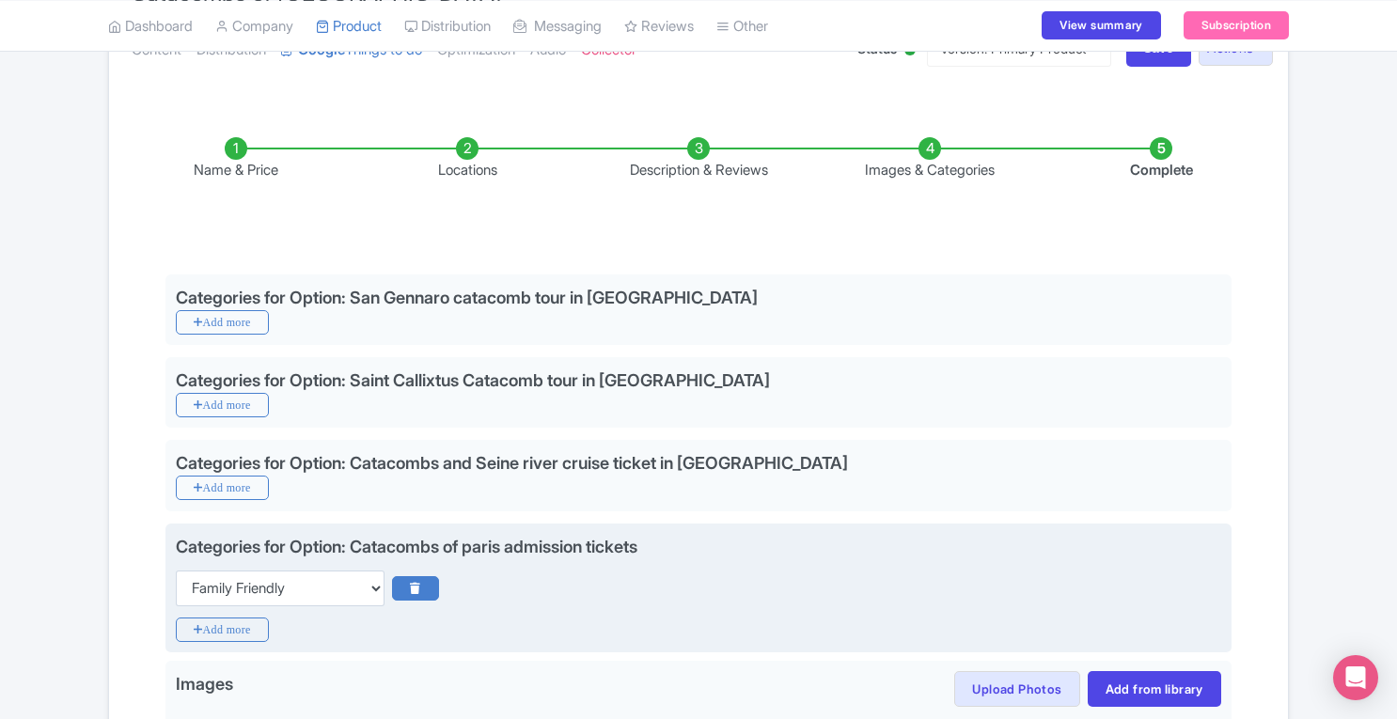
click at [423, 588] on icon at bounding box center [415, 588] width 46 height 24
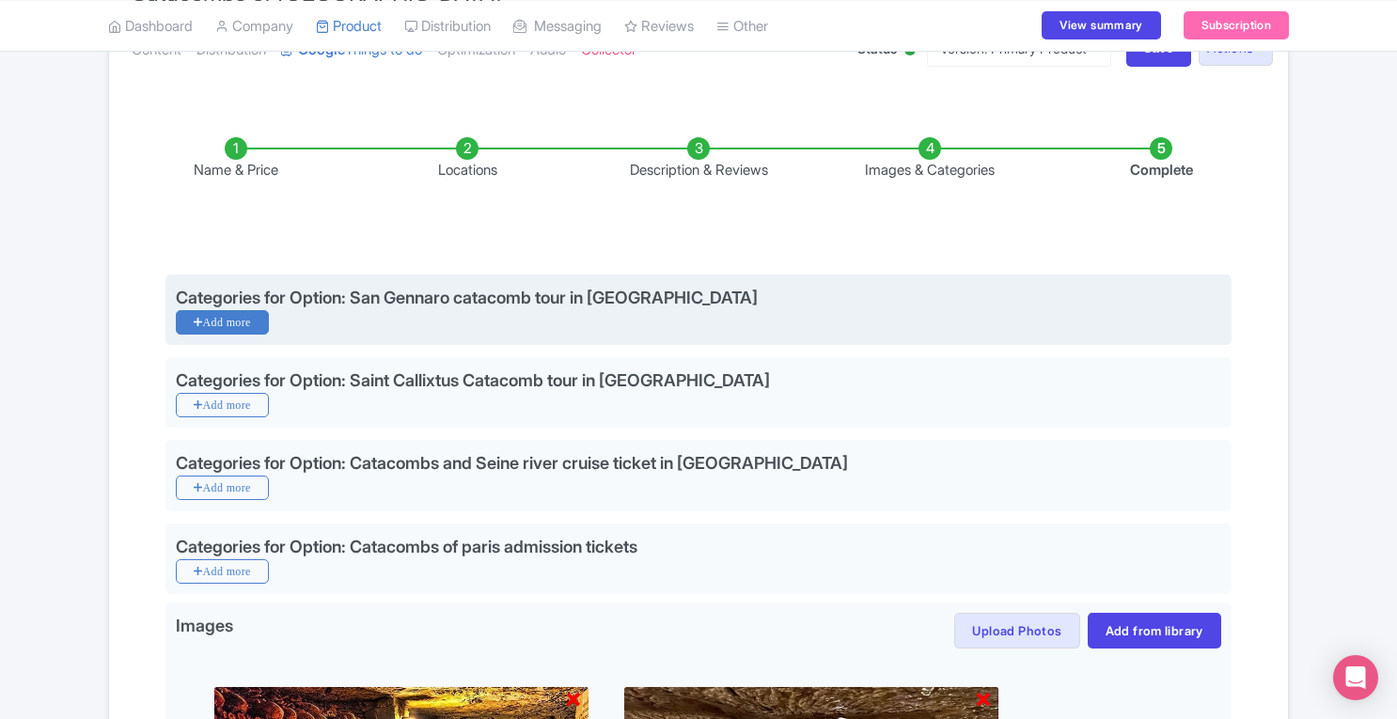
click at [235, 326] on icon "Add more" at bounding box center [222, 322] width 93 height 24
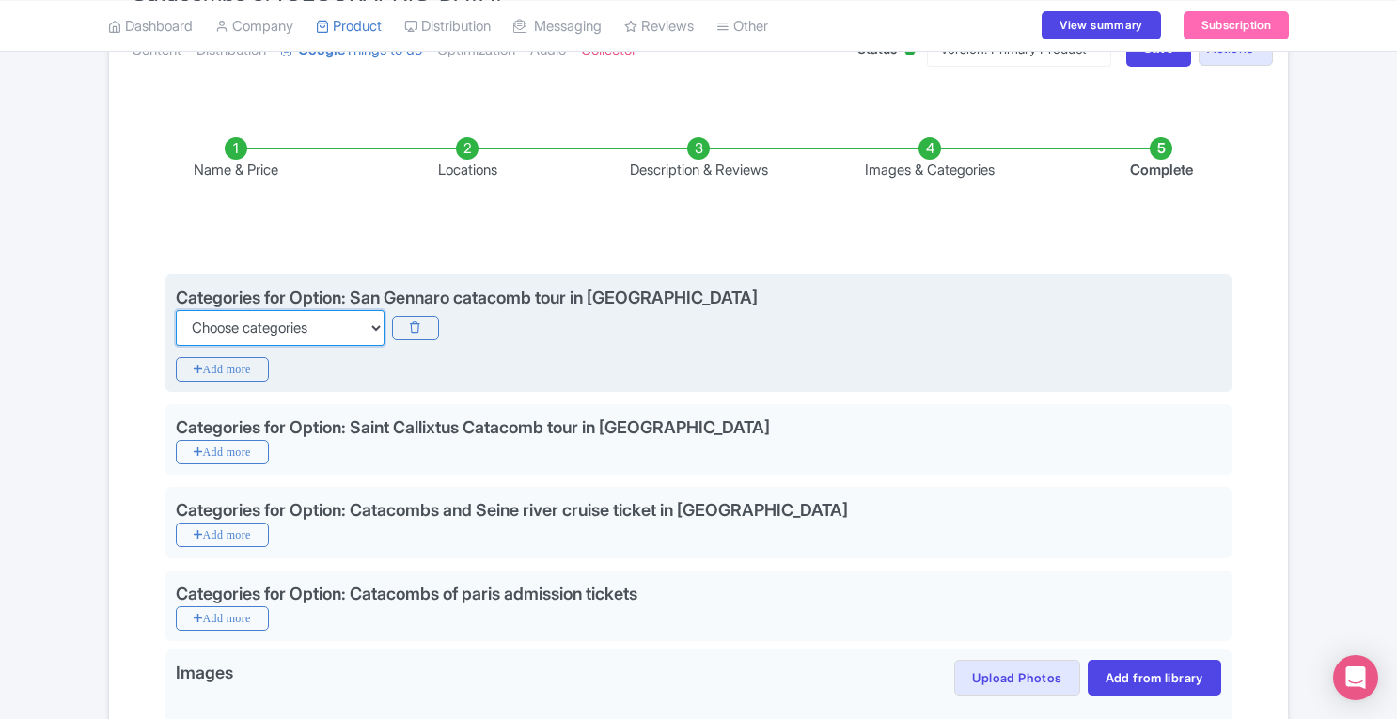
click at [235, 326] on select "Choose categories Adults Only Animals Audio Guide Beaches Bike Tours Boat Tours…" at bounding box center [280, 328] width 209 height 36
select select "history"
click at [176, 310] on select "Choose categories Adults Only Animals Audio Guide Beaches Bike Tours Boat Tours…" at bounding box center [280, 328] width 209 height 36
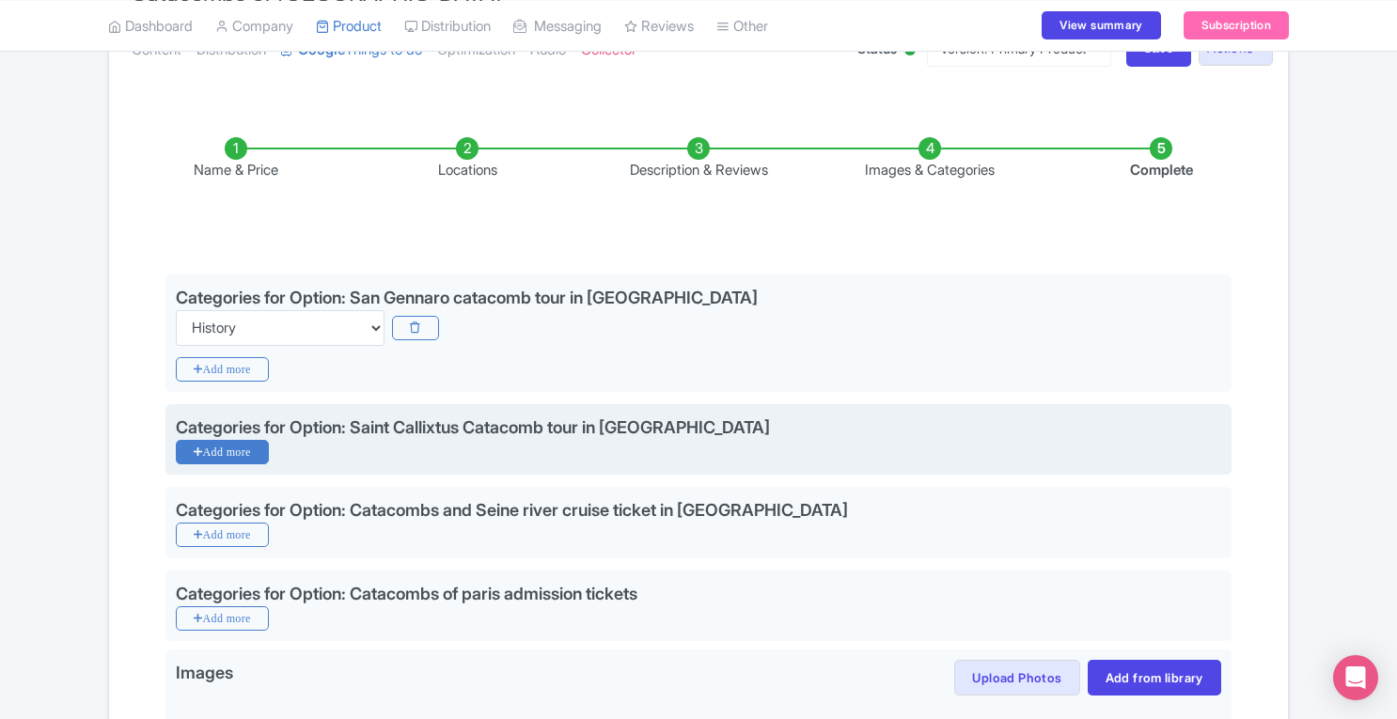
click at [234, 447] on icon "Add more" at bounding box center [222, 452] width 93 height 24
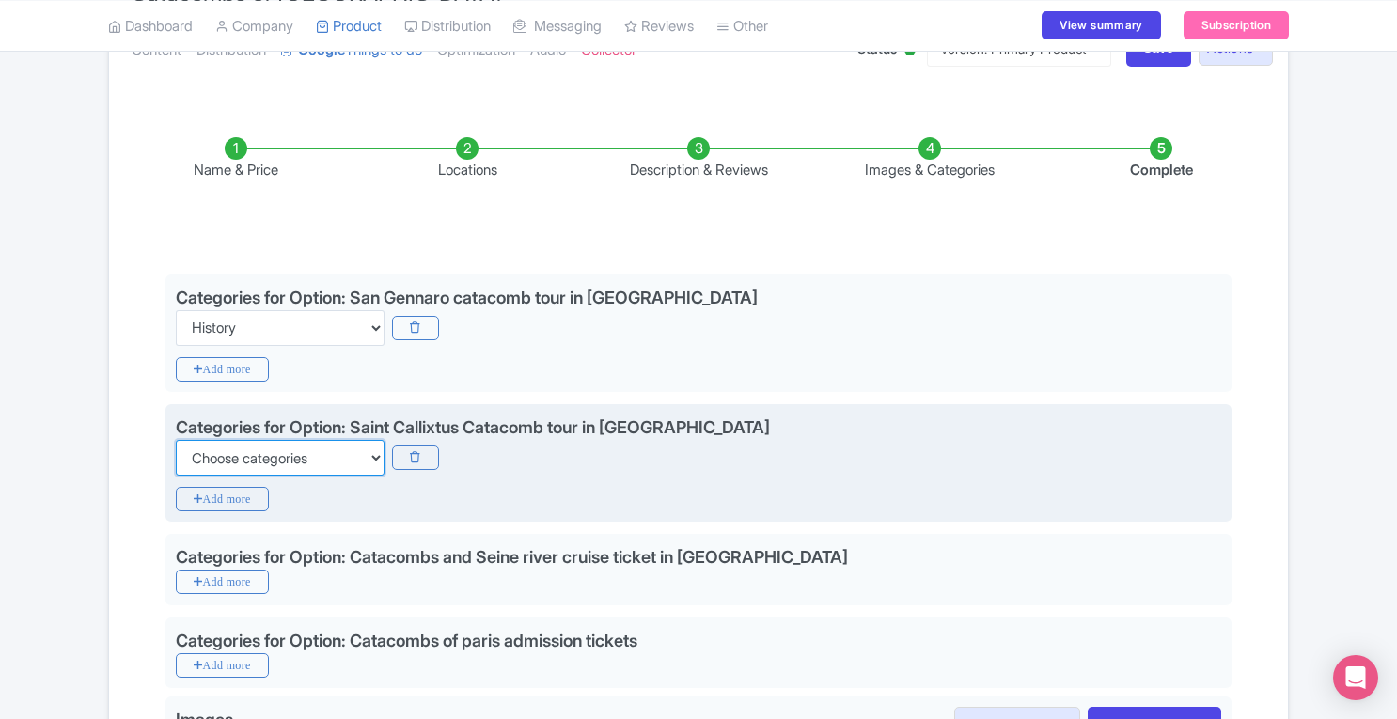
click at [241, 459] on select "Choose categories Adults Only Animals Audio Guide Beaches Bike Tours Boat Tours…" at bounding box center [280, 458] width 209 height 36
select select "history"
click at [176, 440] on select "Choose categories Adults Only Animals Audio Guide Beaches Bike Tours Boat Tours…" at bounding box center [280, 458] width 209 height 36
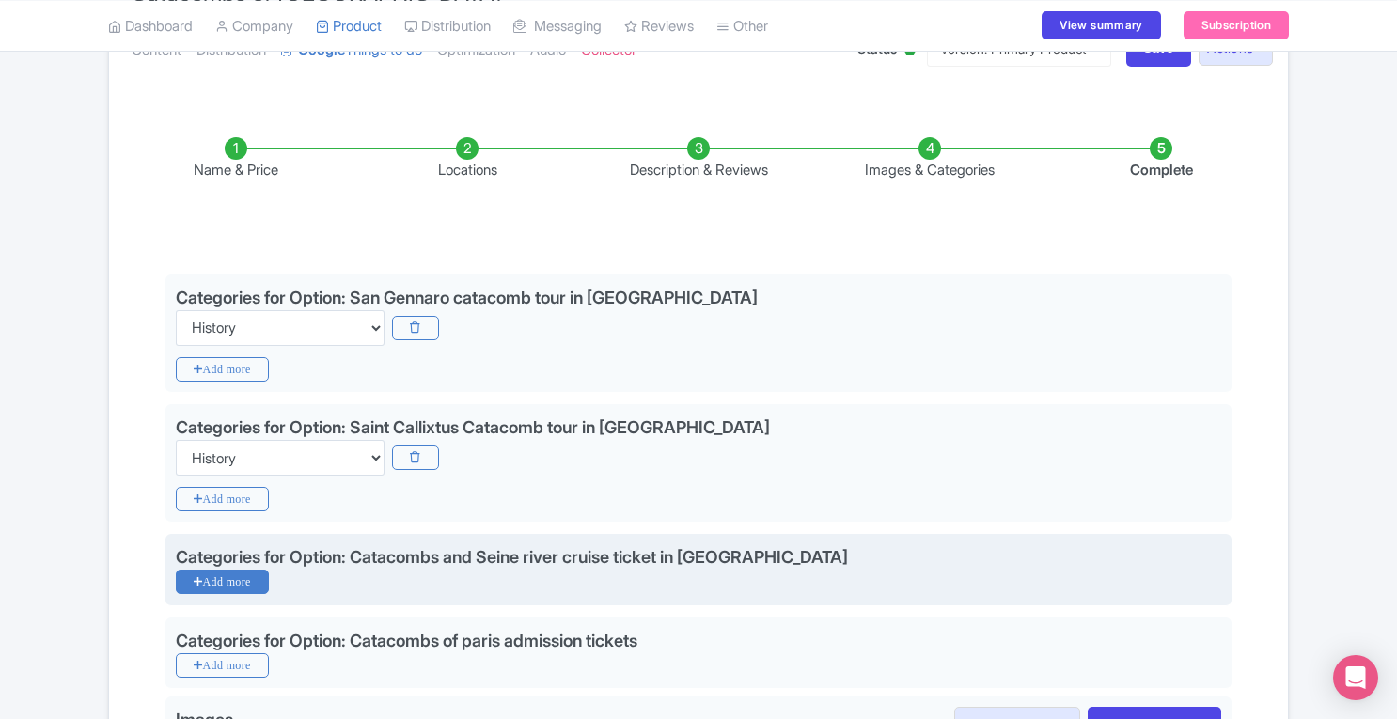
click at [229, 582] on icon "Add more" at bounding box center [222, 582] width 93 height 24
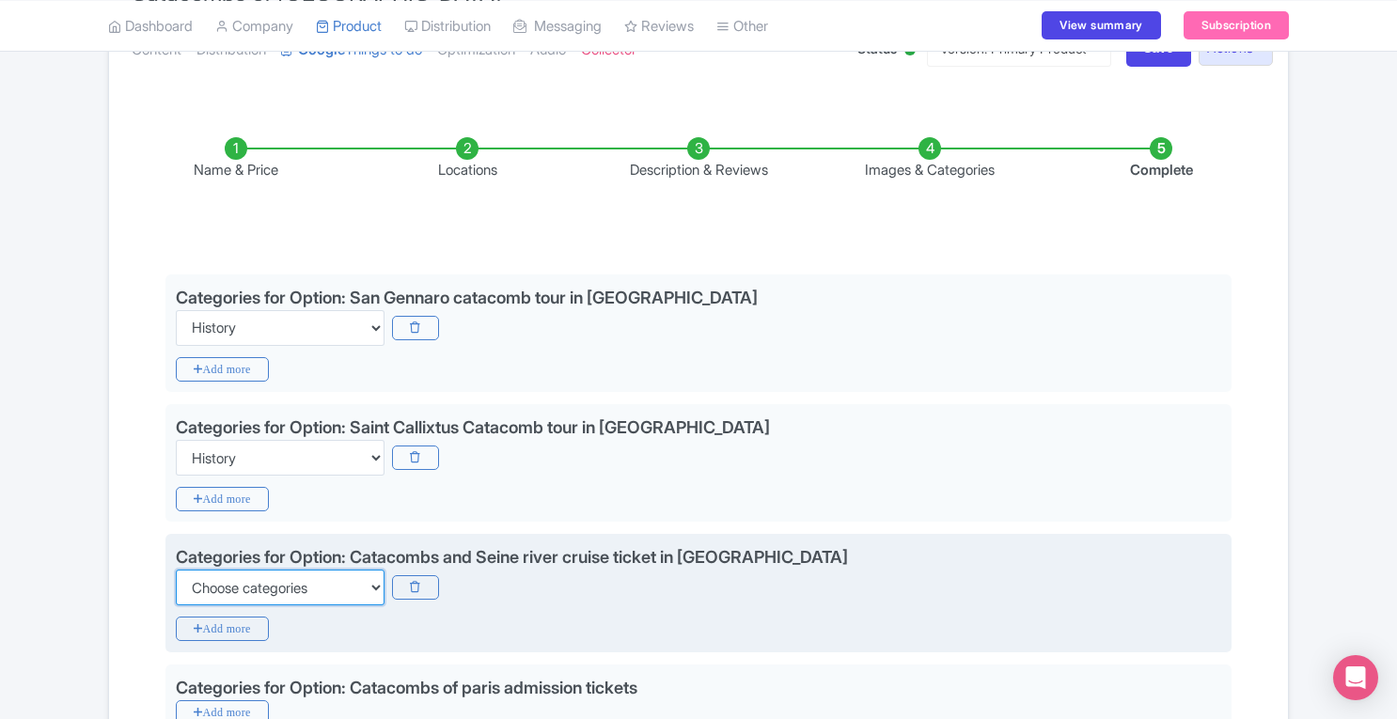
click at [250, 582] on select "Choose categories Adults Only Animals Audio Guide Beaches Bike Tours Boat Tours…" at bounding box center [280, 588] width 209 height 36
select select "history"
click at [176, 570] on select "Choose categories Adults Only Animals Audio Guide Beaches Bike Tours Boat Tours…" at bounding box center [280, 588] width 209 height 36
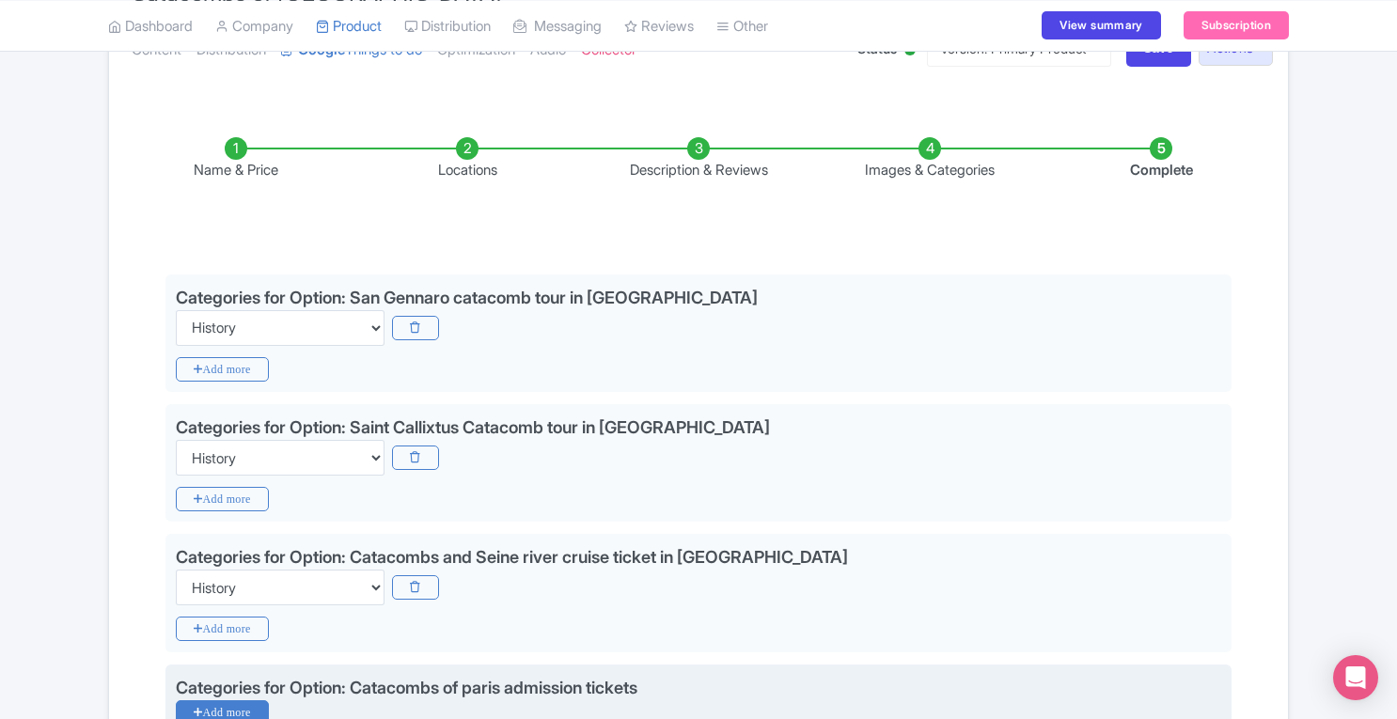
click at [243, 704] on icon "Add more" at bounding box center [222, 712] width 93 height 24
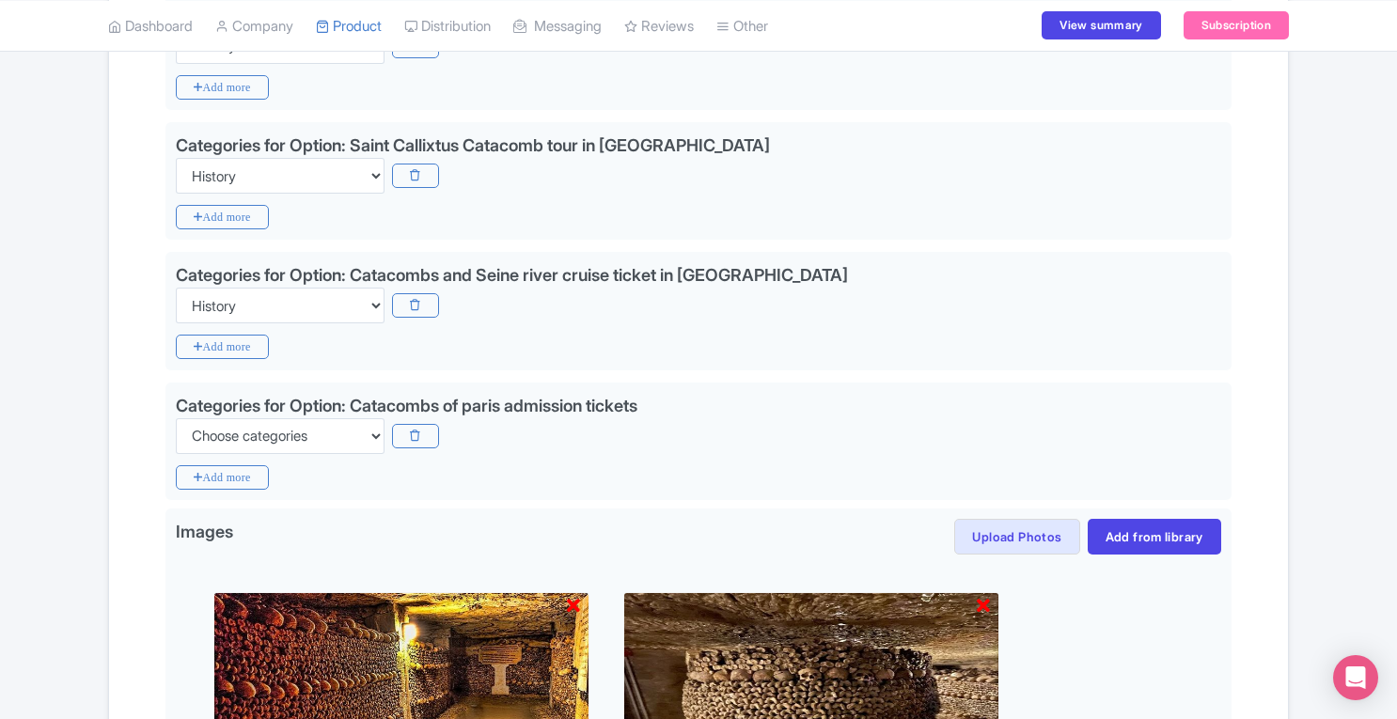
scroll to position [498, 0]
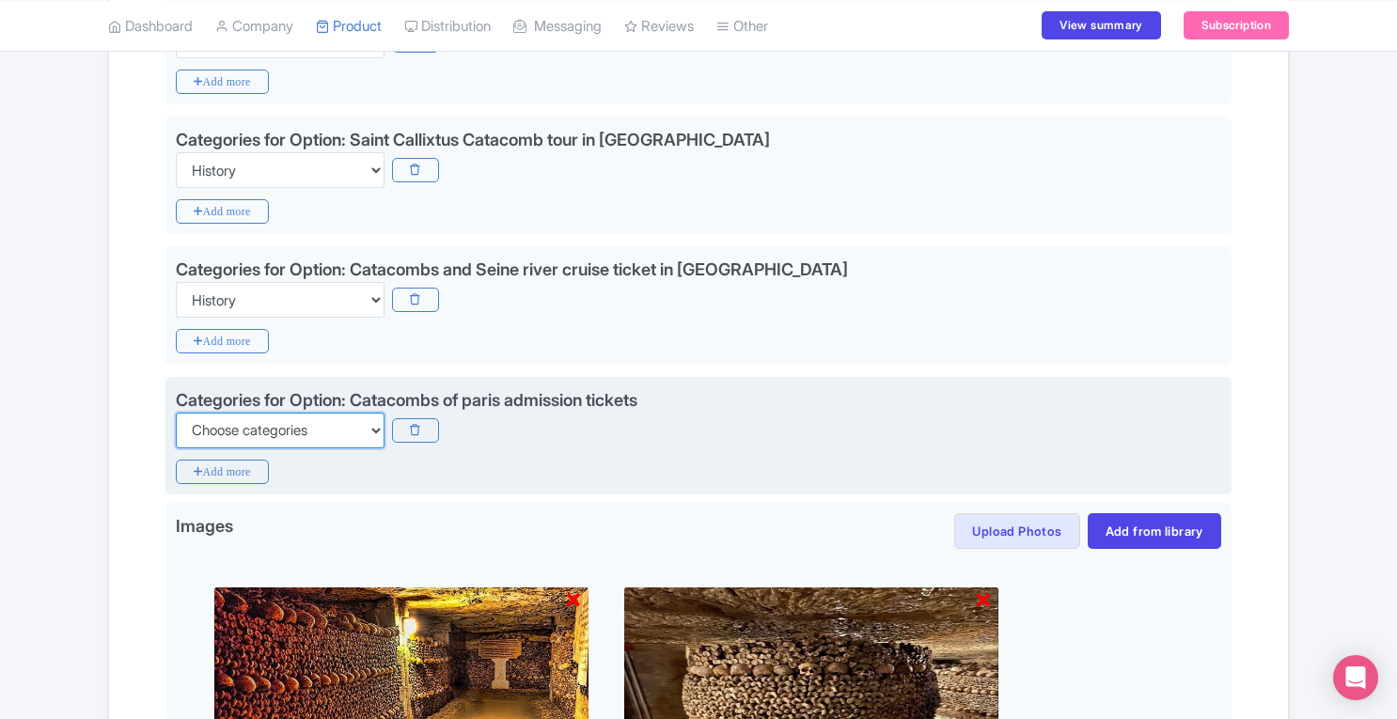
click at [282, 430] on select "Choose categories Adults Only Animals Audio Guide Beaches Bike Tours Boat Tours…" at bounding box center [280, 431] width 209 height 36
select select "history"
click at [176, 413] on select "Choose categories Adults Only Animals Audio Guide Beaches Bike Tours Boat Tours…" at bounding box center [280, 431] width 209 height 36
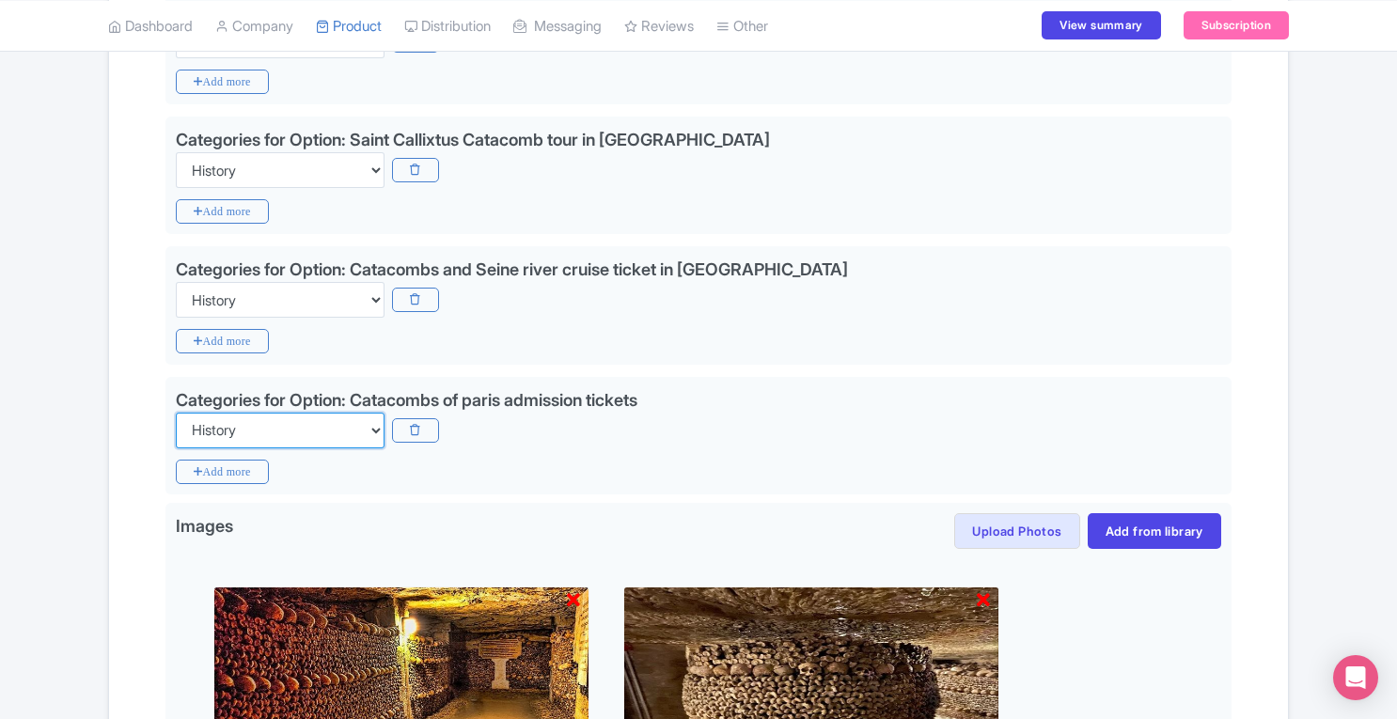
scroll to position [1222, 0]
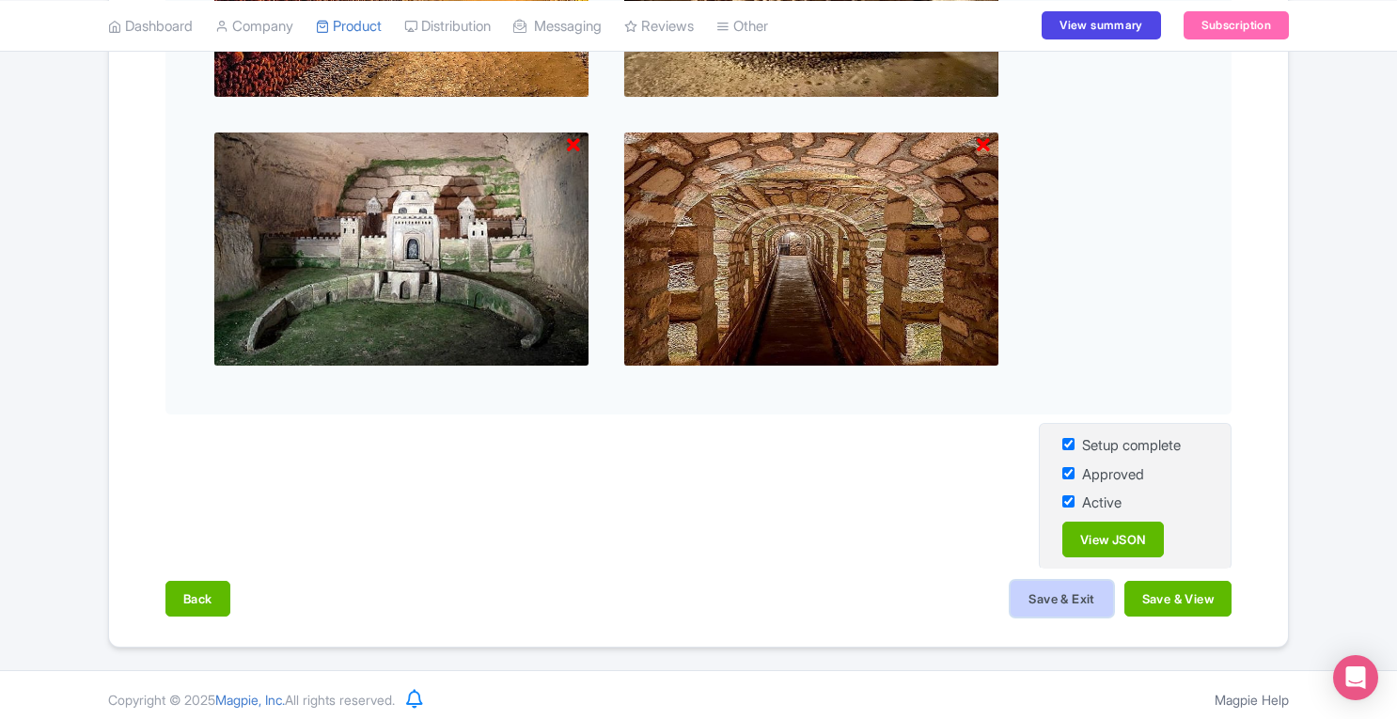
click at [1060, 596] on button "Save & Exit" at bounding box center [1062, 599] width 102 height 36
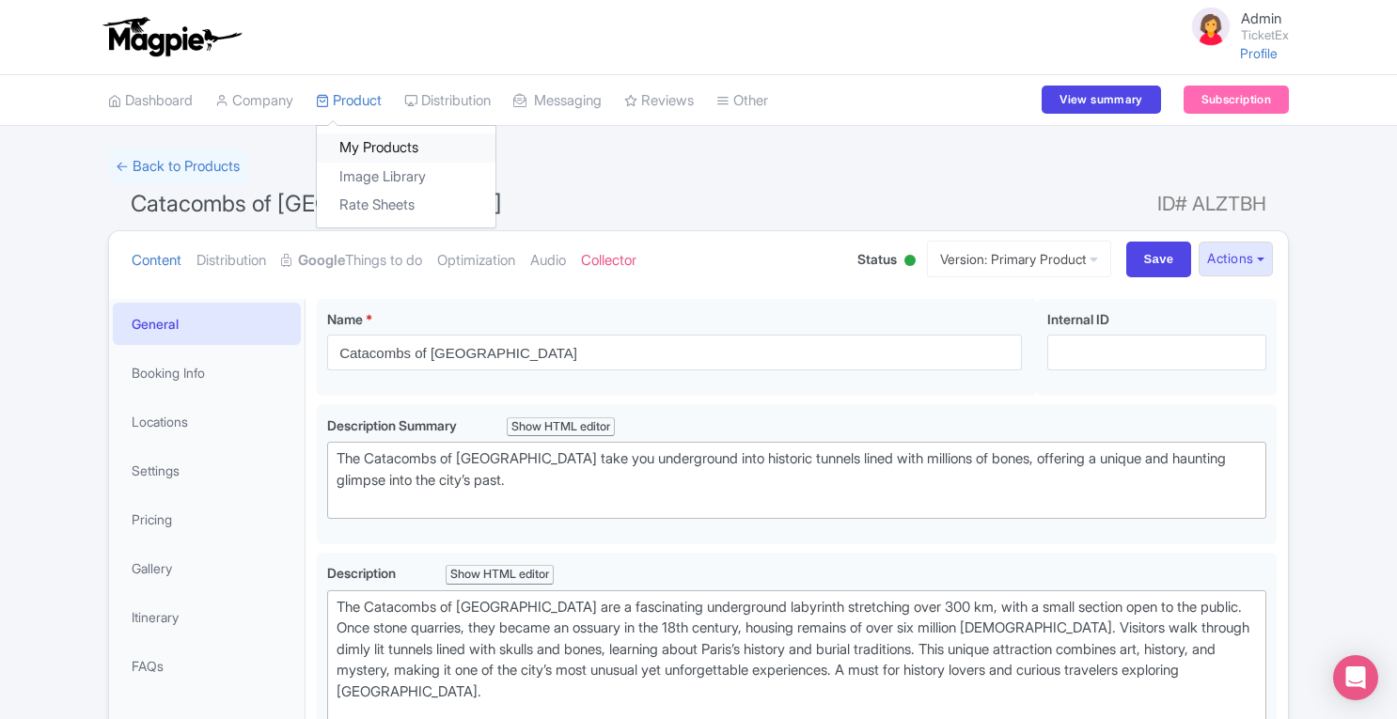
click at [361, 144] on link "My Products" at bounding box center [406, 147] width 179 height 29
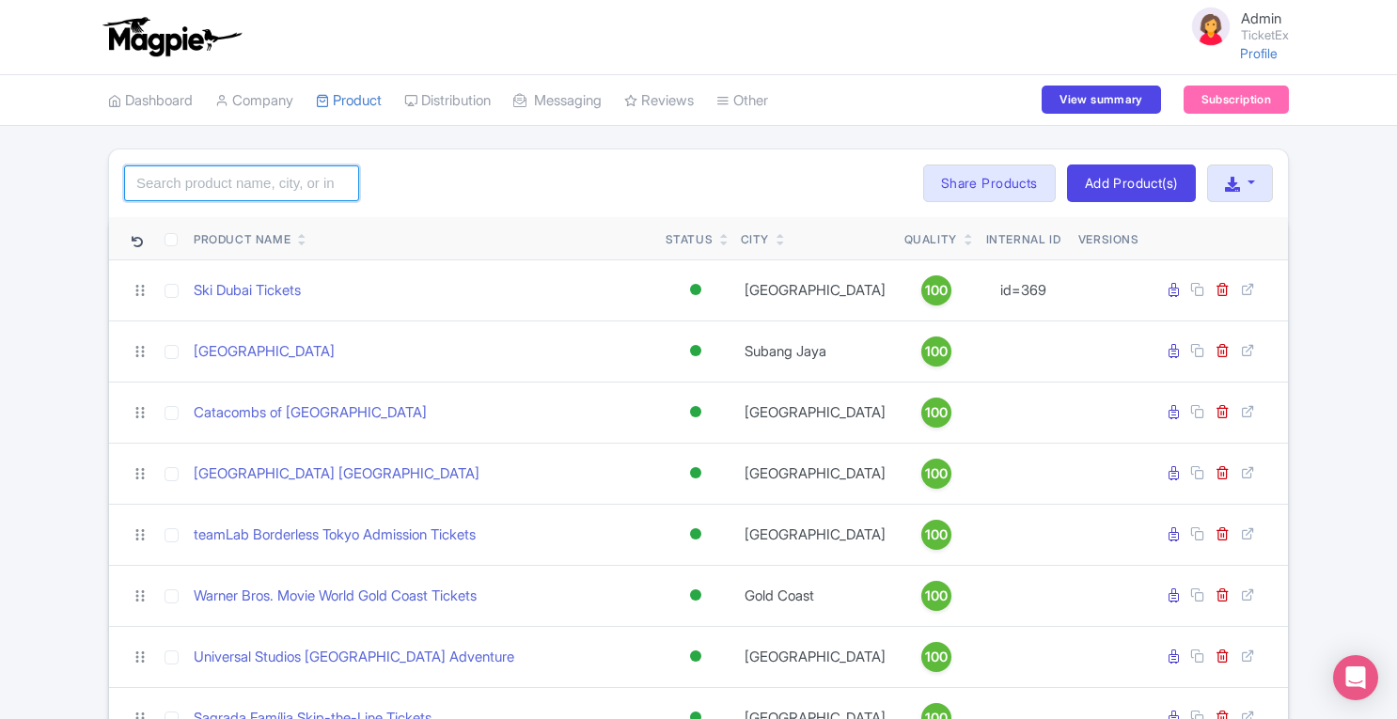
click at [273, 198] on input "search" at bounding box center [241, 183] width 235 height 36
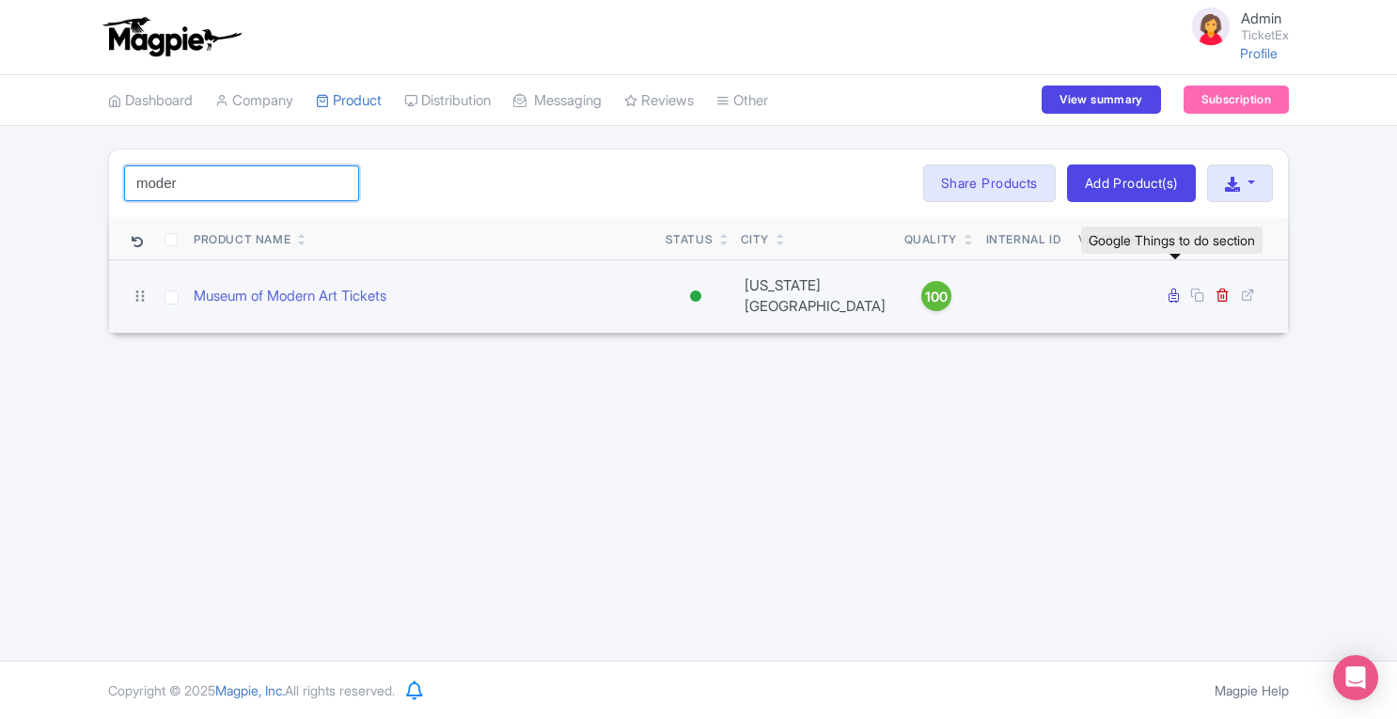
type input "moder"
click at [1174, 290] on icon at bounding box center [1173, 296] width 10 height 14
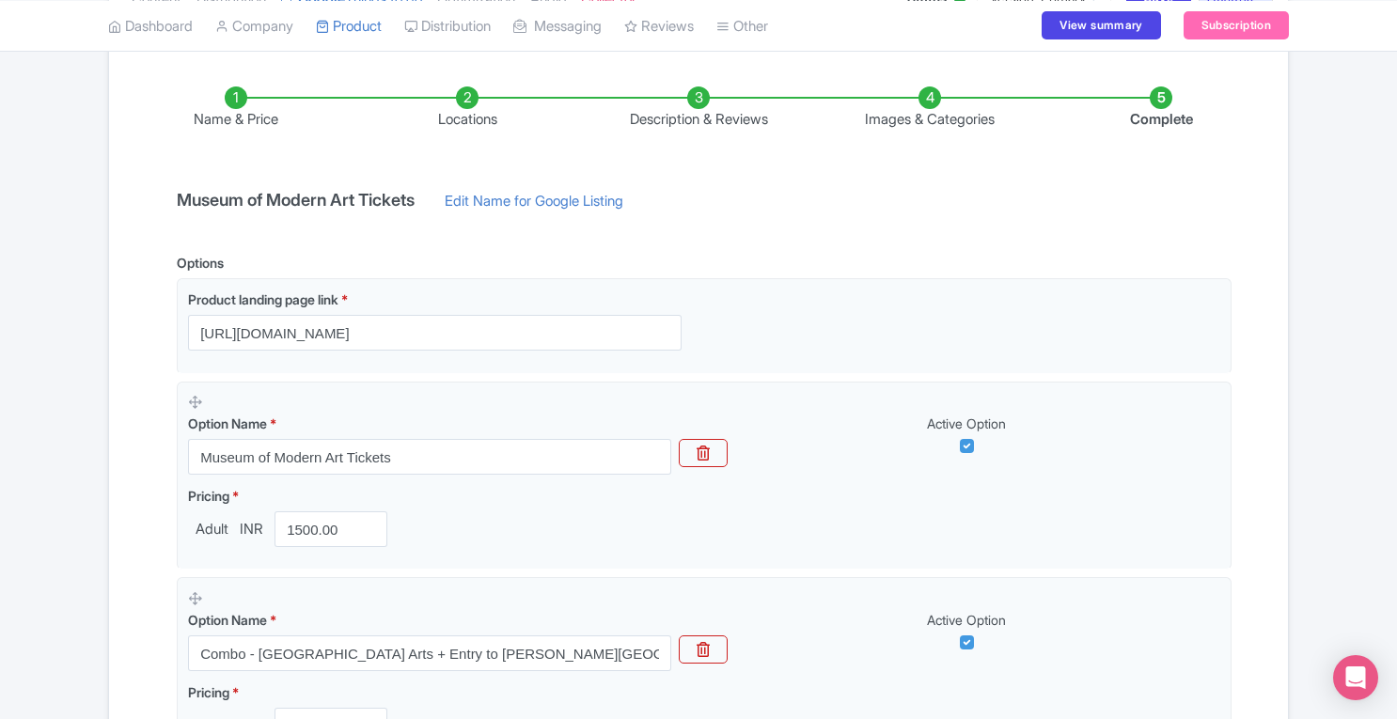
scroll to position [257, 0]
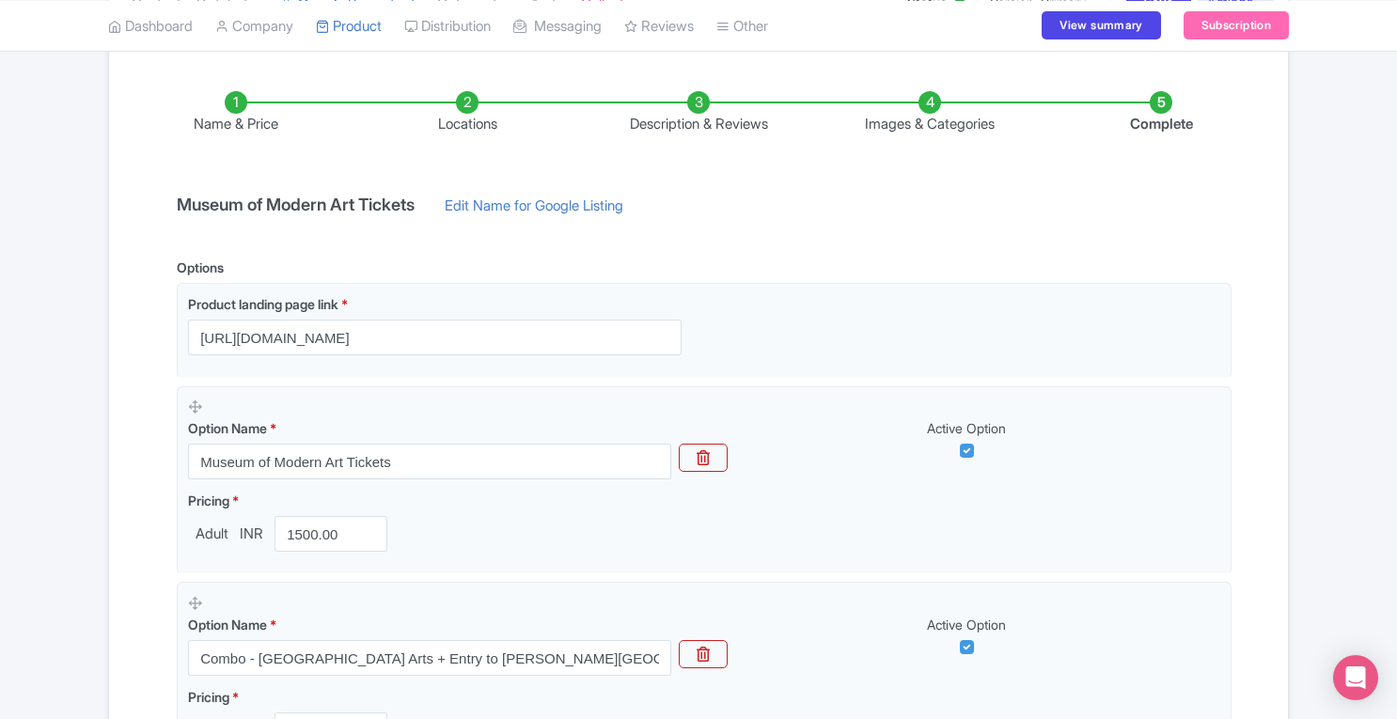
click at [470, 108] on li "Locations" at bounding box center [467, 113] width 231 height 44
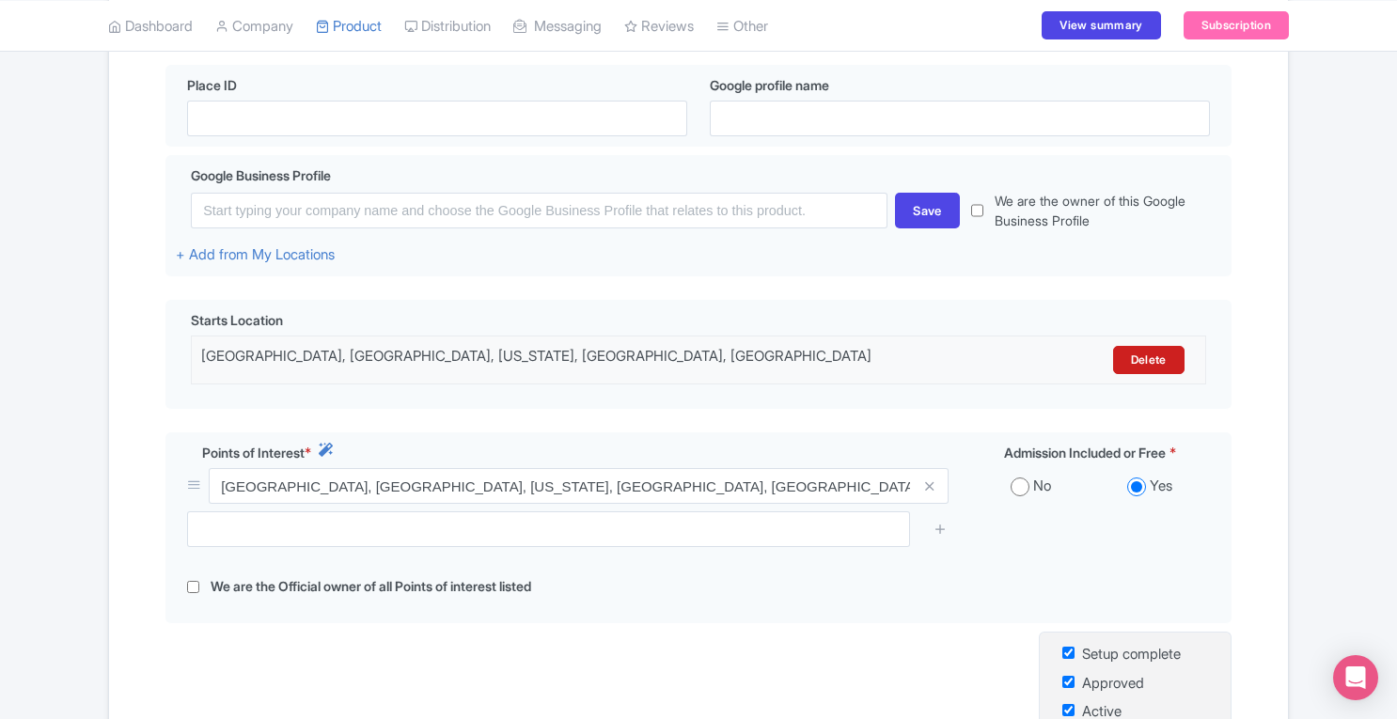
scroll to position [418, 0]
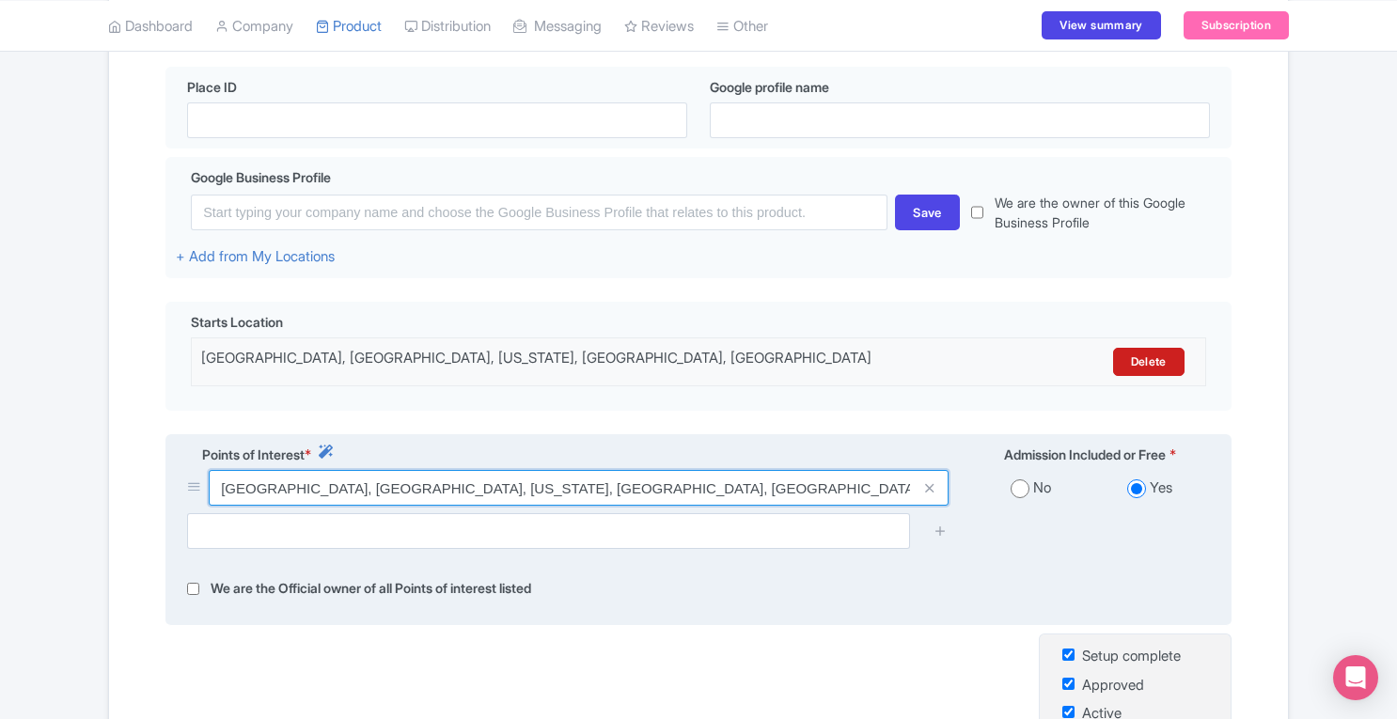
drag, startPoint x: 222, startPoint y: 489, endPoint x: 635, endPoint y: 488, distance: 412.7
click at [635, 488] on input "Museum of Modern Art, West 53rd Street, New York, NY, USA" at bounding box center [579, 488] width 740 height 36
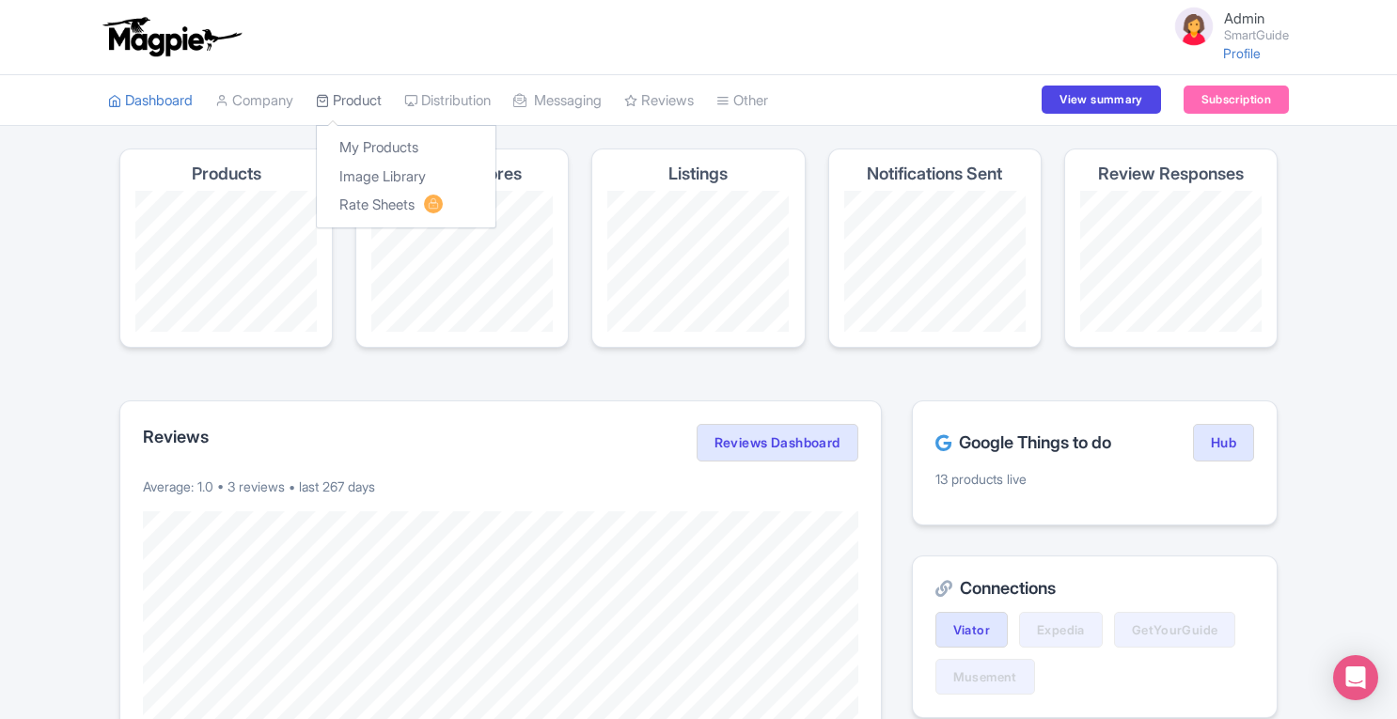
click at [344, 100] on link "Product" at bounding box center [349, 101] width 66 height 52
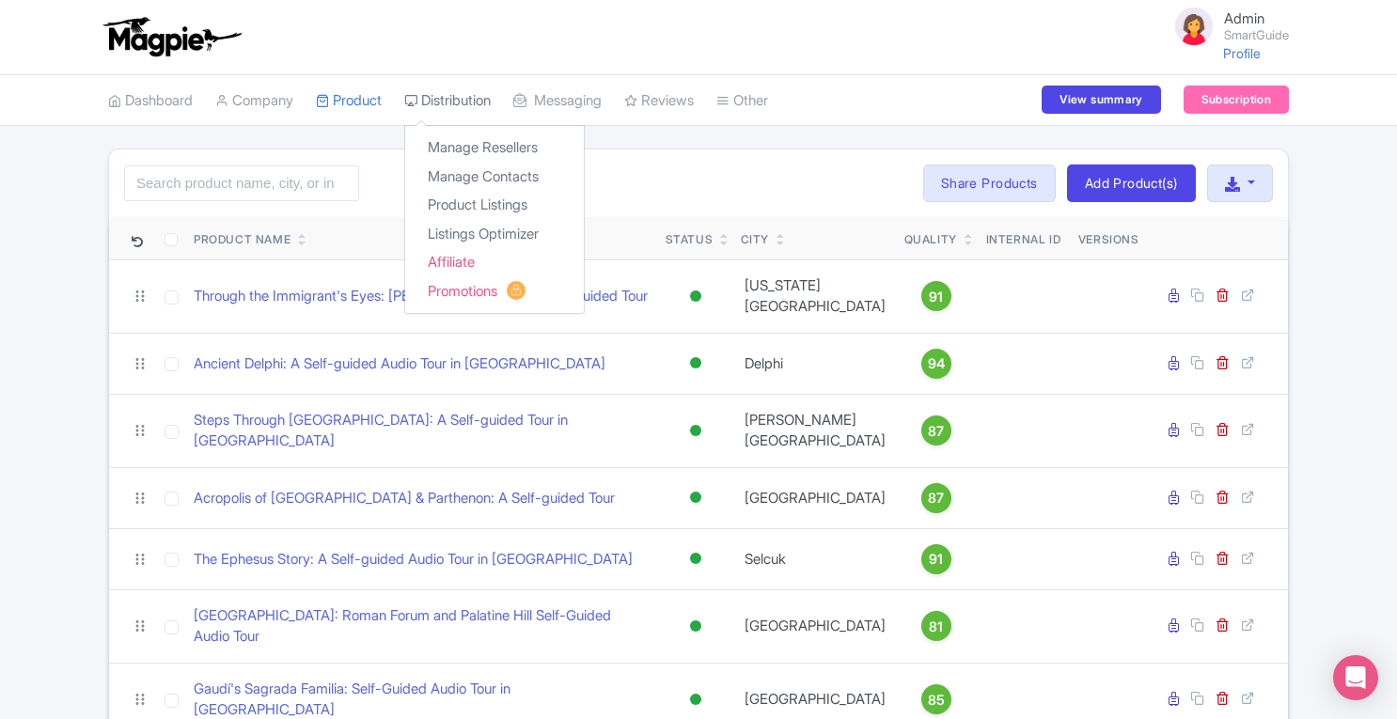
click at [481, 103] on link "Distribution" at bounding box center [447, 101] width 86 height 52
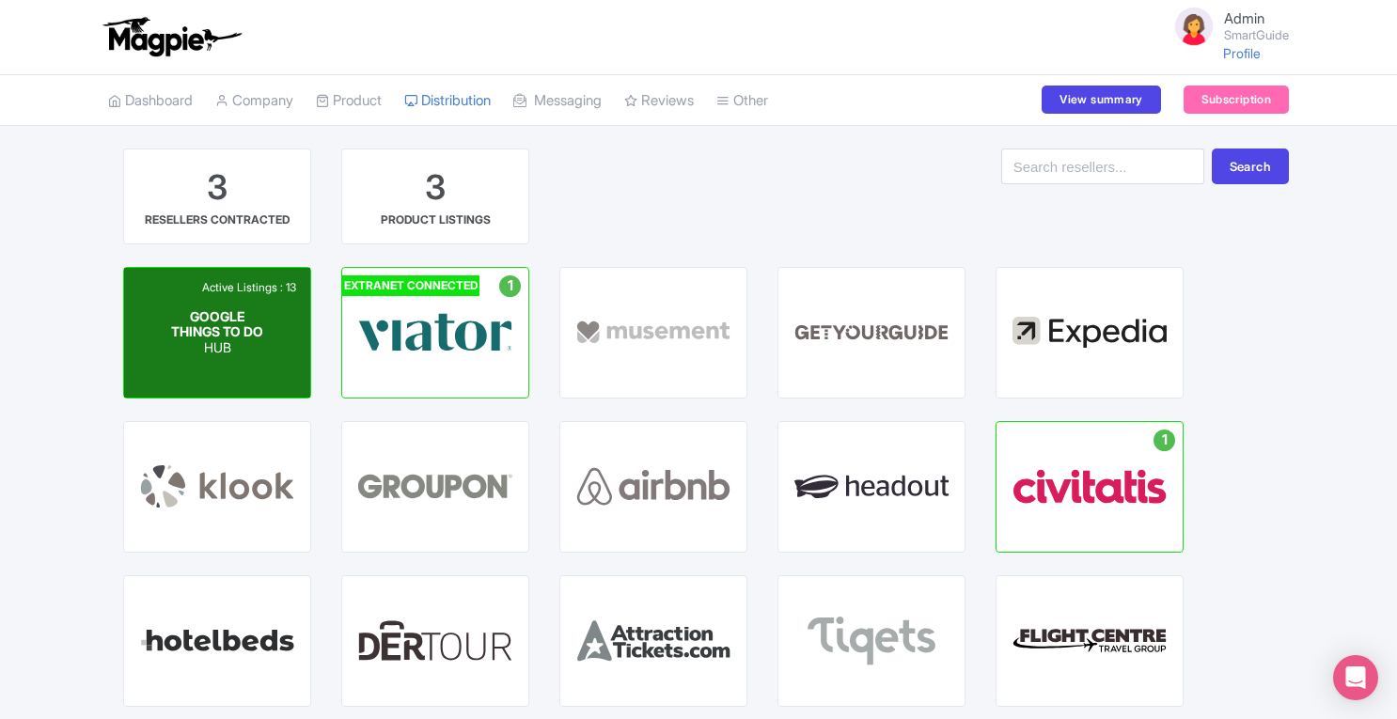
click at [224, 327] on span "GOOGLE THINGS TO DO" at bounding box center [217, 323] width 92 height 32
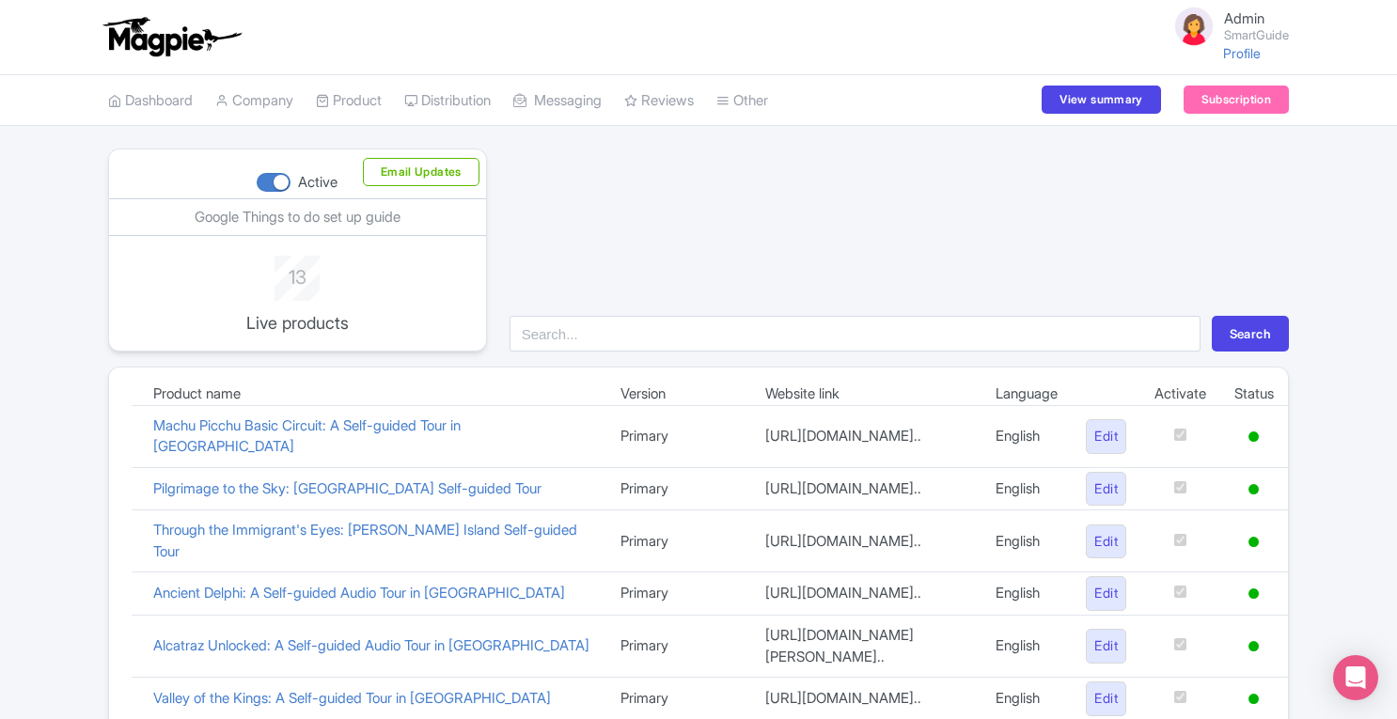
click at [275, 180] on div at bounding box center [274, 182] width 34 height 19
click at [269, 180] on input "Active" at bounding box center [263, 183] width 12 height 12
checkbox input "false"
click at [1246, 99] on link "Subscription" at bounding box center [1236, 100] width 105 height 28
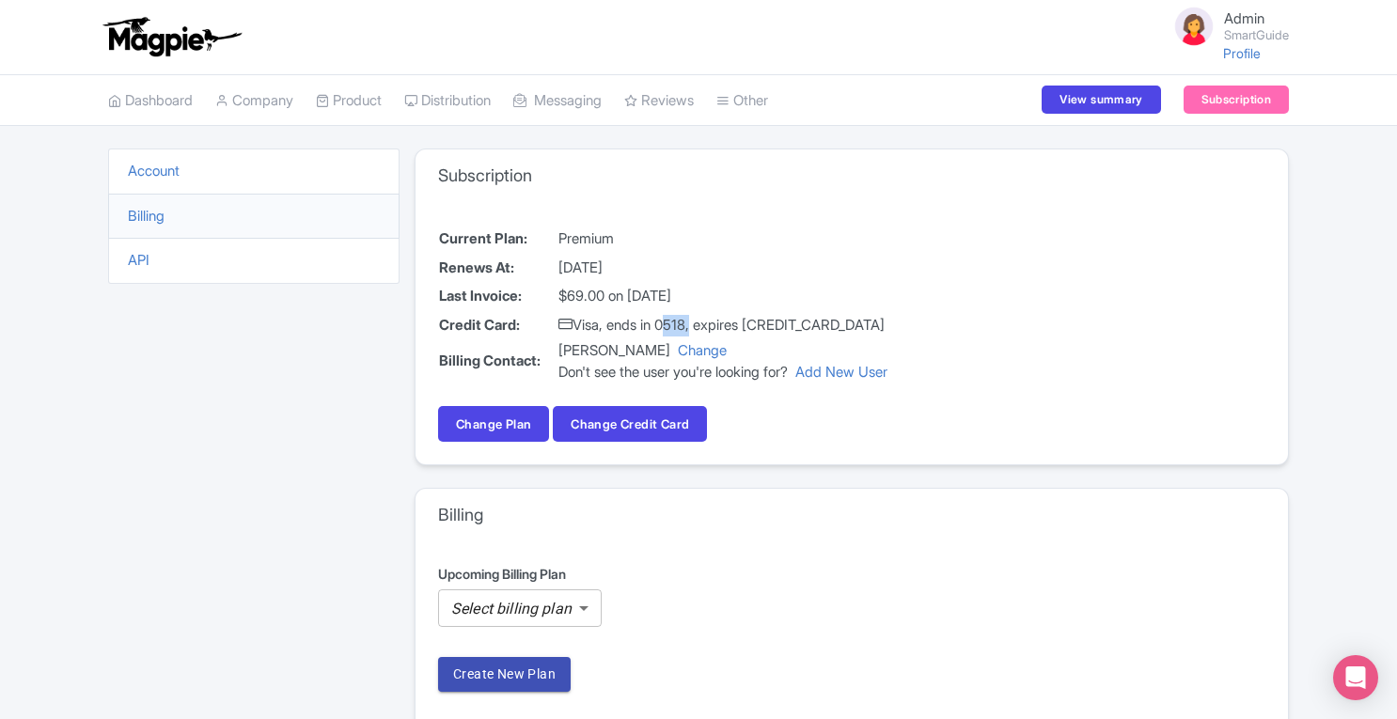
drag, startPoint x: 667, startPoint y: 324, endPoint x: 695, endPoint y: 321, distance: 27.5
click at [695, 321] on td "Visa, ends in 0518, expires [CREDIT_CARD_DATA]" at bounding box center [722, 325] width 331 height 29
copy td "0518"
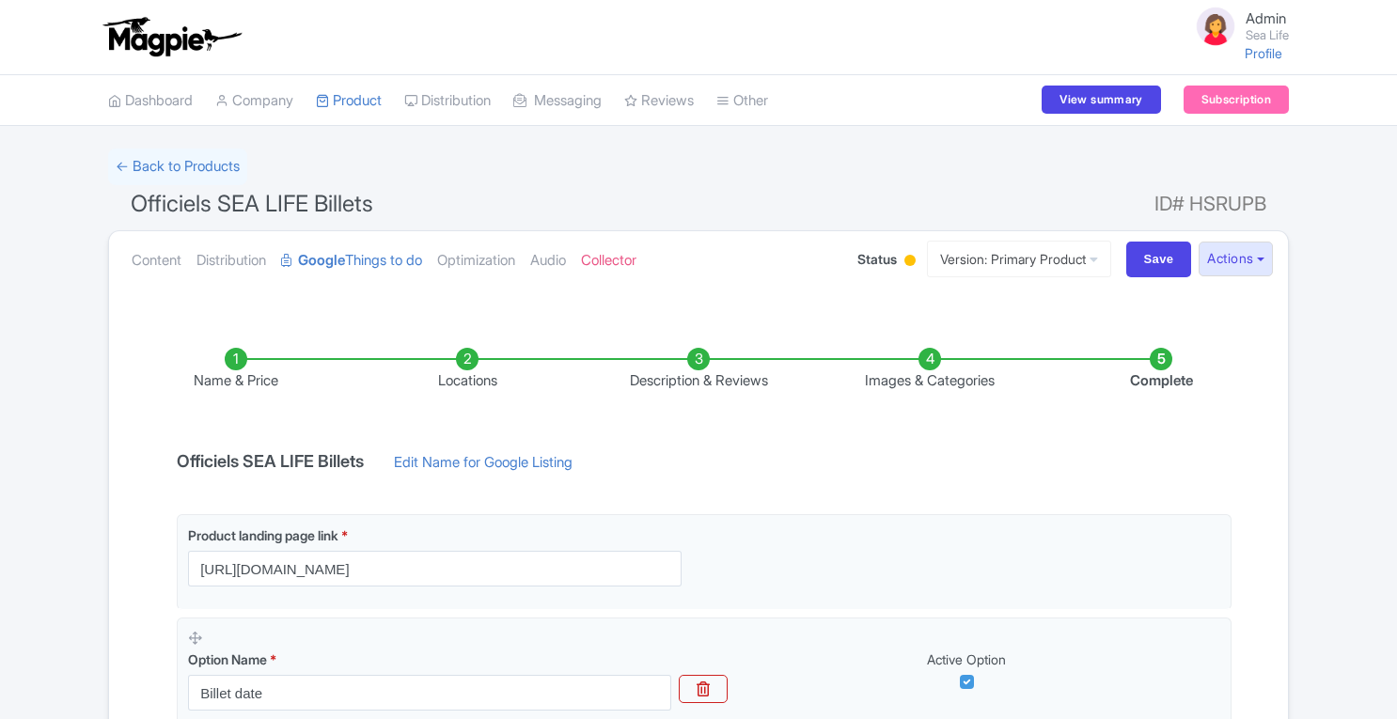
scroll to position [331, 0]
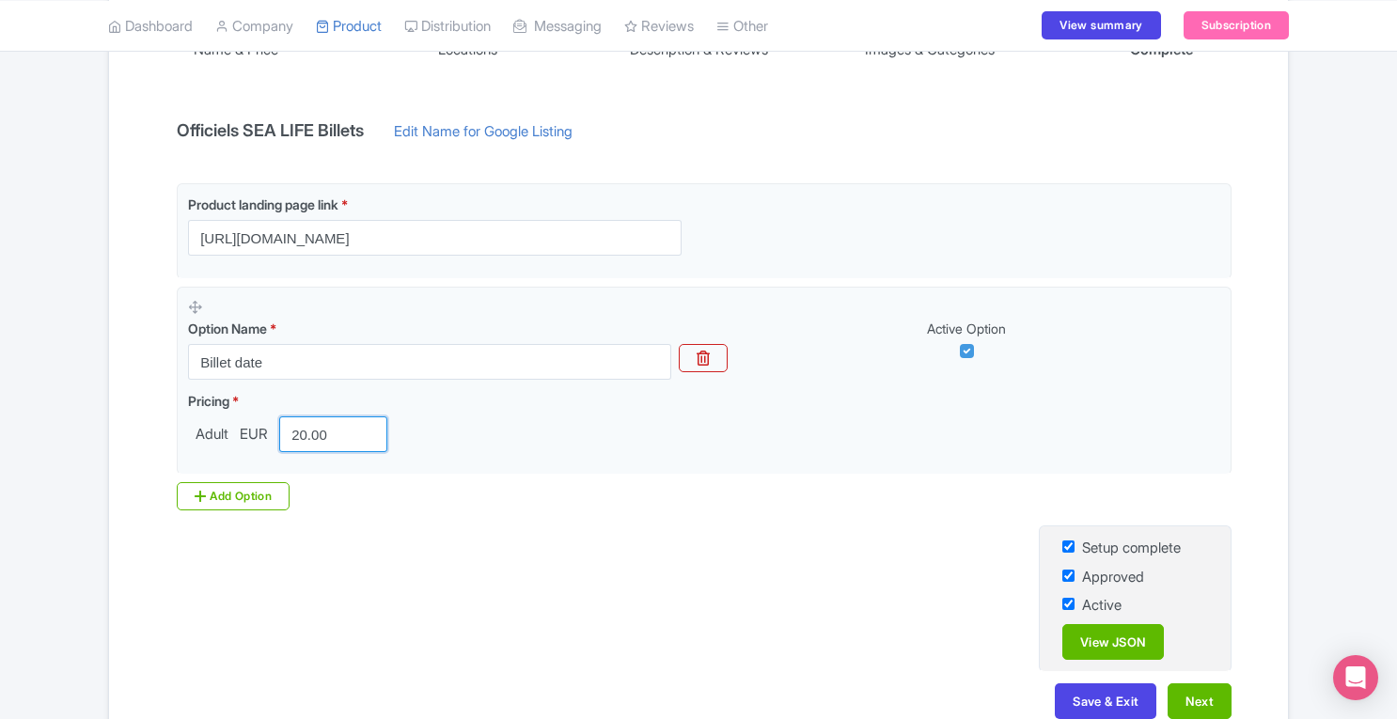
drag, startPoint x: 345, startPoint y: 430, endPoint x: 71, endPoint y: 449, distance: 275.2
click at [71, 449] on div "← Back to Products Officiels SEA LIFE Billets ID# HSRUPB Content Distribution G…" at bounding box center [698, 284] width 1397 height 933
type input "17"
click at [1080, 695] on button "Save & Exit" at bounding box center [1106, 701] width 102 height 36
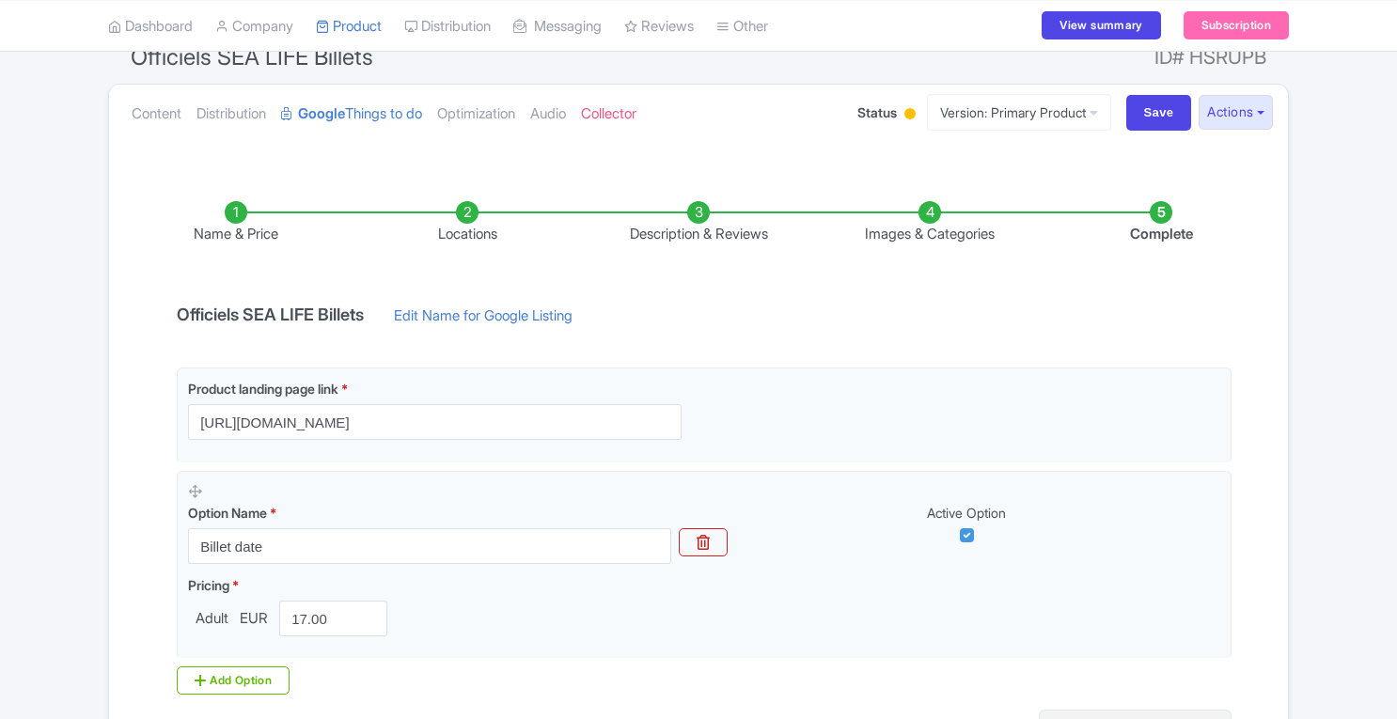
scroll to position [147, 0]
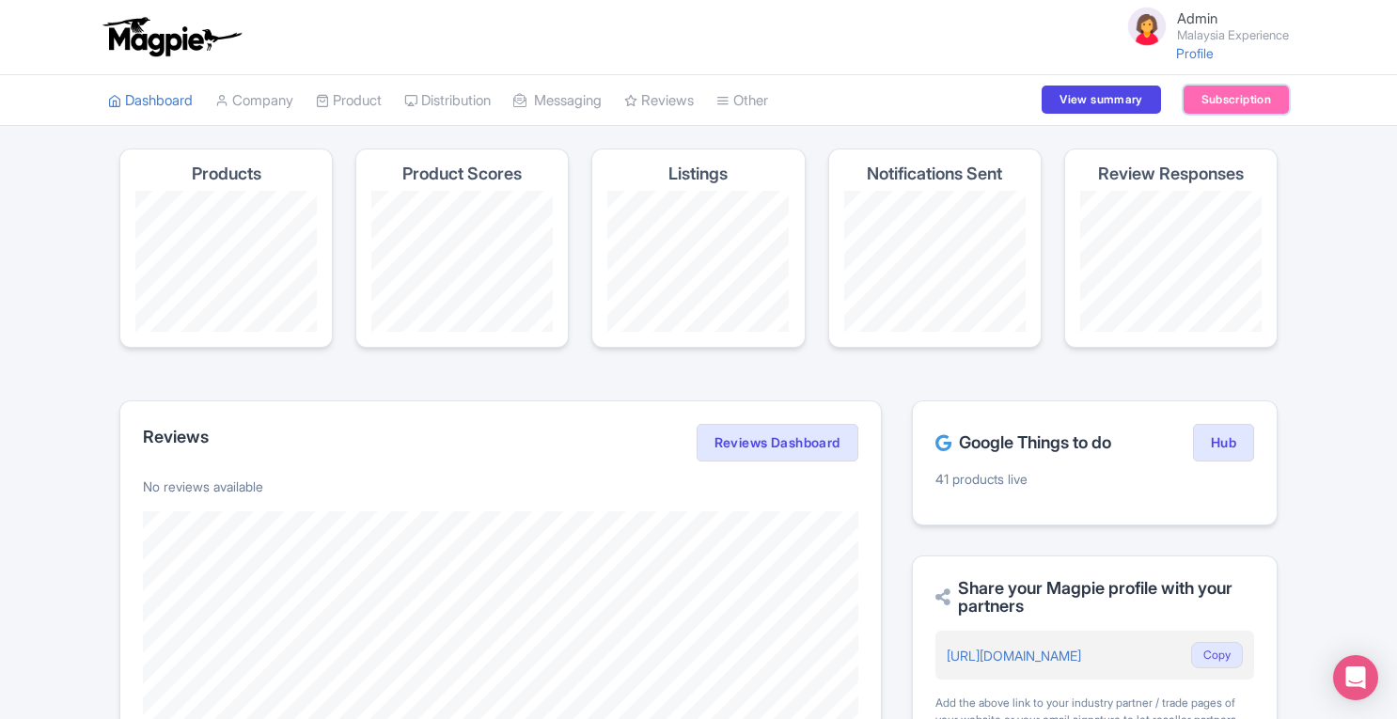
click at [1230, 99] on link "Subscription" at bounding box center [1236, 100] width 105 height 28
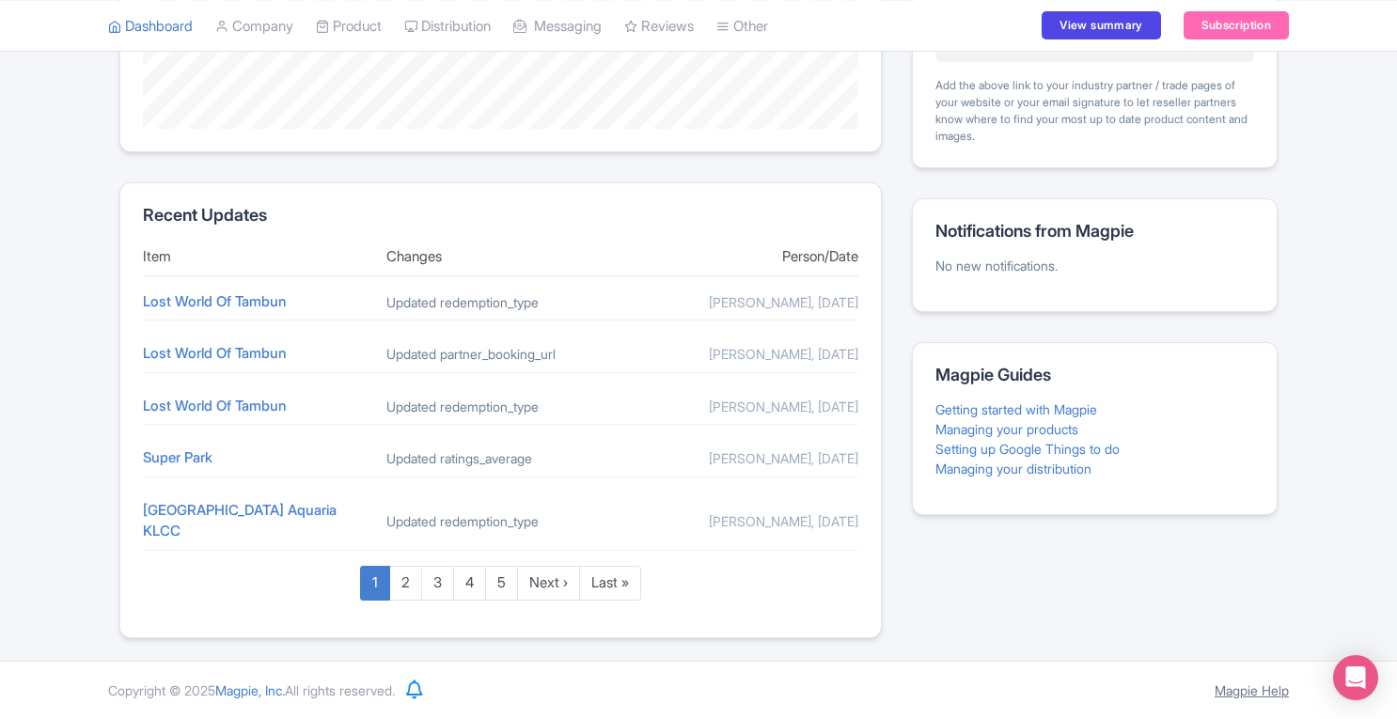
click at [1247, 695] on link "Magpie Help" at bounding box center [1252, 690] width 74 height 16
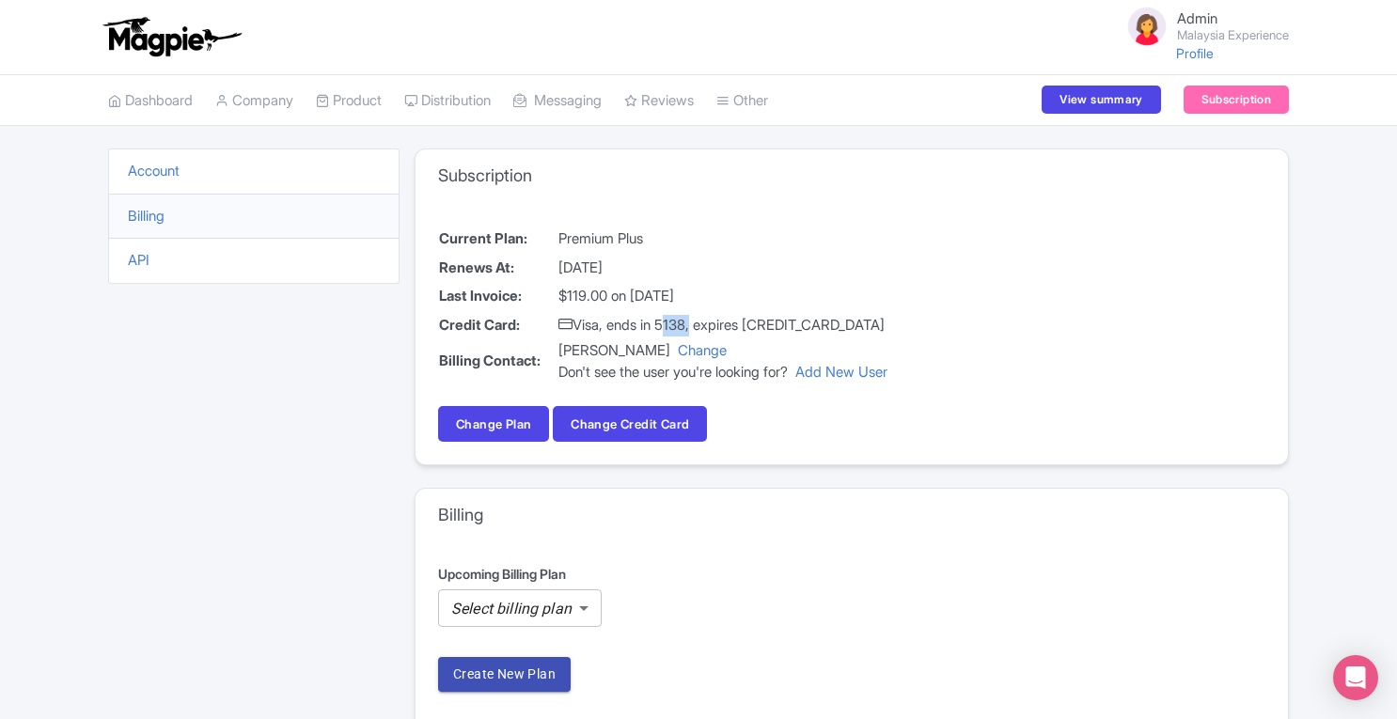
drag, startPoint x: 666, startPoint y: 323, endPoint x: 694, endPoint y: 322, distance: 27.3
click at [694, 322] on td "Visa, ends in 5138, expires [CREDIT_CARD_DATA]" at bounding box center [722, 325] width 331 height 29
copy td "5138"
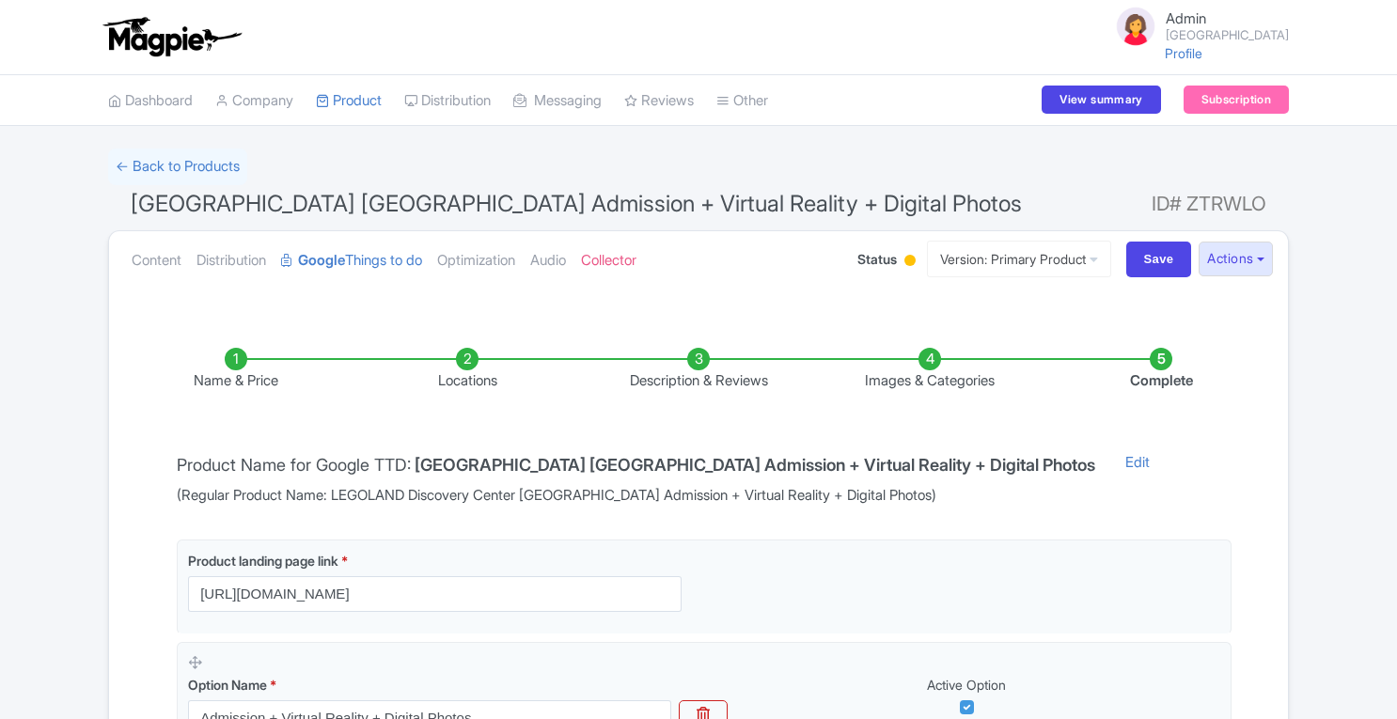
scroll to position [232, 0]
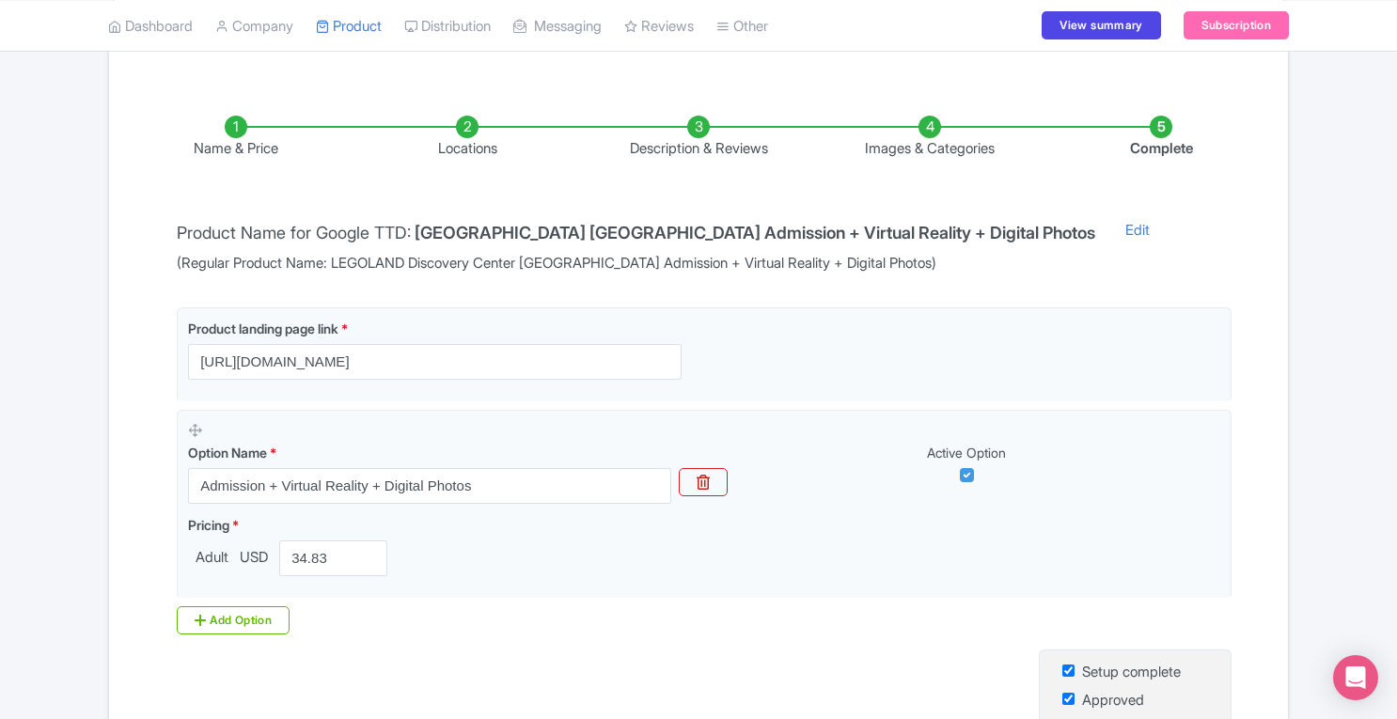
click at [1396, 359] on html "Admin Legoland Discovery Center Profile Users Settings Sign out Dashboard Compa…" at bounding box center [698, 127] width 1397 height 719
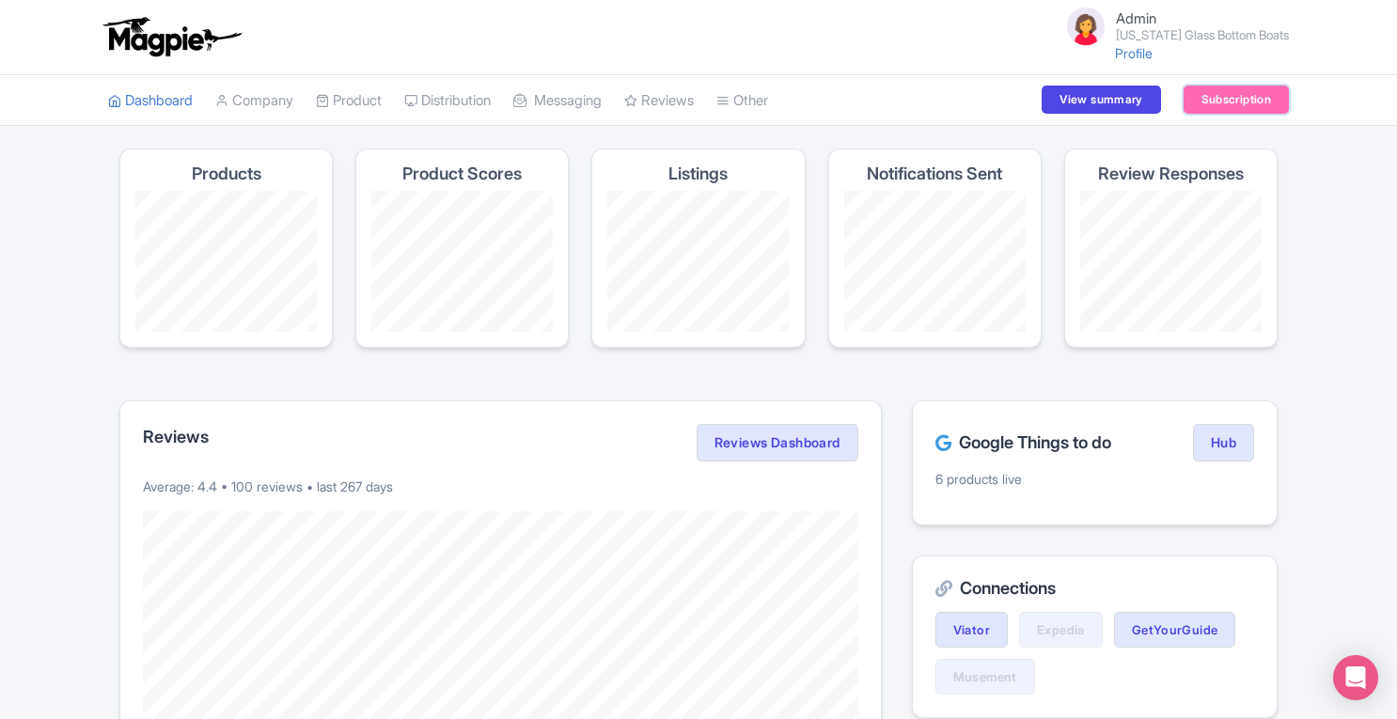
click at [1215, 99] on link "Subscription" at bounding box center [1236, 100] width 105 height 28
click at [780, 179] on link "Connections" at bounding box center [819, 177] width 205 height 29
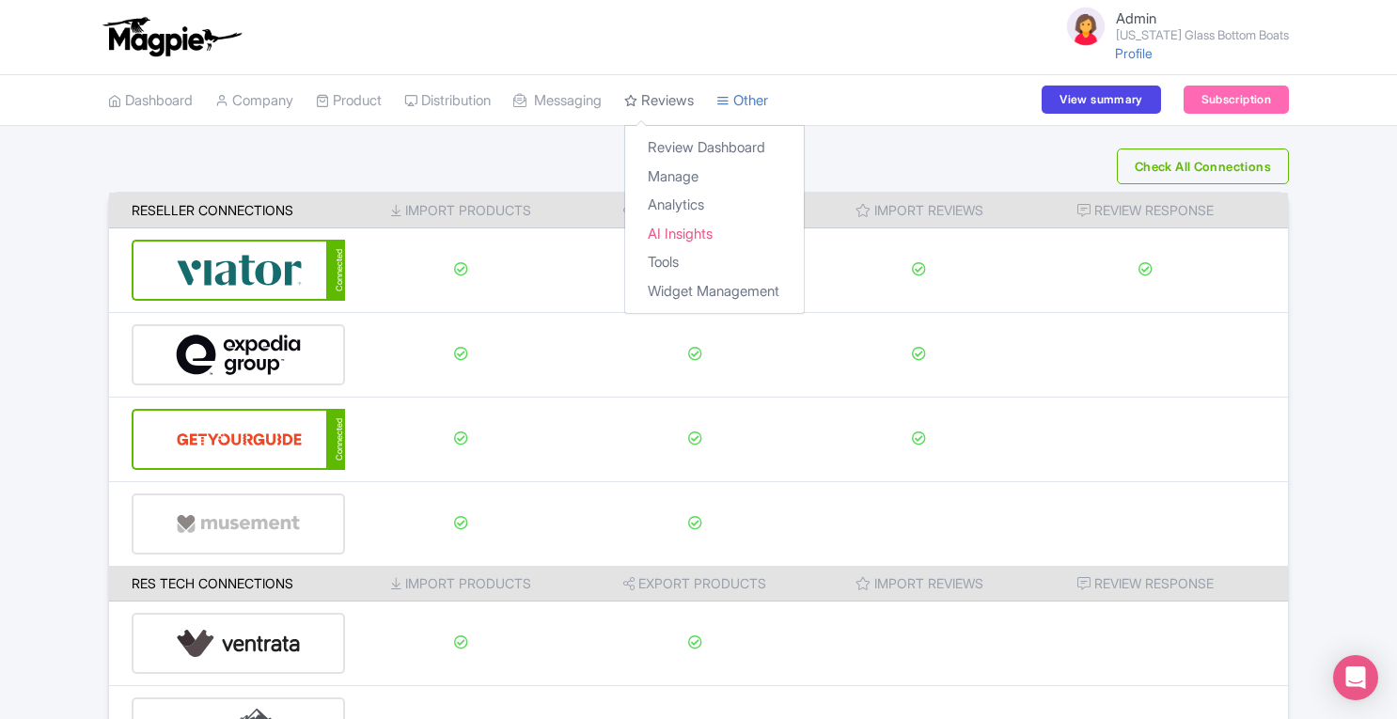
click at [683, 97] on link "Reviews" at bounding box center [659, 101] width 70 height 52
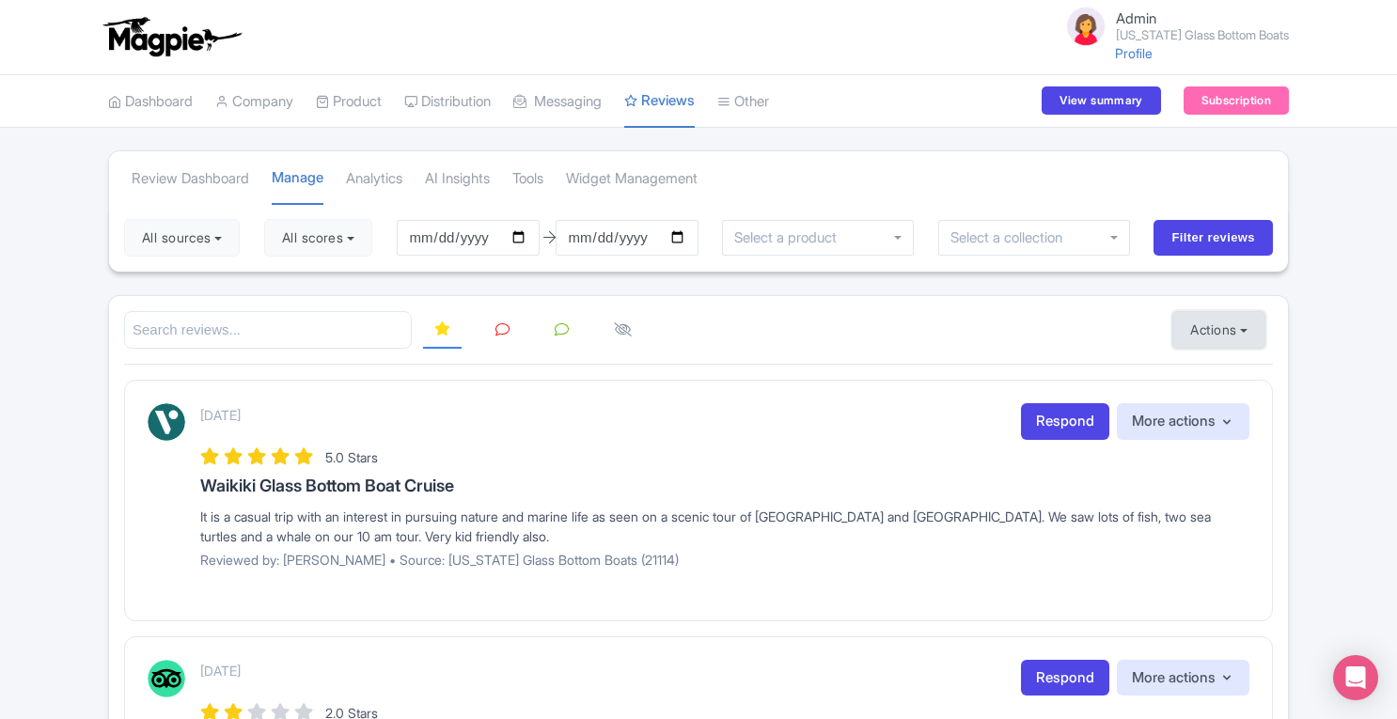
click at [1214, 328] on button "Actions" at bounding box center [1218, 330] width 93 height 38
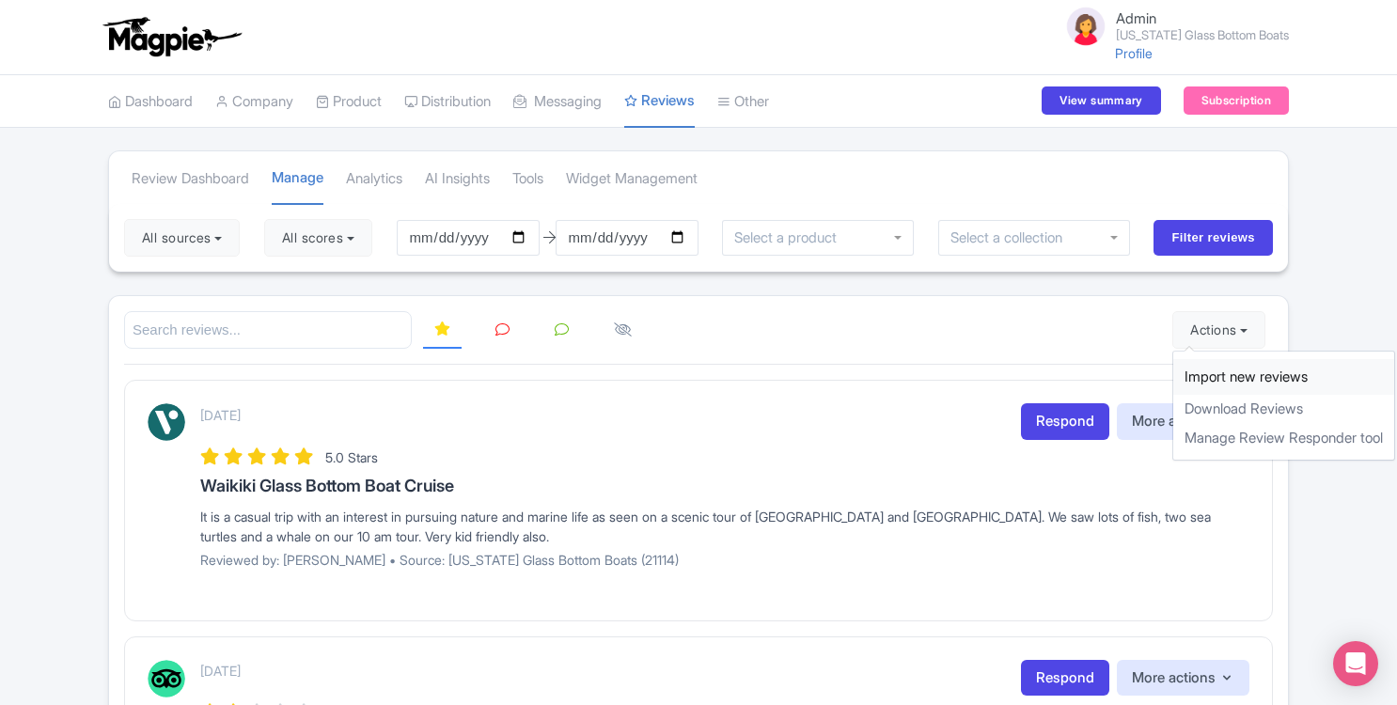
click at [1213, 374] on link "Import new reviews" at bounding box center [1283, 377] width 221 height 37
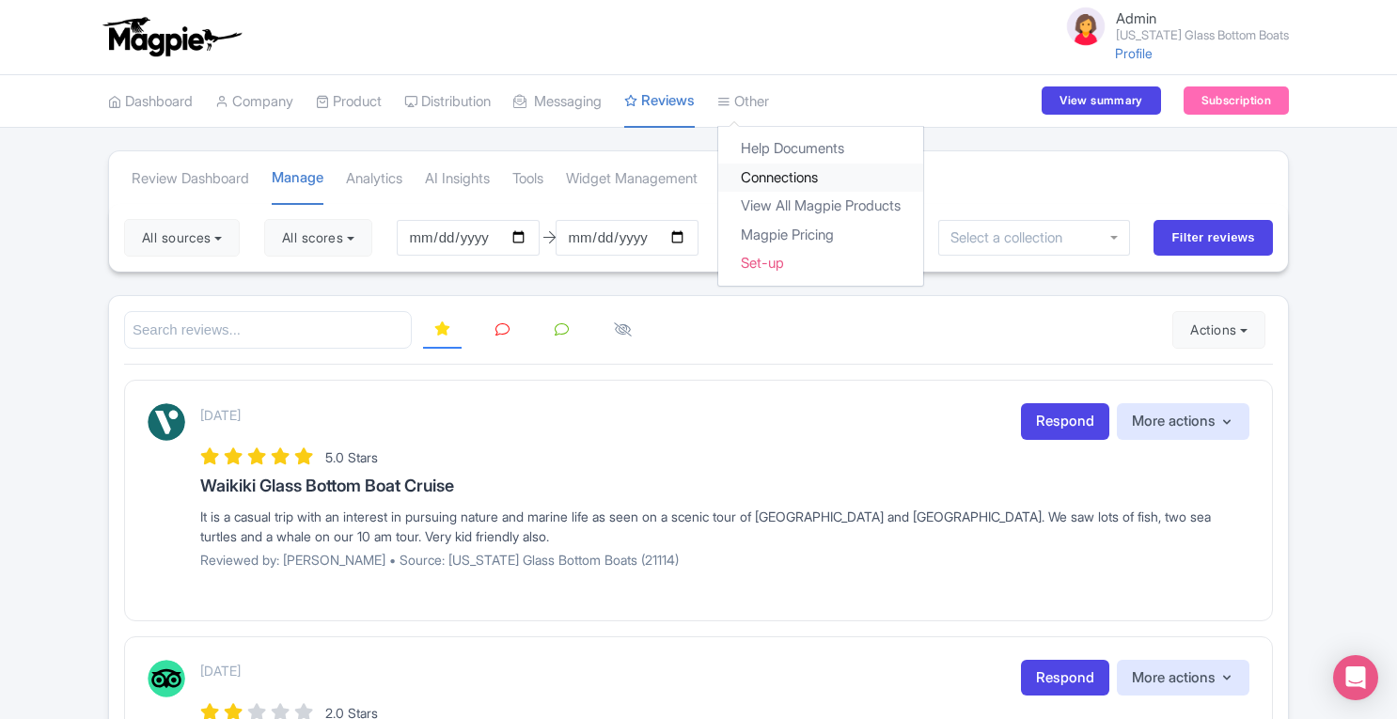
click at [786, 176] on link "Connections" at bounding box center [820, 178] width 205 height 29
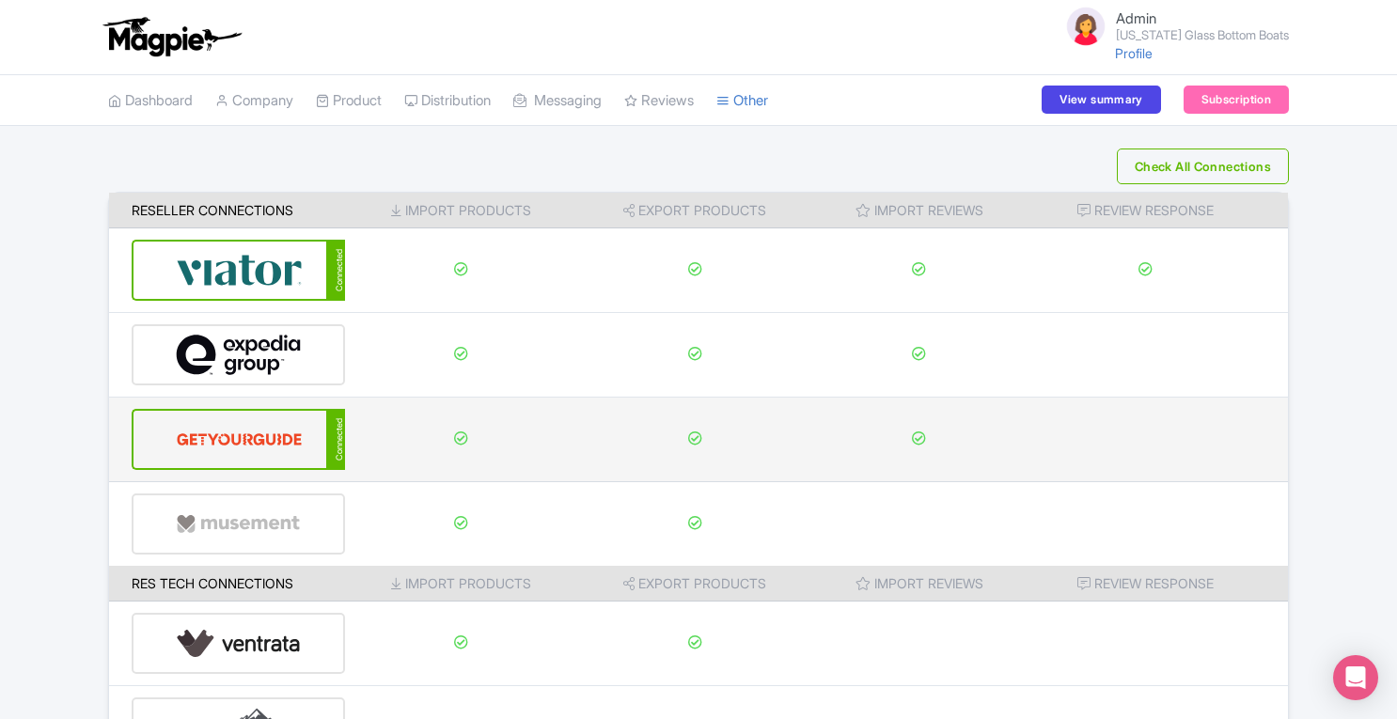
click at [219, 437] on img at bounding box center [239, 439] width 127 height 57
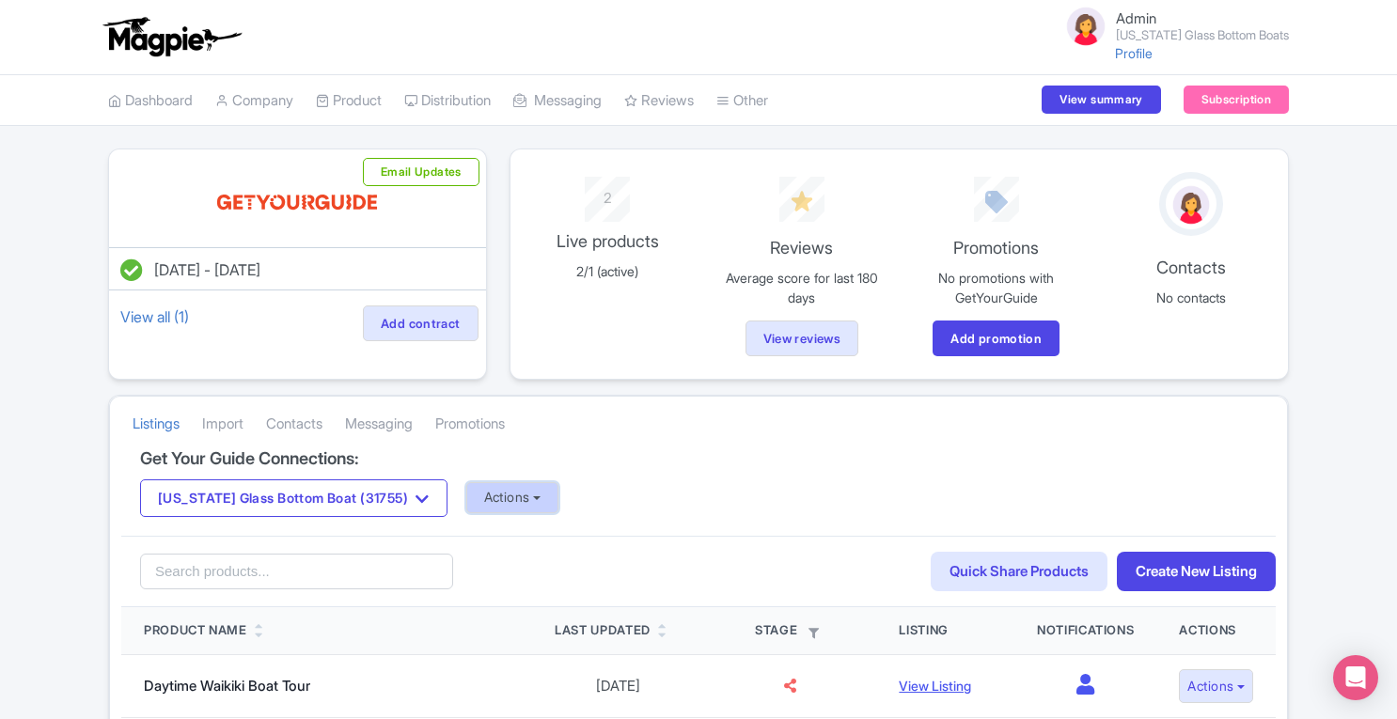
click at [487, 492] on button "Actions" at bounding box center [512, 497] width 93 height 31
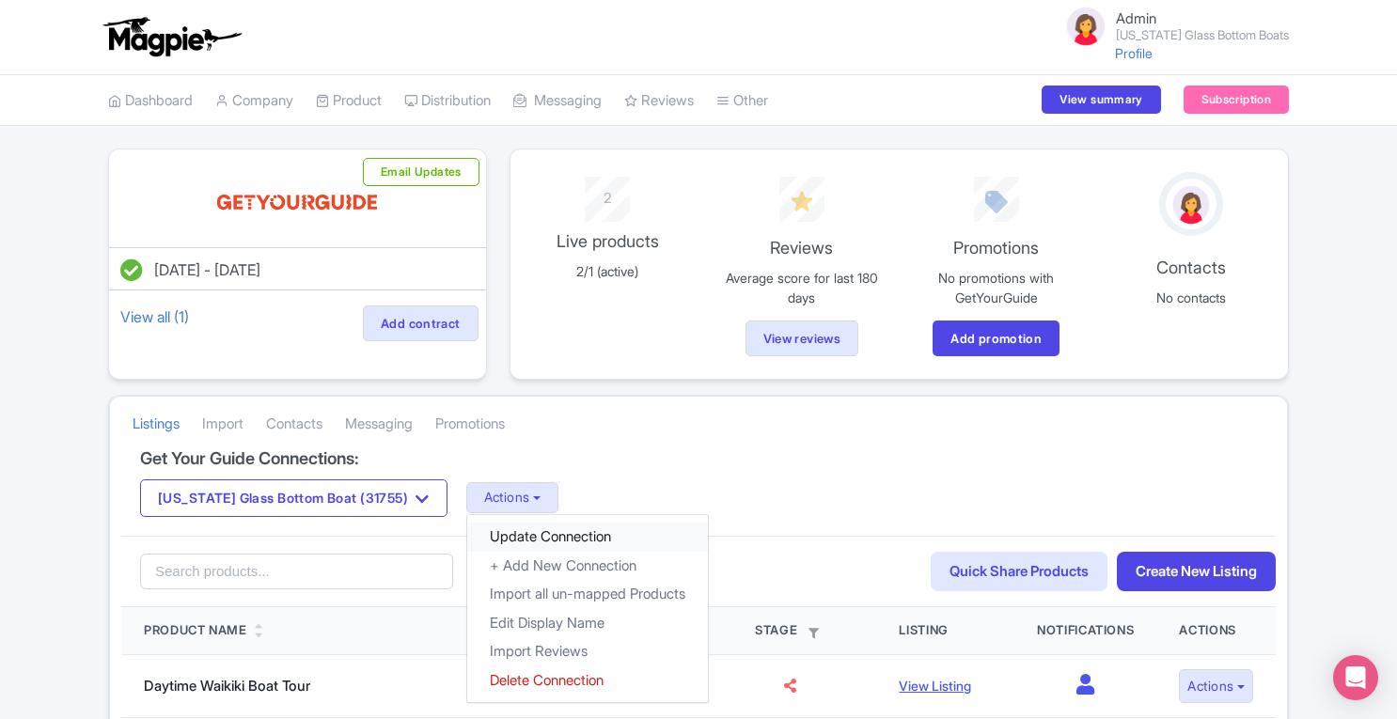
click at [500, 532] on link "Update Connection" at bounding box center [587, 537] width 241 height 29
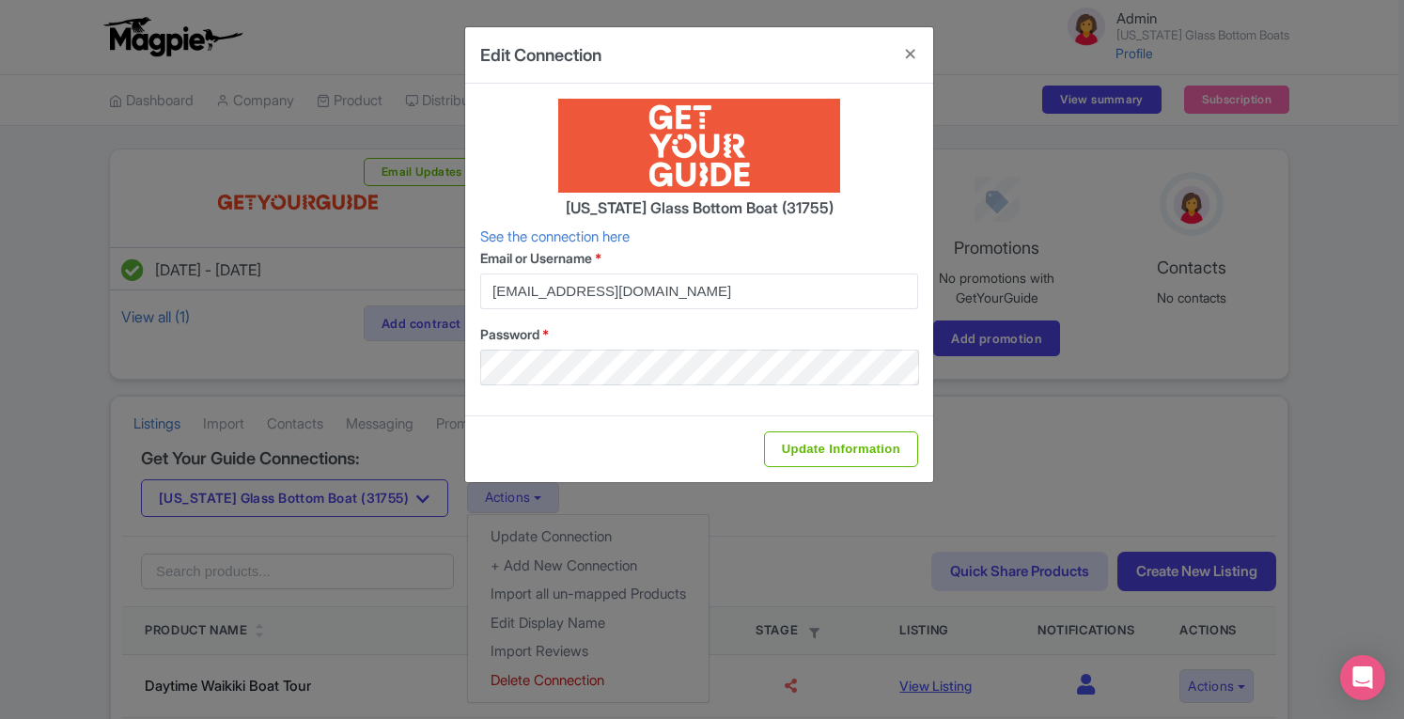
click at [1374, 373] on div "Edit Connection Hawaii Glass Bottom Boat (31755) See the connection here Email …" at bounding box center [702, 359] width 1404 height 719
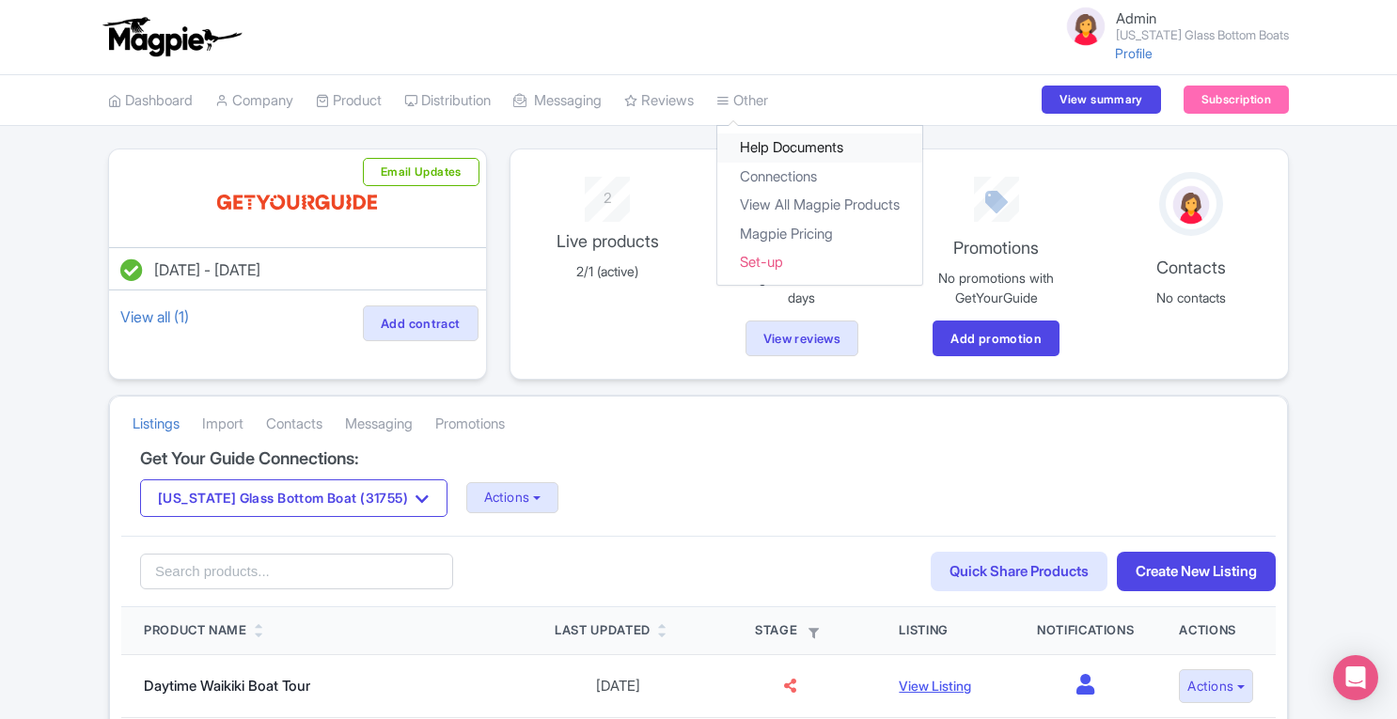
click at [775, 161] on link "Help Documents" at bounding box center [819, 147] width 205 height 29
click at [799, 171] on link "Connections" at bounding box center [819, 177] width 205 height 29
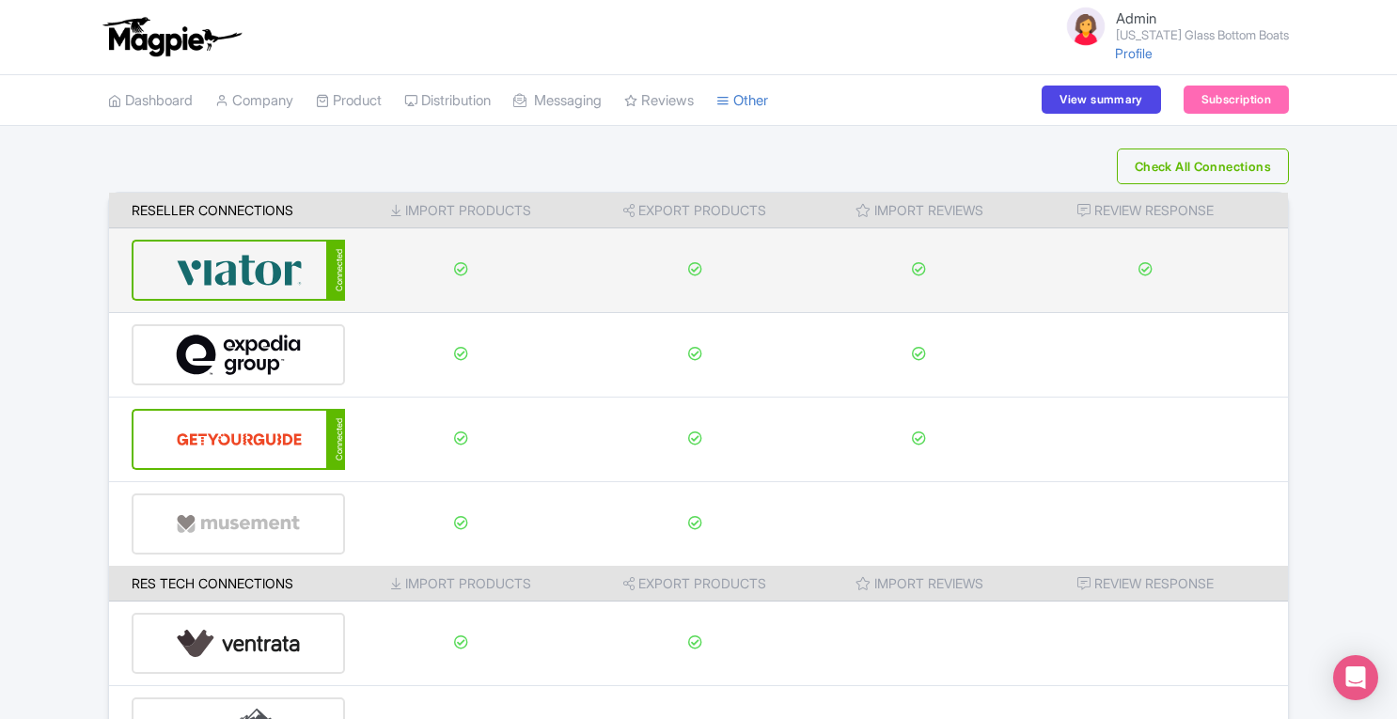
click at [205, 268] on img at bounding box center [239, 270] width 127 height 57
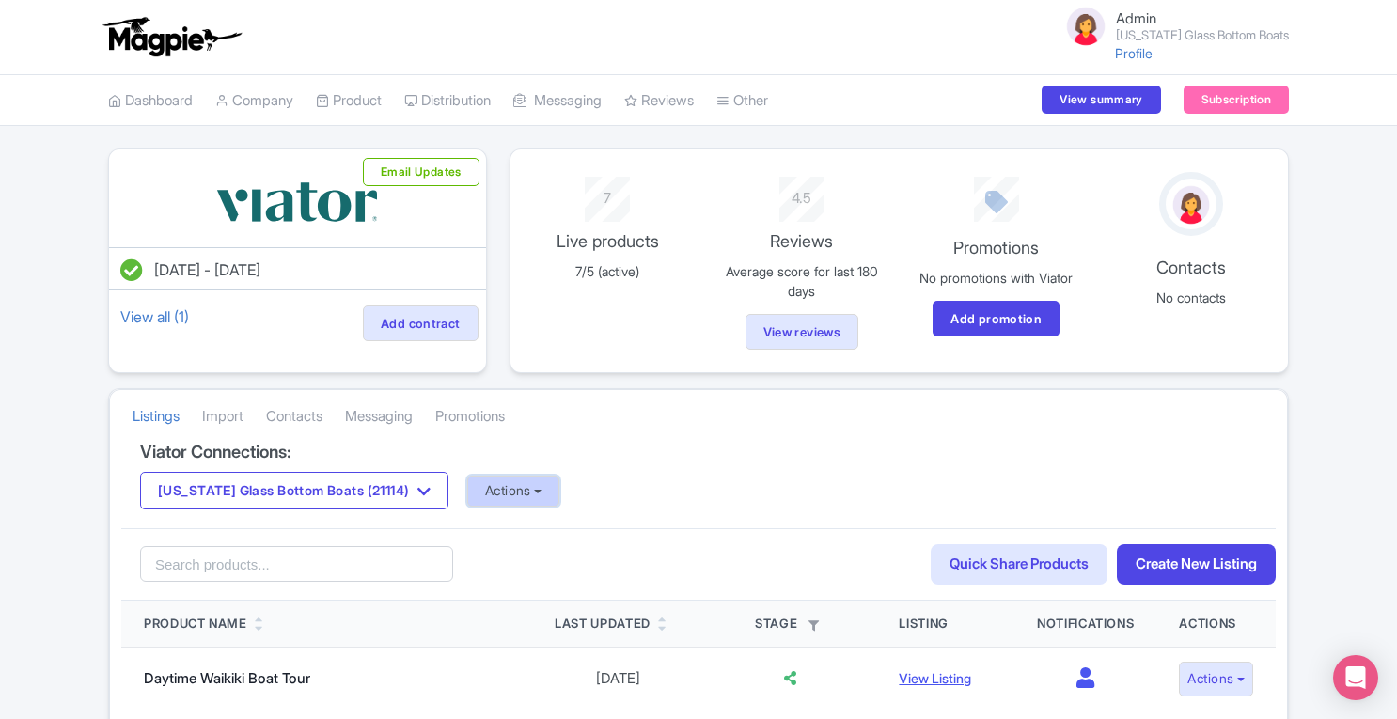
click at [494, 495] on button "Actions" at bounding box center [513, 491] width 93 height 31
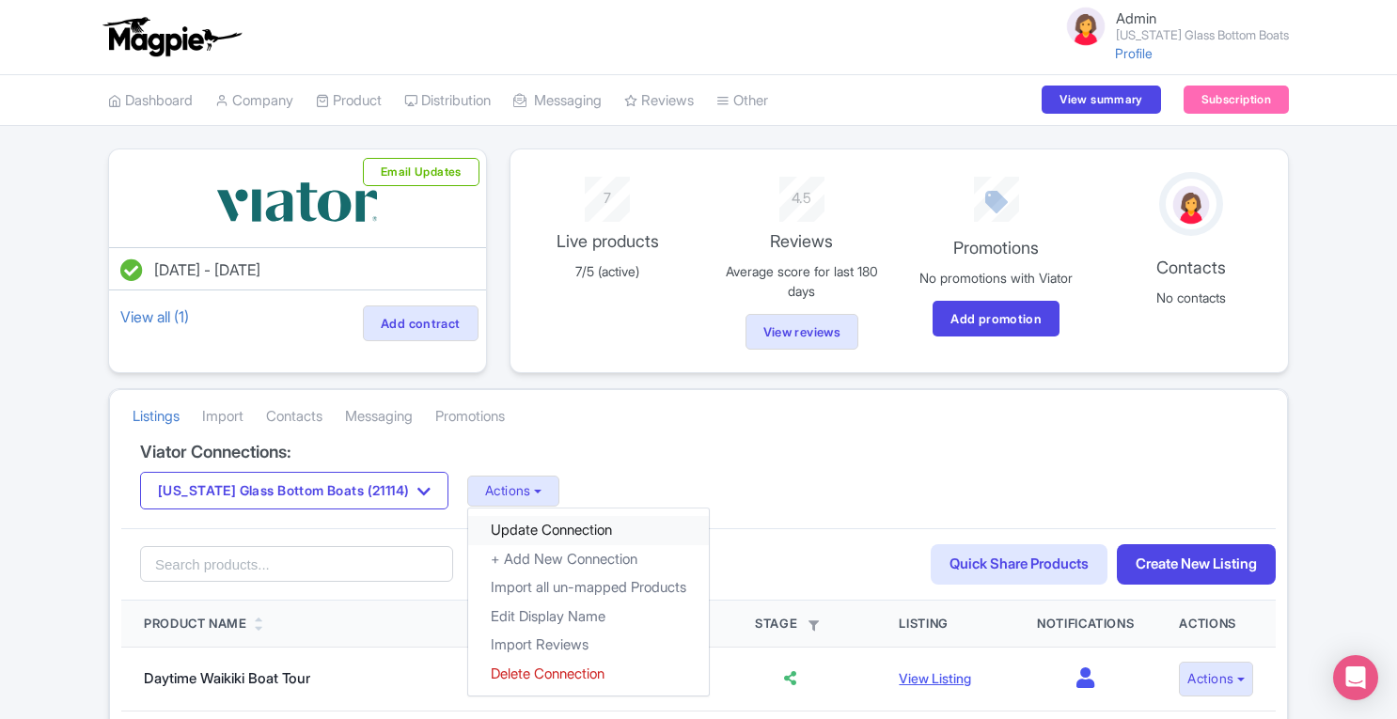
click at [498, 523] on link "Update Connection" at bounding box center [588, 530] width 241 height 29
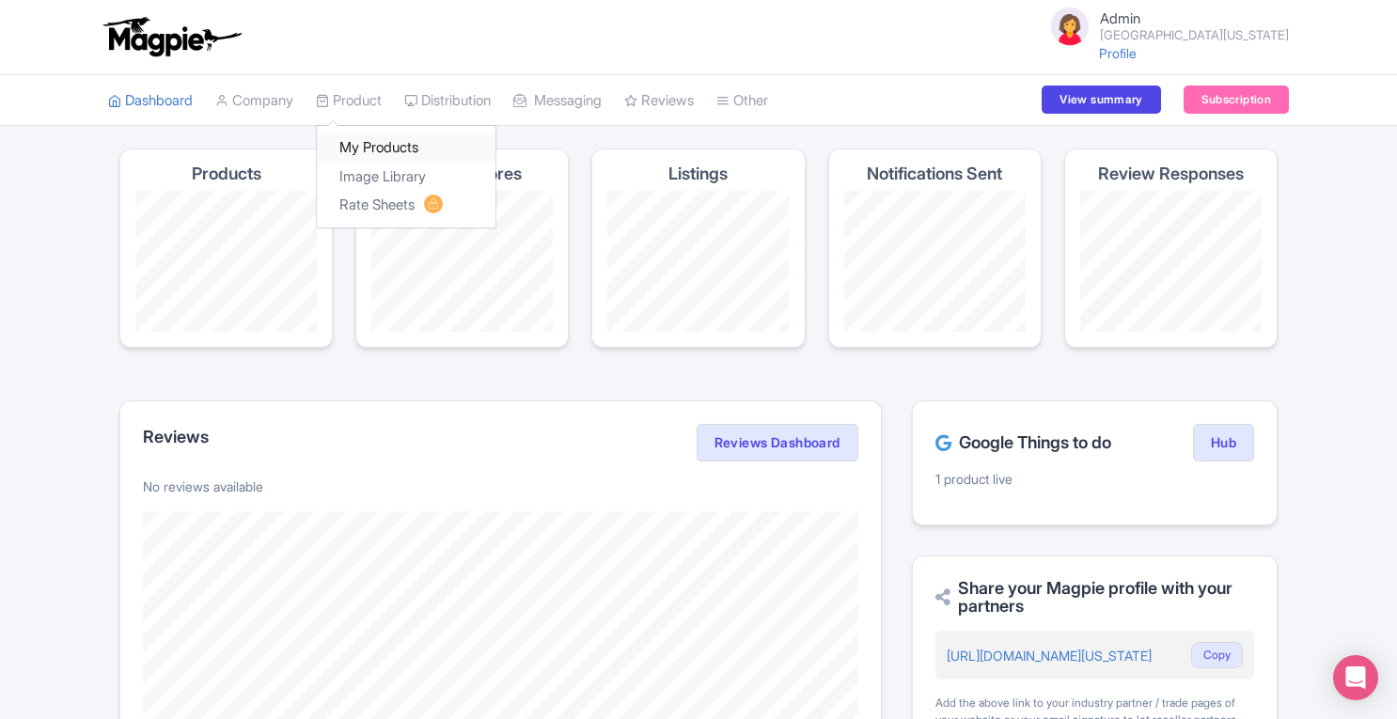
click at [368, 144] on link "My Products" at bounding box center [406, 147] width 179 height 29
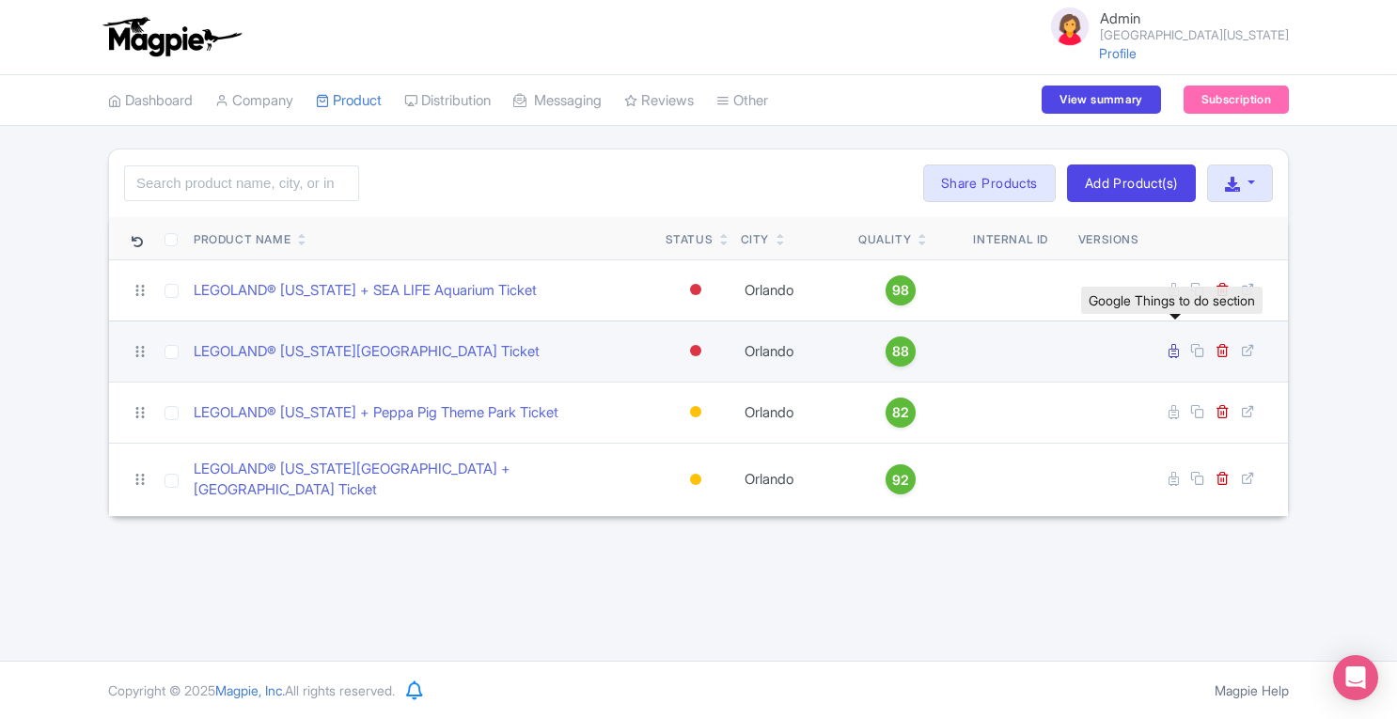
click at [1173, 353] on icon at bounding box center [1173, 351] width 10 height 14
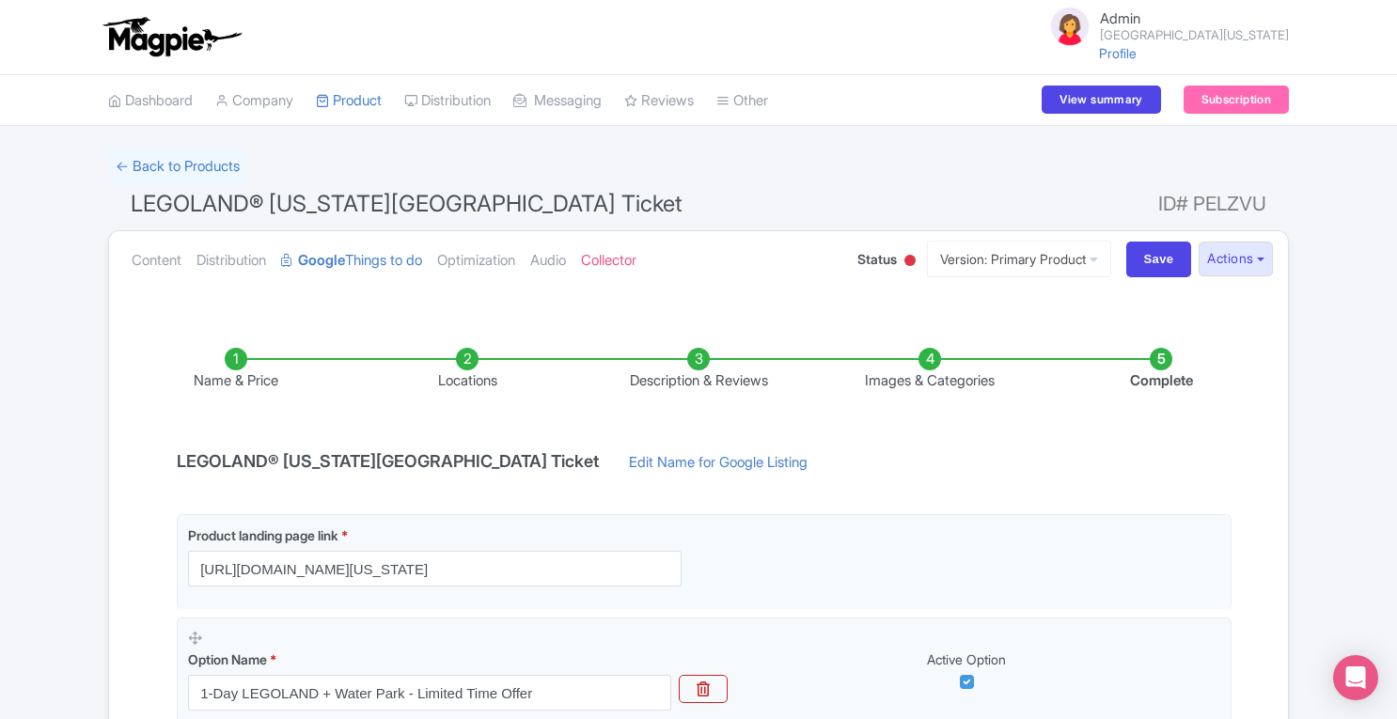
scroll to position [345, 0]
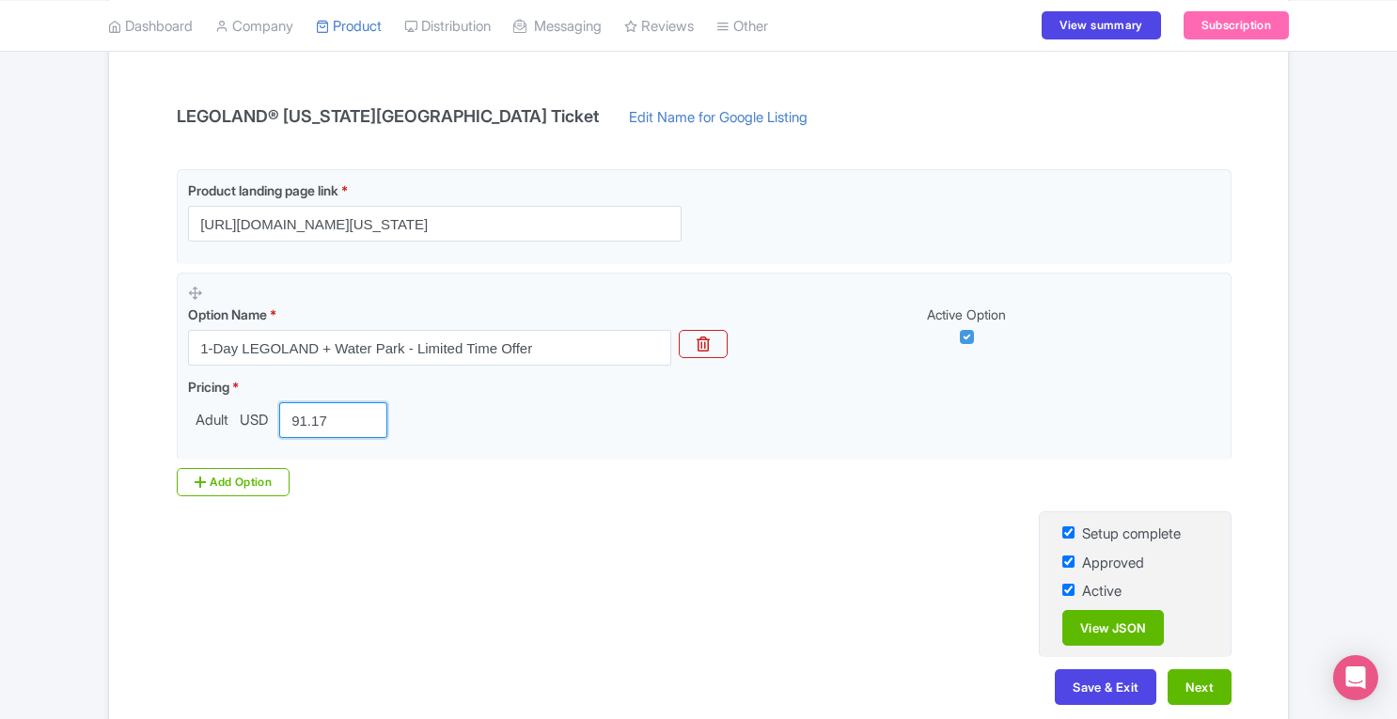
drag, startPoint x: 344, startPoint y: 416, endPoint x: 53, endPoint y: 467, distance: 295.8
click at [53, 467] on div "← Back to Products LEGOLAND® Florida Resort Ticket ID# PELZVU Content Distribut…" at bounding box center [698, 270] width 1397 height 933
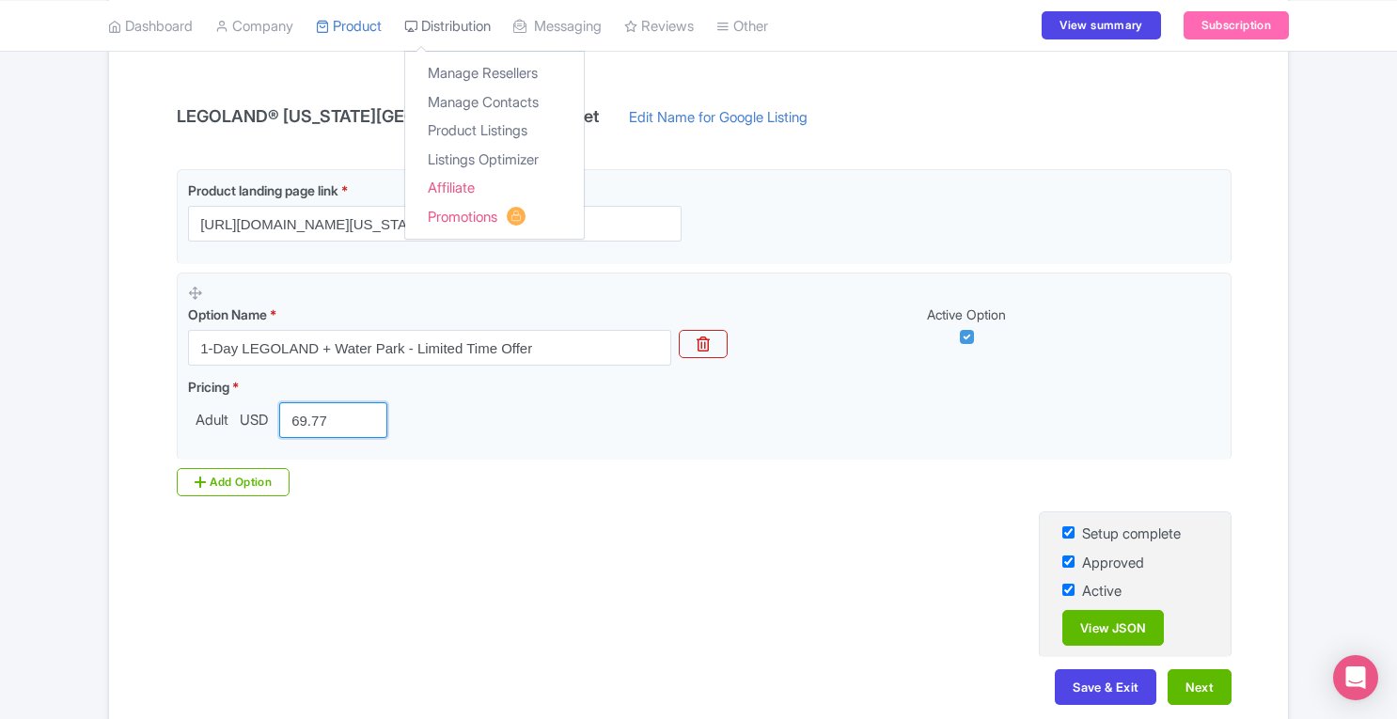
type input "69.77"
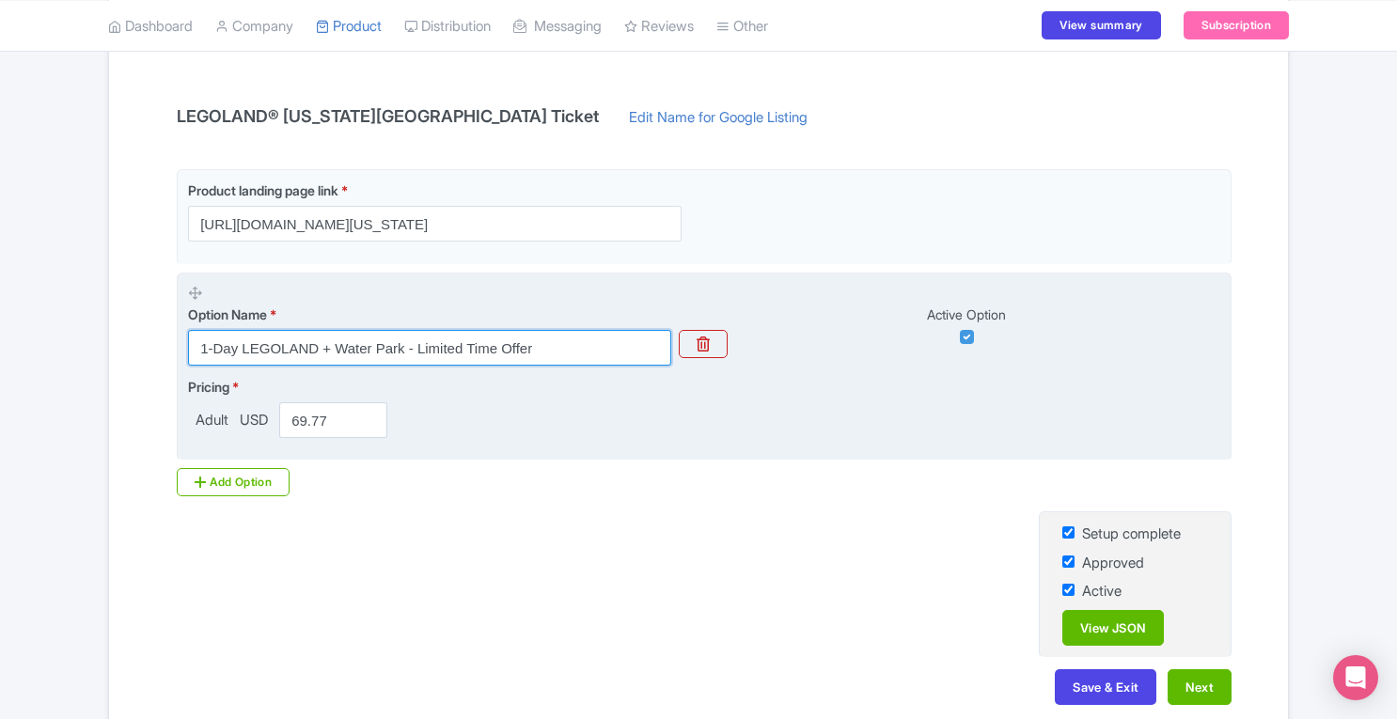
drag, startPoint x: 322, startPoint y: 347, endPoint x: 578, endPoint y: 343, distance: 255.7
click at [578, 343] on input "1-Day LEGOLAND + Water Park - Limited Time Offer" at bounding box center [429, 348] width 483 height 36
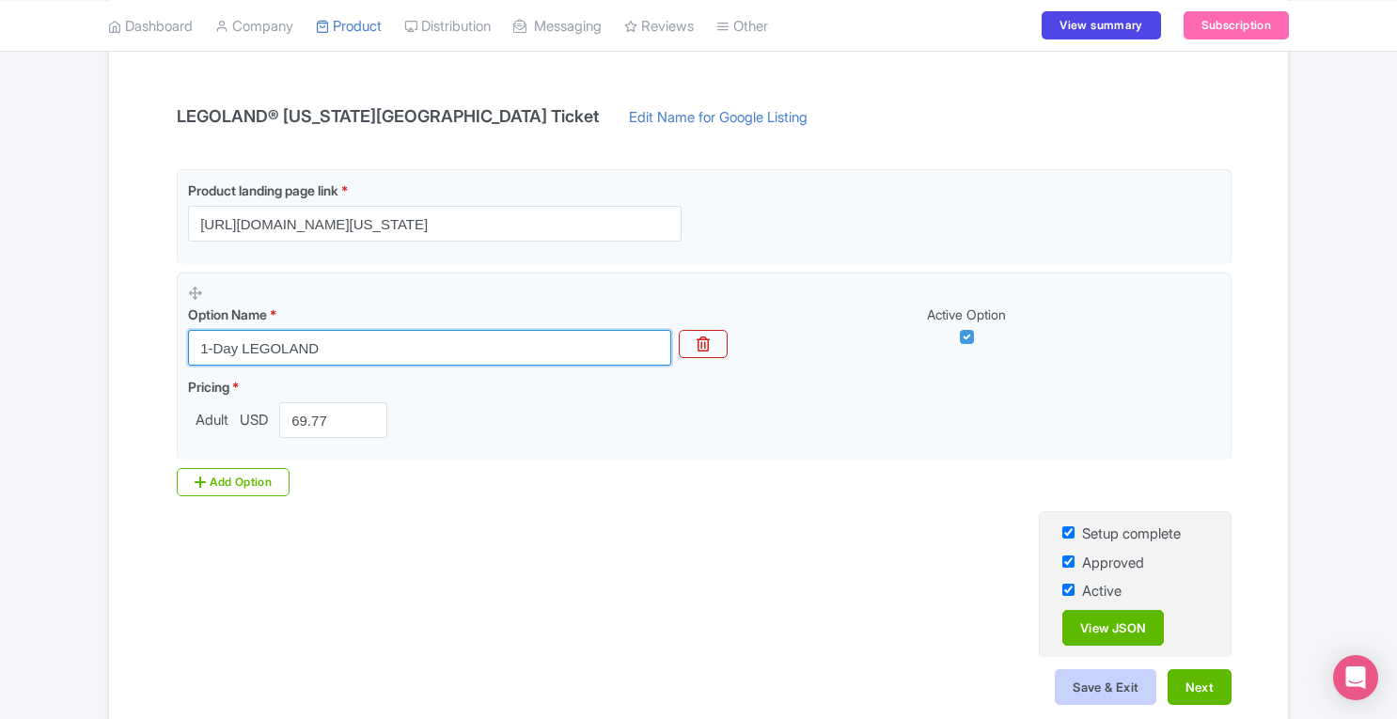
type input "1-Day LEGOLAND"
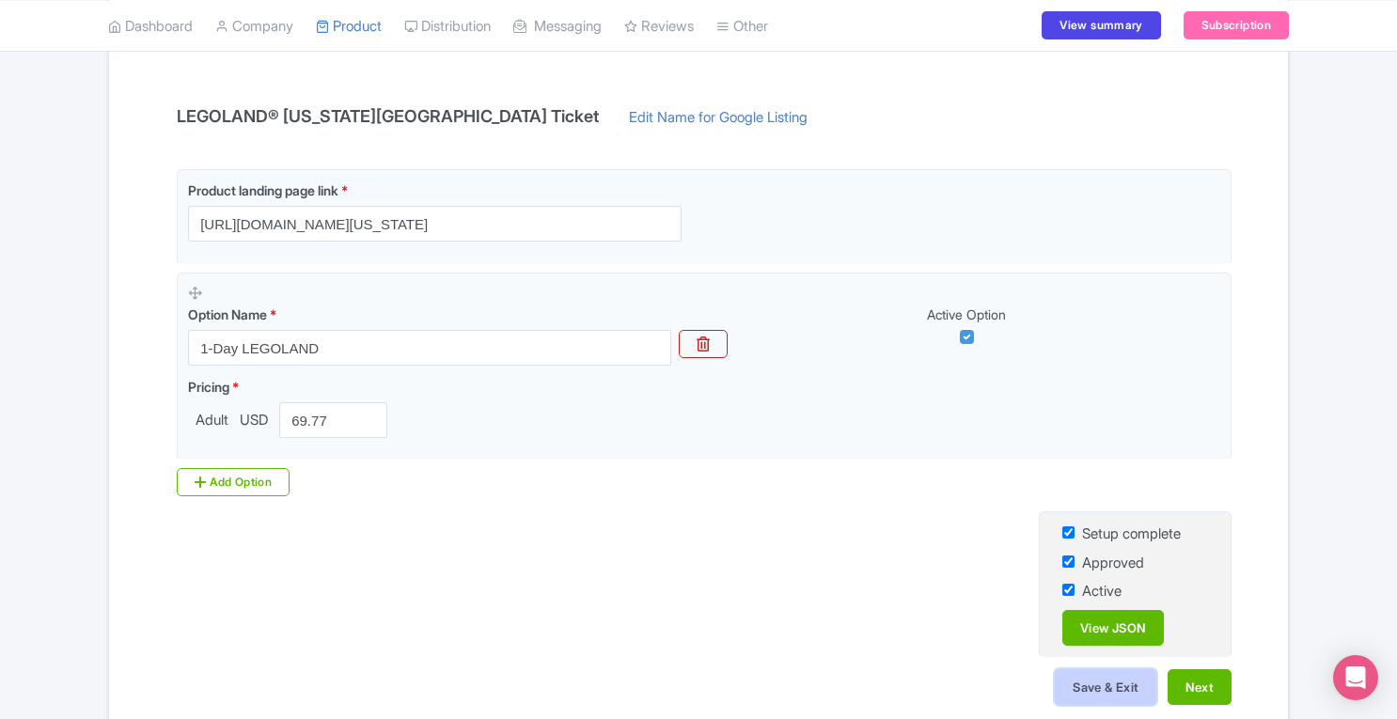
click at [1112, 674] on button "Save & Exit" at bounding box center [1106, 687] width 102 height 36
